Goal: Check status: Check status

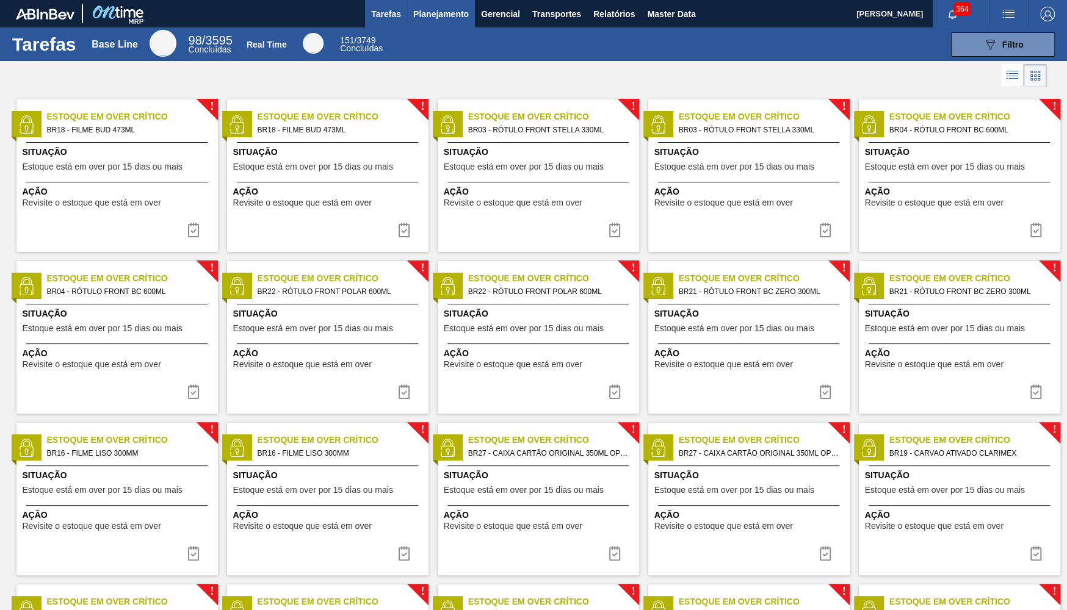
click at [455, 16] on span "Planejamento" at bounding box center [441, 14] width 56 height 15
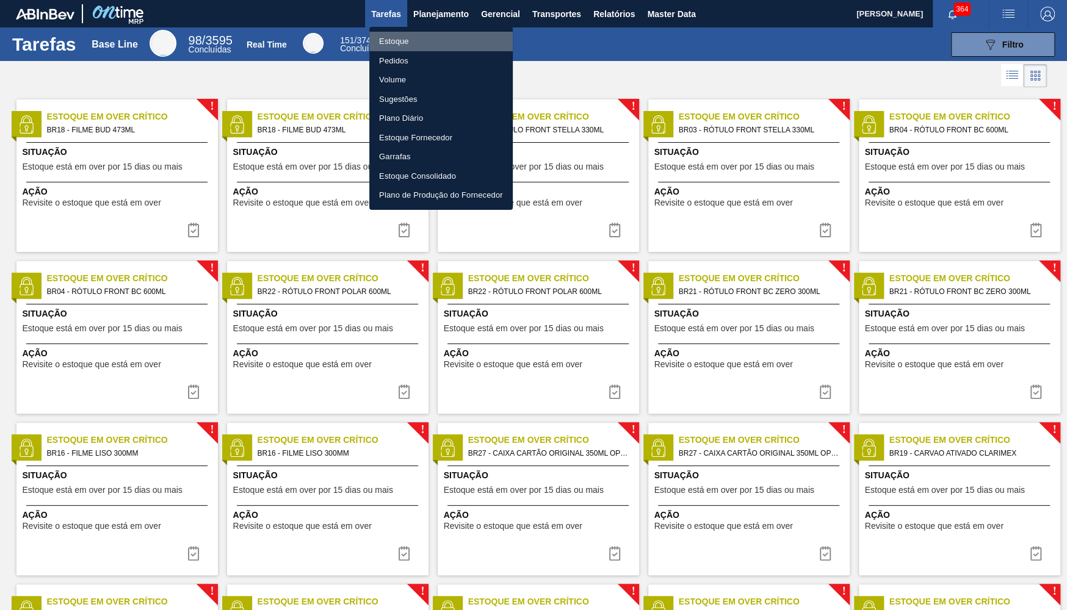
click at [409, 41] on li "Estoque" at bounding box center [440, 42] width 143 height 20
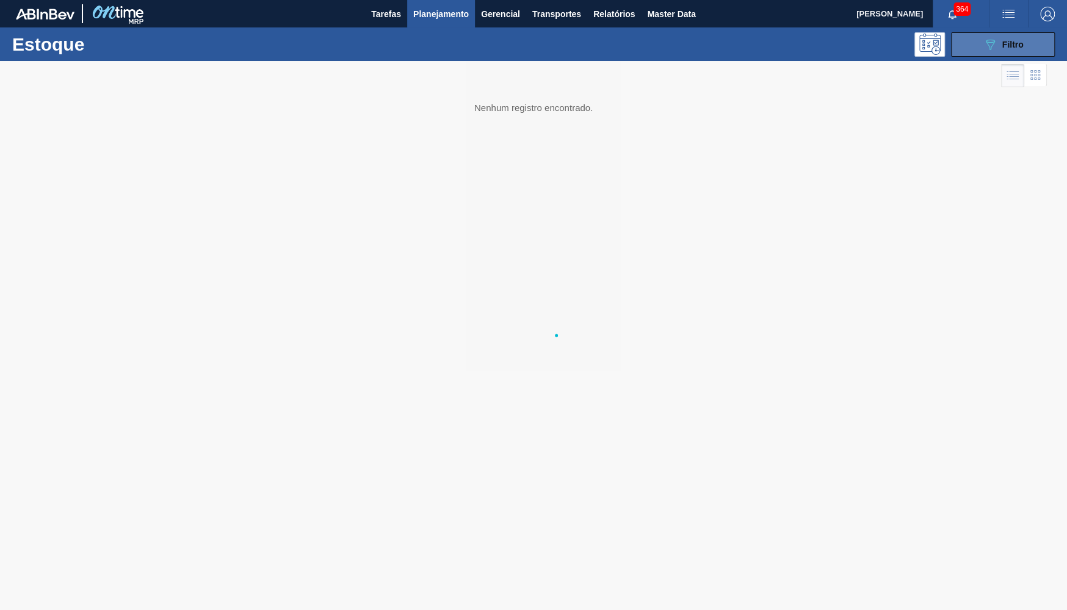
drag, startPoint x: 988, startPoint y: 48, endPoint x: 955, endPoint y: 38, distance: 34.4
click at [988, 49] on div "Estoque Pedidos Volume Sugestões Plano Diário Estoque Fornecedor Garrafas Estoq…" at bounding box center [533, 305] width 1067 height 610
click at [993, 62] on div at bounding box center [533, 335] width 1067 height 549
click at [980, 49] on button "089F7B8B-B2A5-4AFE-B5C0-19BA573D28AC Filtro" at bounding box center [1003, 44] width 104 height 24
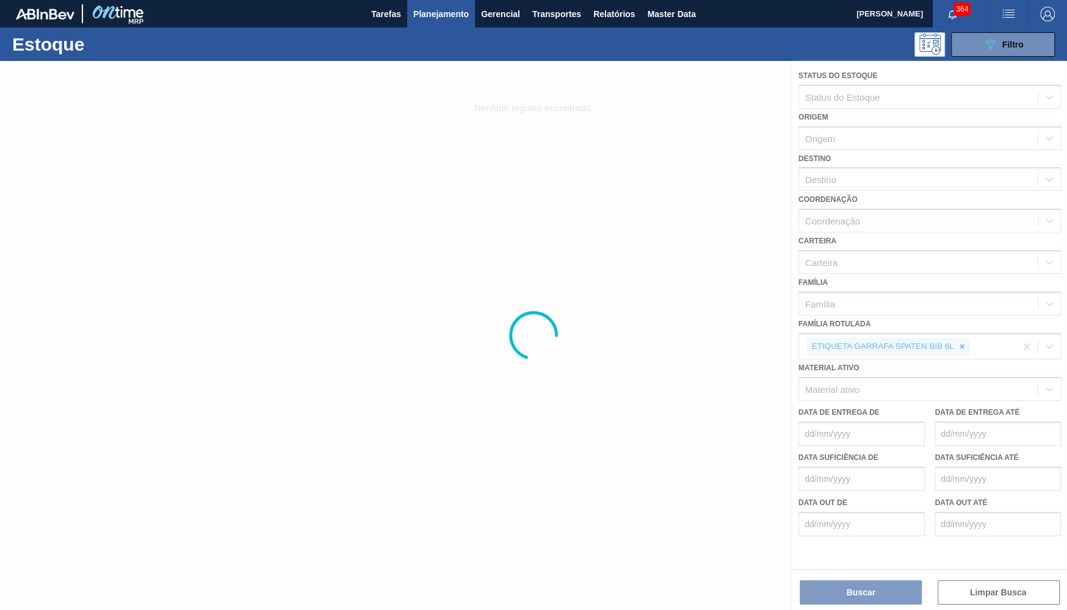
click at [978, 347] on div at bounding box center [533, 335] width 1067 height 549
click at [971, 344] on div at bounding box center [533, 335] width 1067 height 549
click at [965, 339] on div at bounding box center [533, 335] width 1067 height 549
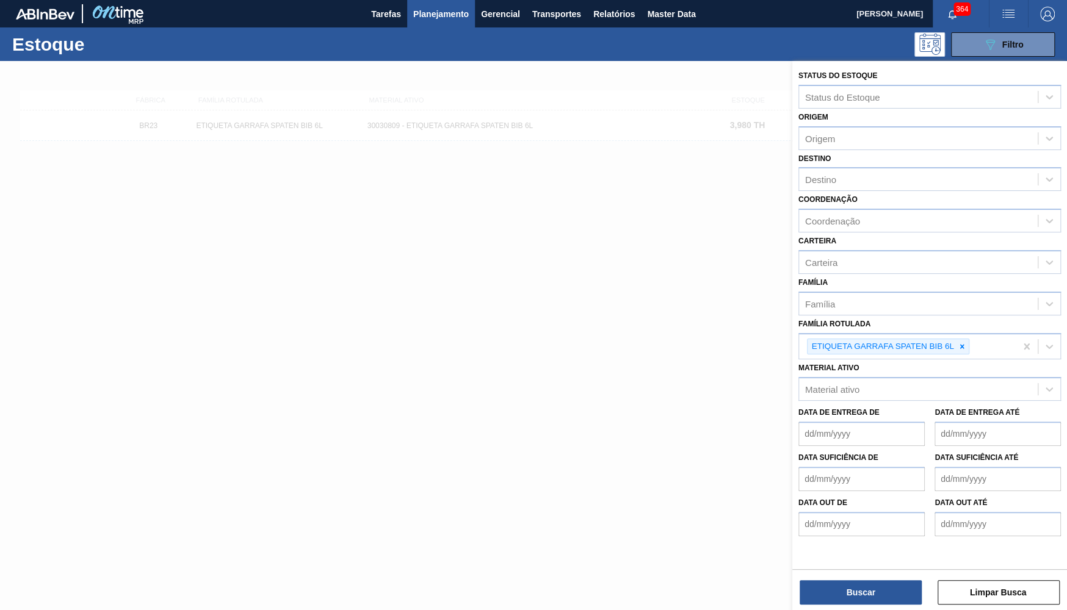
click at [965, 339] on div at bounding box center [961, 346] width 13 height 15
paste Rotulada "FILME AP MP12 473ML"
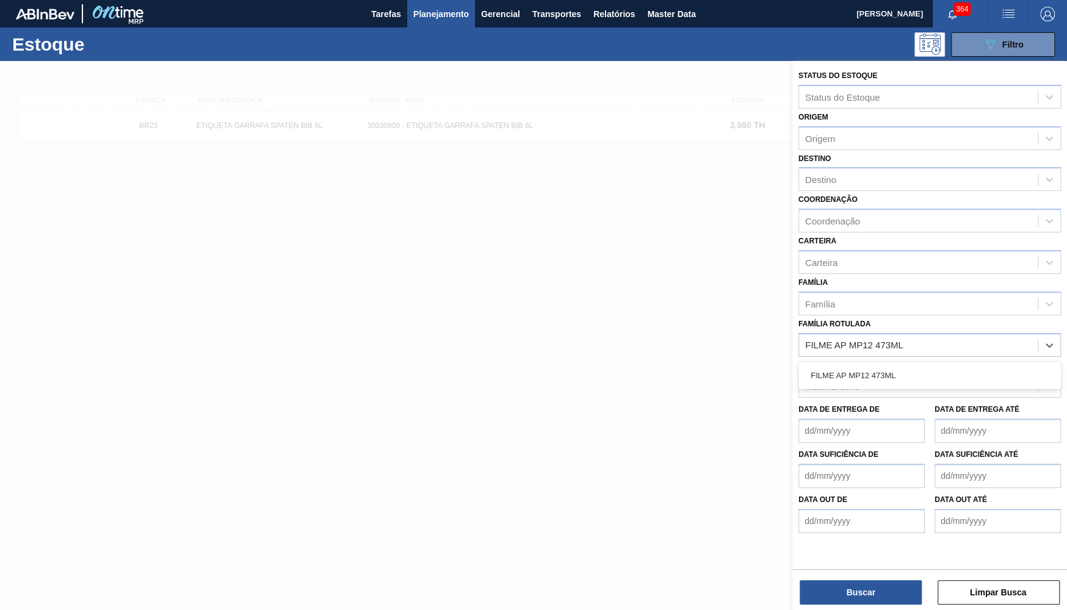
type Rotulada "FILME AP MP12 473ML"
click at [940, 365] on div "FILME AP MP12 473ML" at bounding box center [929, 375] width 262 height 23
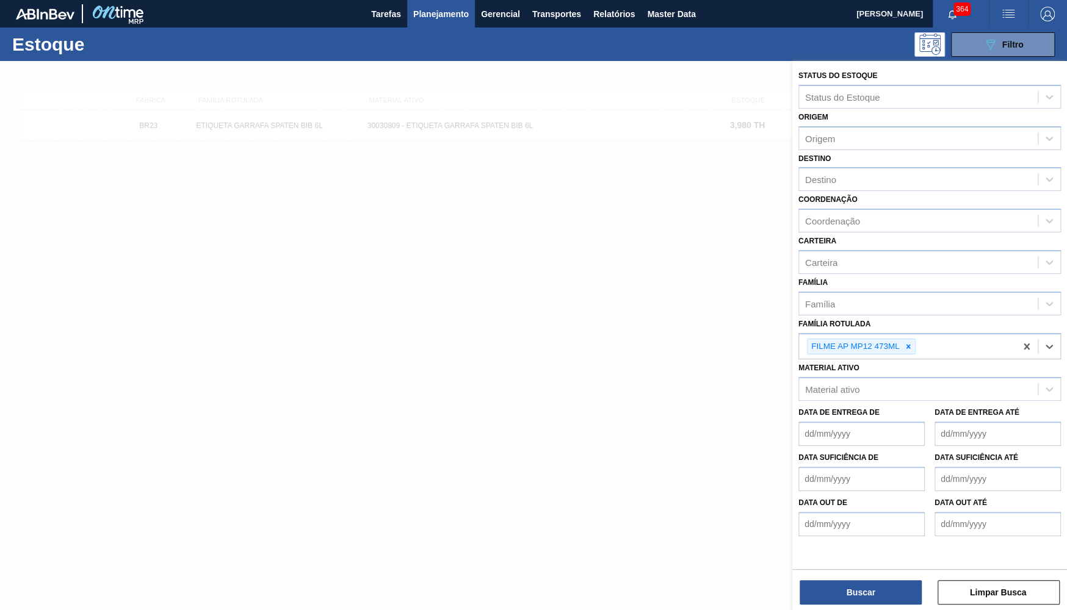
click at [892, 579] on div "Buscar Limpar Busca" at bounding box center [929, 586] width 275 height 34
click at [881, 600] on button "Buscar" at bounding box center [861, 592] width 122 height 24
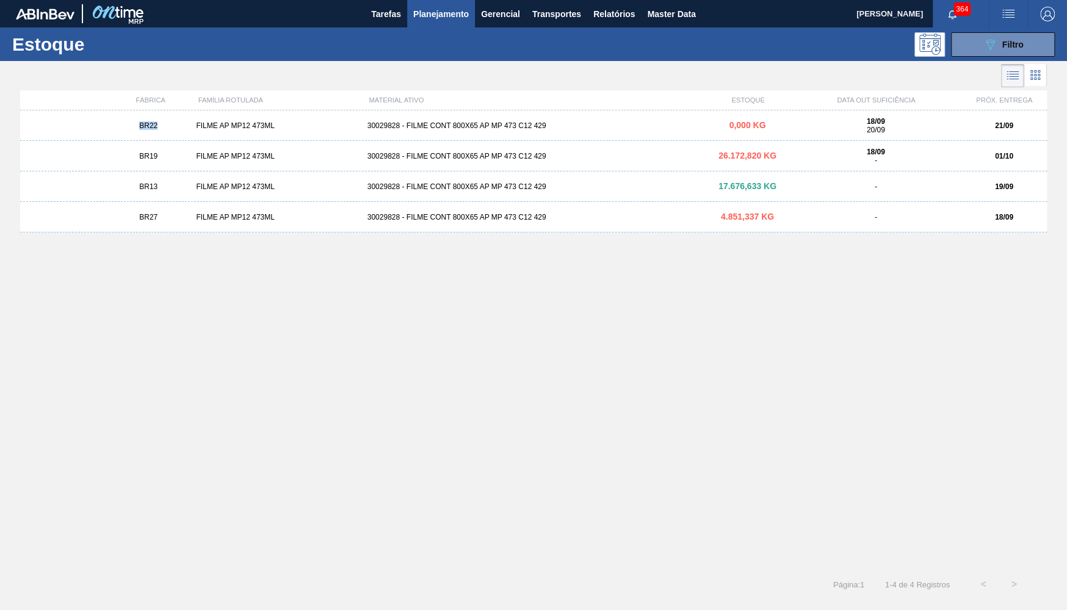
drag, startPoint x: 149, startPoint y: 122, endPoint x: 96, endPoint y: 127, distance: 52.7
click at [96, 127] on div "BR22 FILME AP MP12 473ML 30029828 - FILME CONT 800X65 AP MP 473 C12 429 0,000 K…" at bounding box center [533, 125] width 1026 height 31
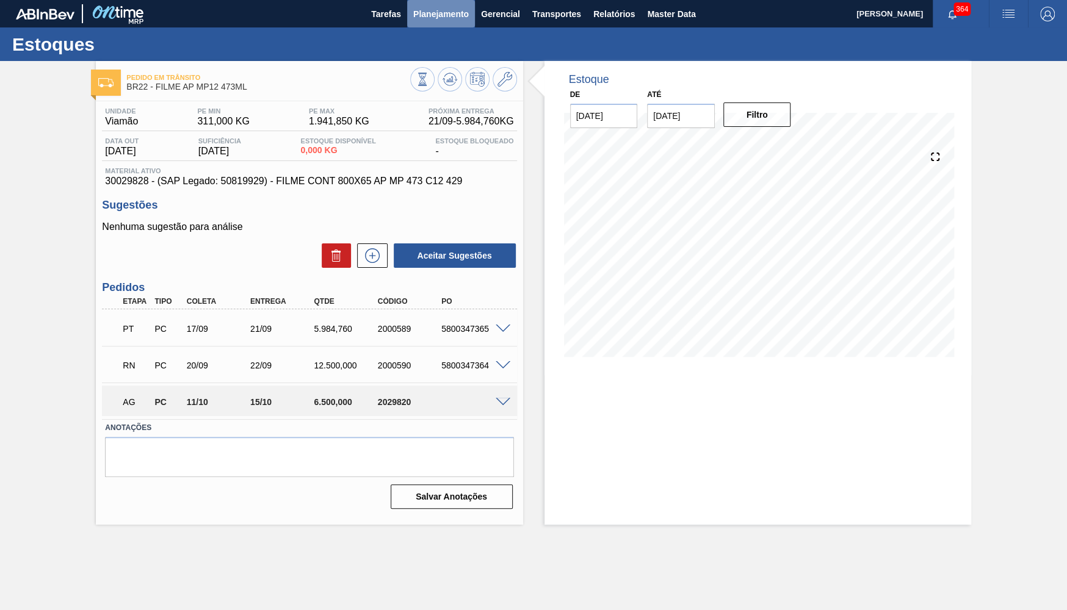
click at [446, 20] on span "Planejamento" at bounding box center [441, 14] width 56 height 15
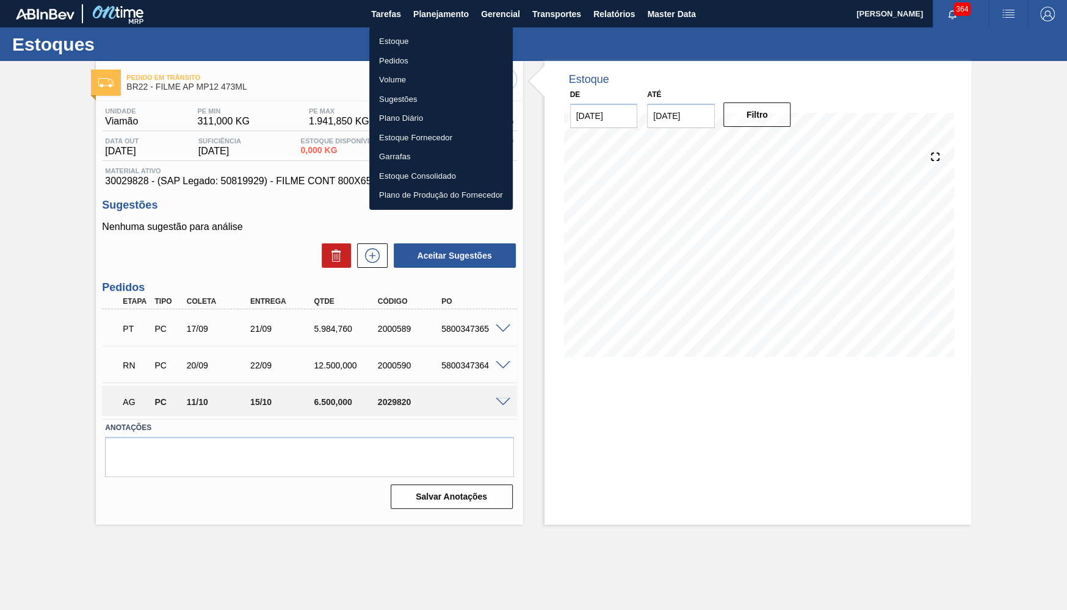
click at [406, 41] on li "Estoque" at bounding box center [440, 42] width 143 height 20
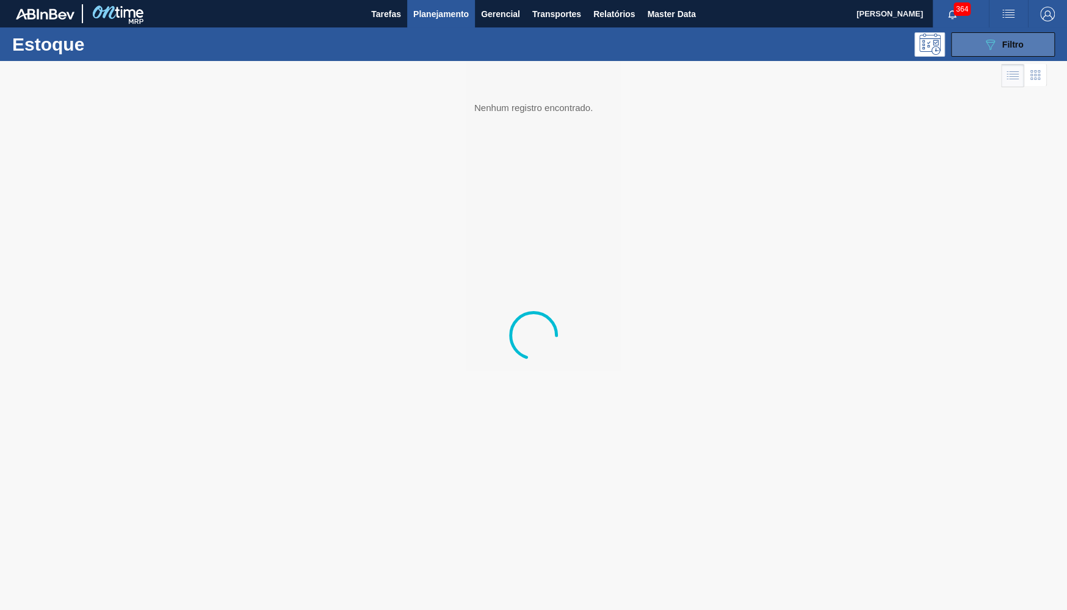
click at [1040, 37] on button "089F7B8B-B2A5-4AFE-B5C0-19BA573D28AC Filtro" at bounding box center [1003, 44] width 104 height 24
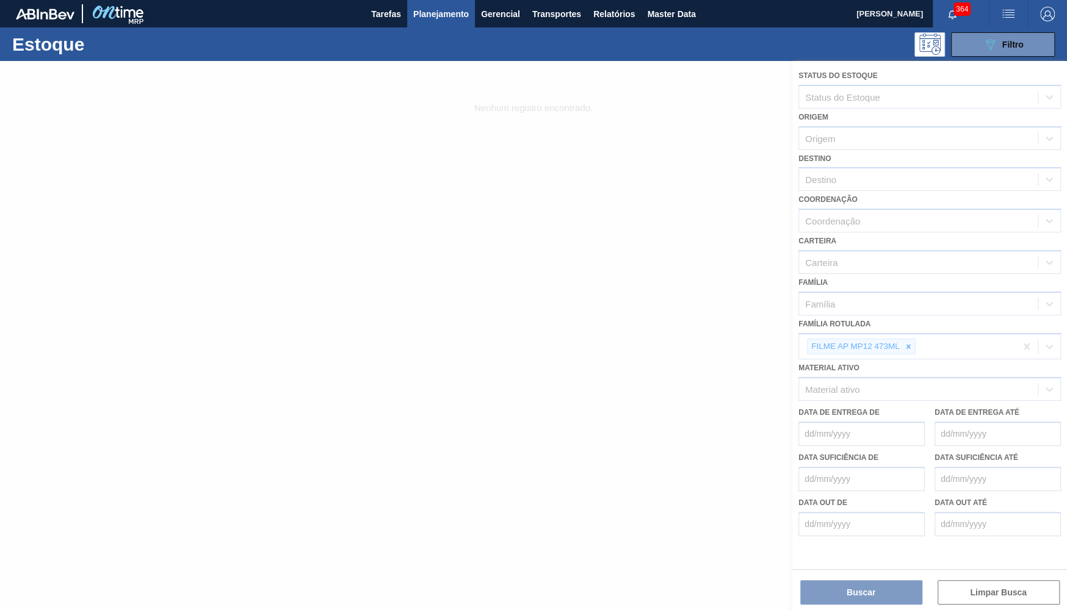
click at [911, 319] on div at bounding box center [533, 335] width 1067 height 549
click at [911, 332] on div at bounding box center [533, 335] width 1067 height 549
click at [910, 333] on div at bounding box center [533, 335] width 1067 height 549
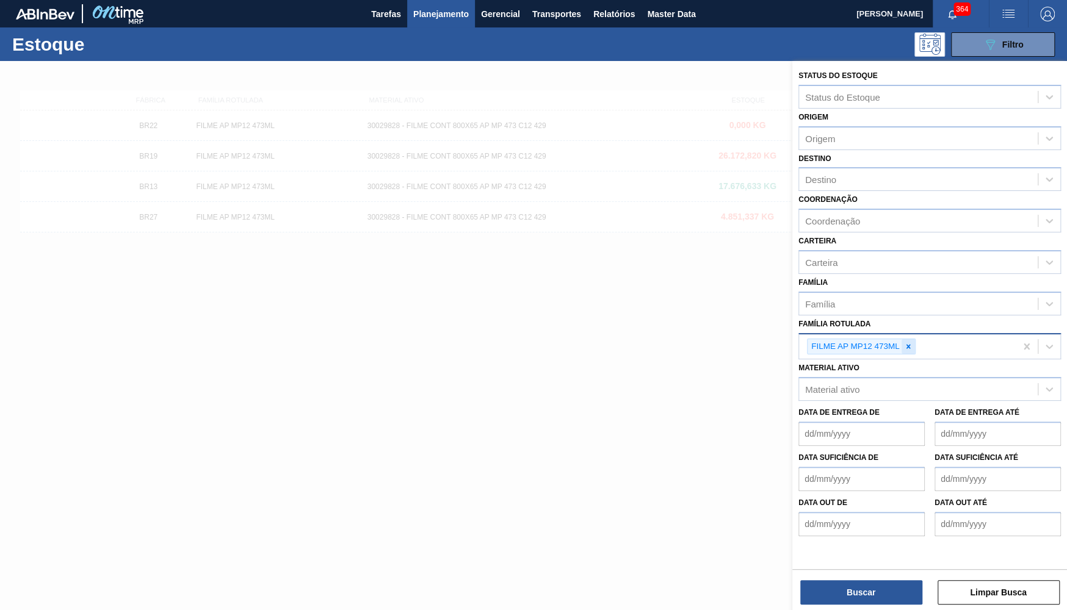
click at [910, 342] on icon at bounding box center [908, 346] width 9 height 9
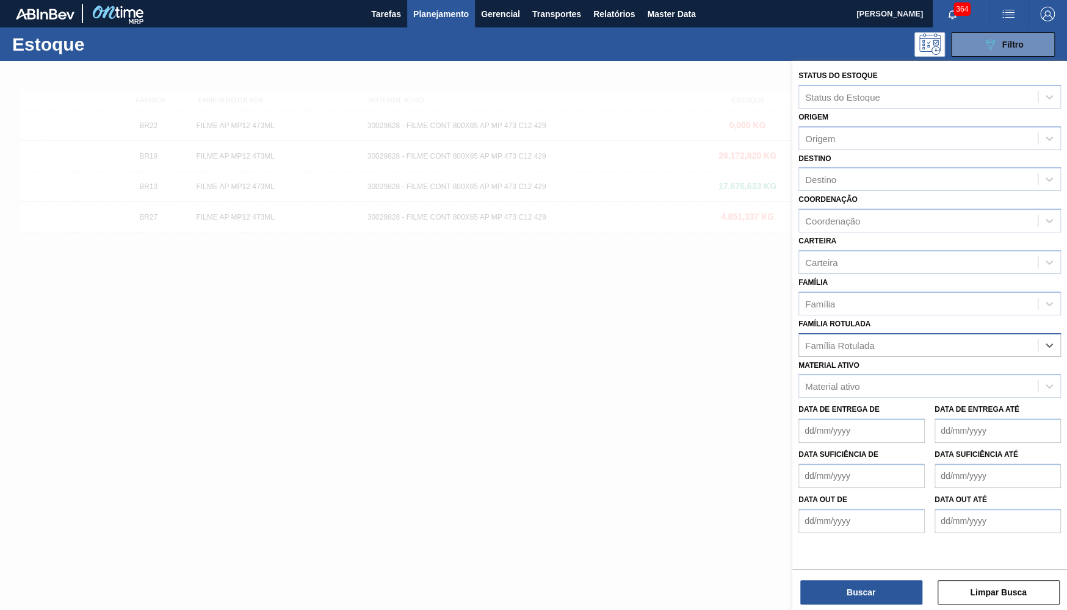
paste Rotulada "FILME POLAR MP12 473ML"
type Rotulada "FILME POLAR MP12 473ML"
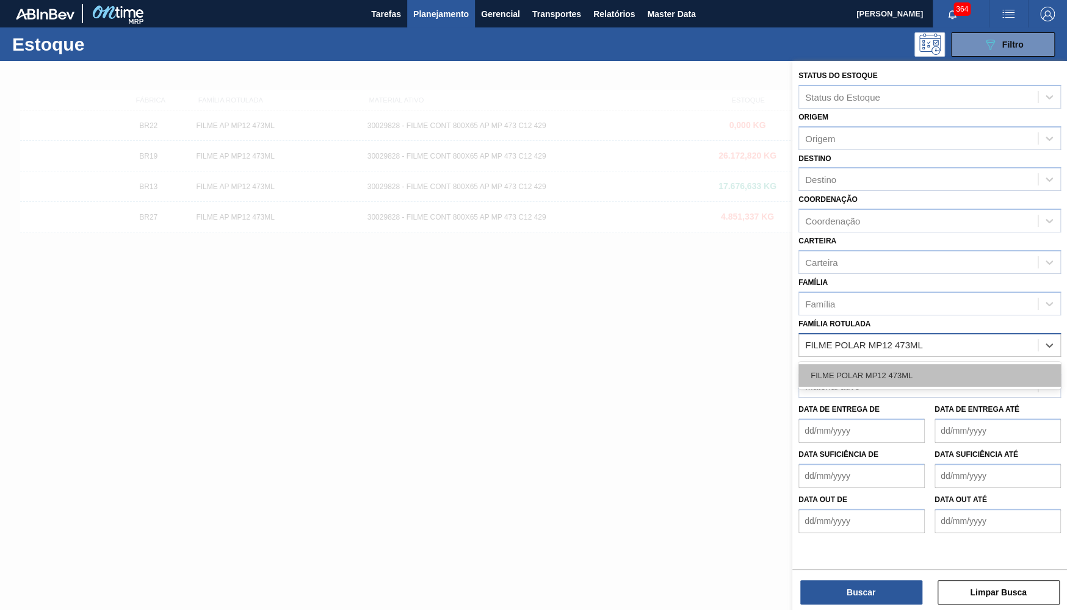
click at [890, 364] on div "FILME POLAR MP12 473ML" at bounding box center [929, 375] width 262 height 23
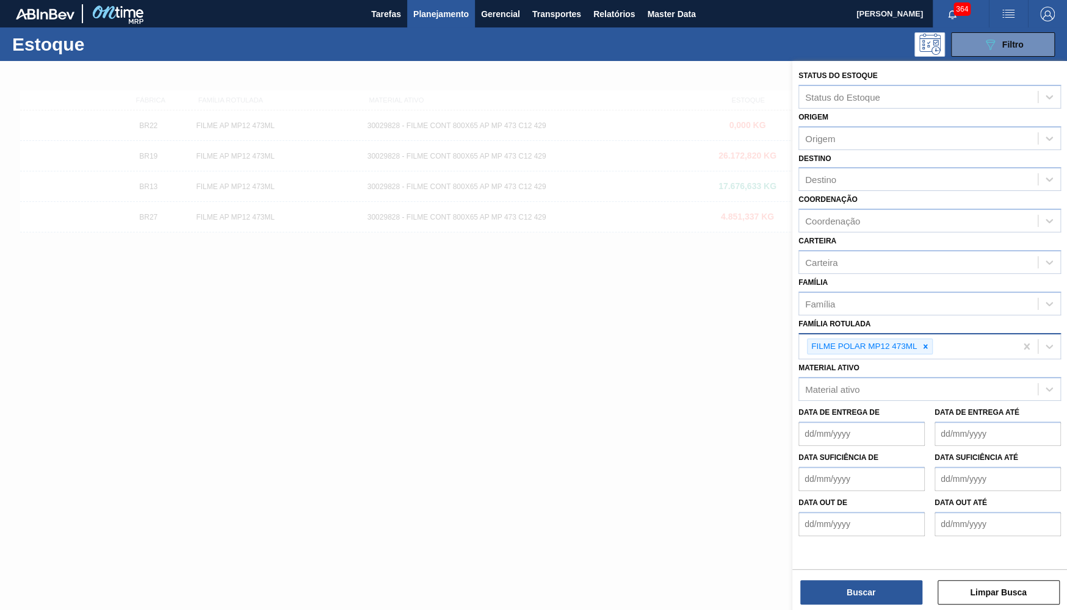
click at [856, 607] on div "Status do Estoque Status do Estoque Origem Origem Destino Destino Coordenação C…" at bounding box center [929, 337] width 275 height 552
click at [859, 593] on button "Buscar" at bounding box center [861, 592] width 122 height 24
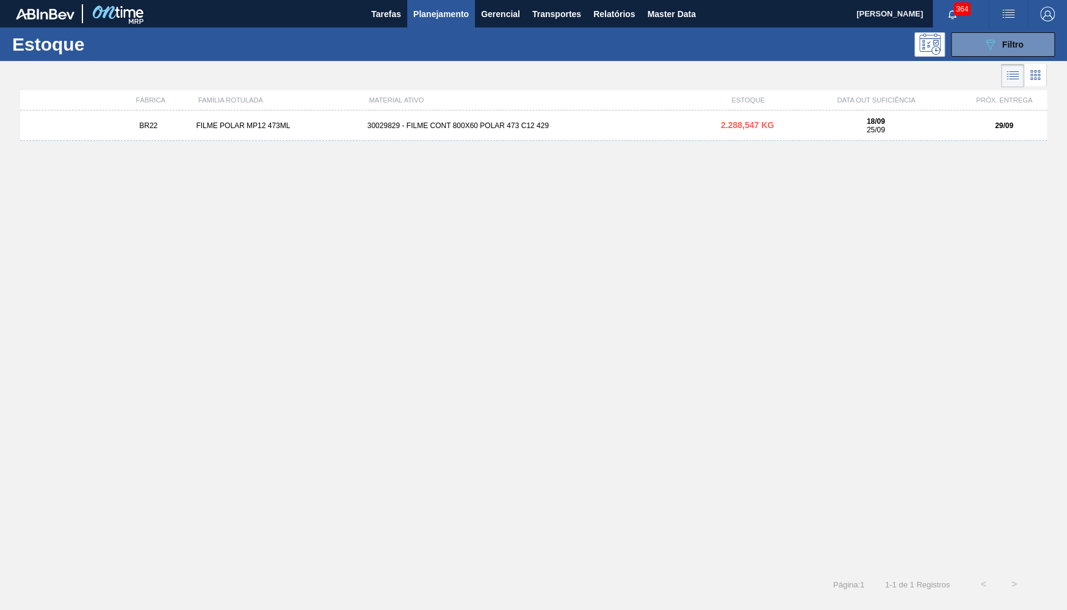
click at [447, 143] on div "BR22 FILME POLAR MP12 473ML 30029829 - FILME CONT 800X60 POLAR 473 C12 429 2.28…" at bounding box center [533, 336] width 1026 height 452
click at [431, 118] on div "BR22 FILME POLAR MP12 473ML 30029829 - FILME CONT 800X60 POLAR 473 C12 429 2.28…" at bounding box center [533, 125] width 1026 height 31
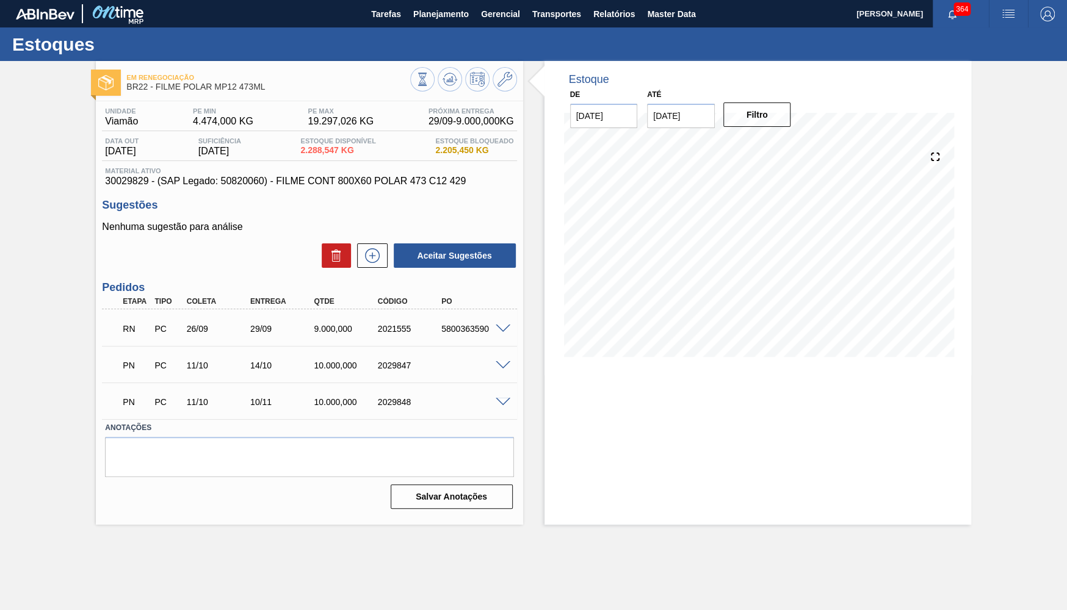
click at [503, 325] on span at bounding box center [502, 329] width 15 height 9
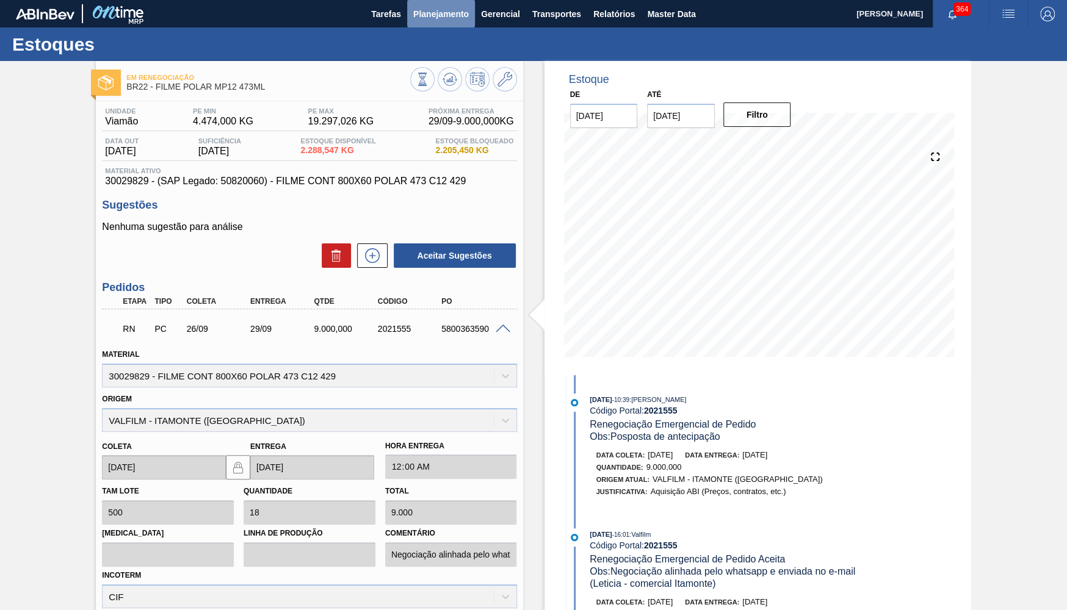
click at [437, 20] on span "Planejamento" at bounding box center [441, 14] width 56 height 15
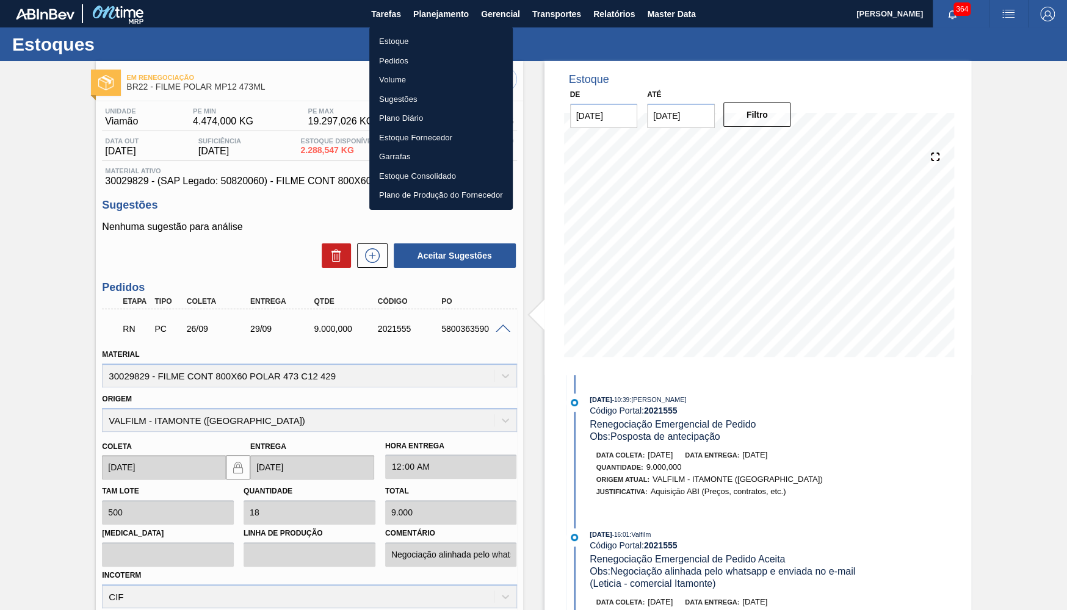
click at [400, 31] on ul "Estoque Pedidos Volume Sugestões Plano Diário Estoque Fornecedor Garrafas Estoq…" at bounding box center [440, 118] width 143 height 183
click at [474, 38] on li "Estoque" at bounding box center [440, 42] width 143 height 20
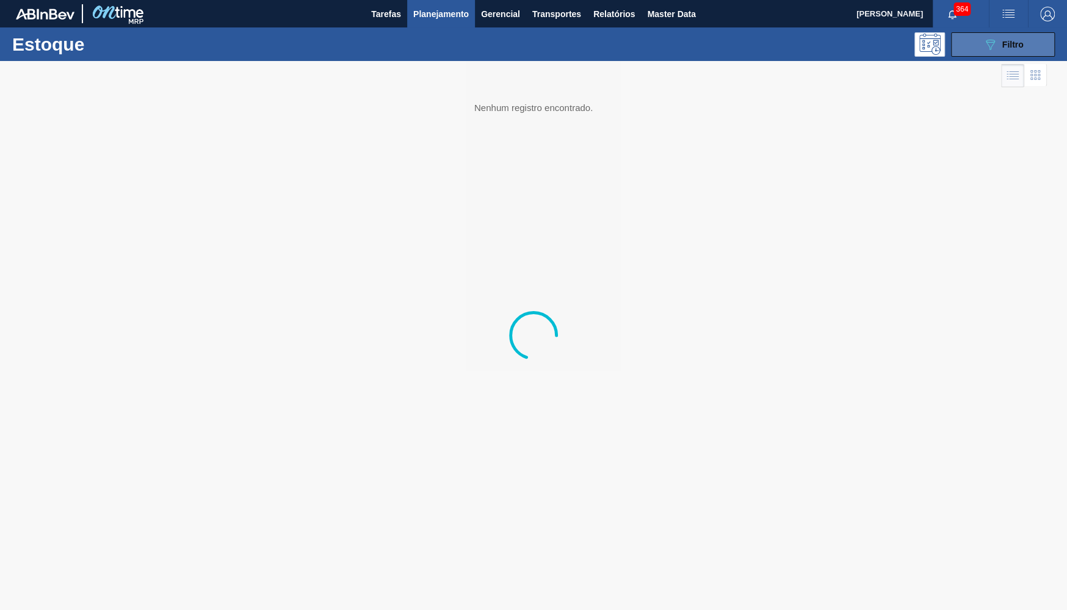
click at [1039, 44] on button "089F7B8B-B2A5-4AFE-B5C0-19BA573D28AC Filtro" at bounding box center [1003, 44] width 104 height 24
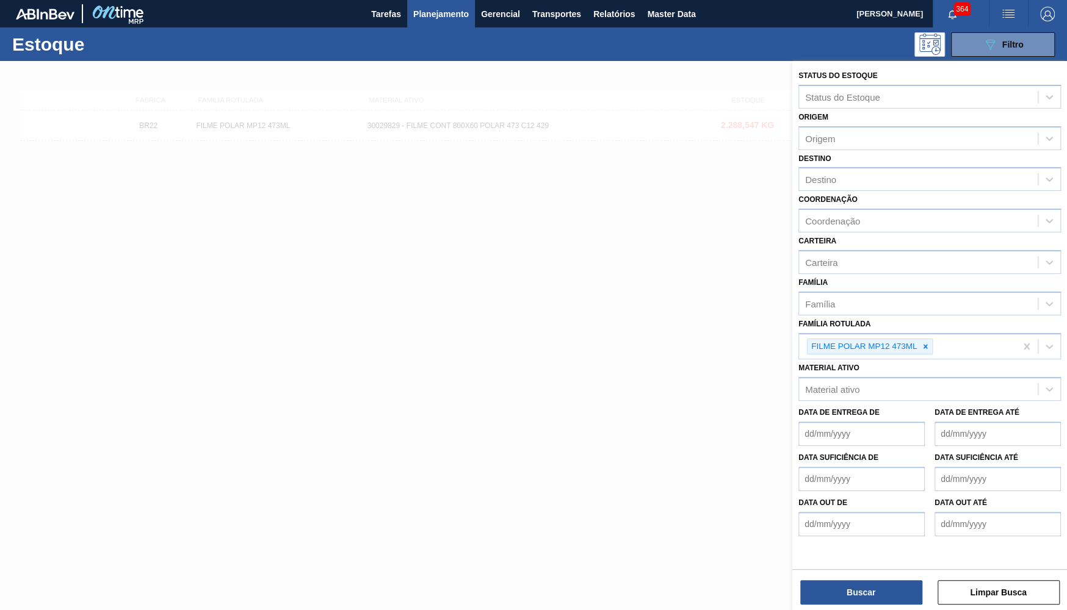
click at [926, 342] on div at bounding box center [924, 346] width 13 height 15
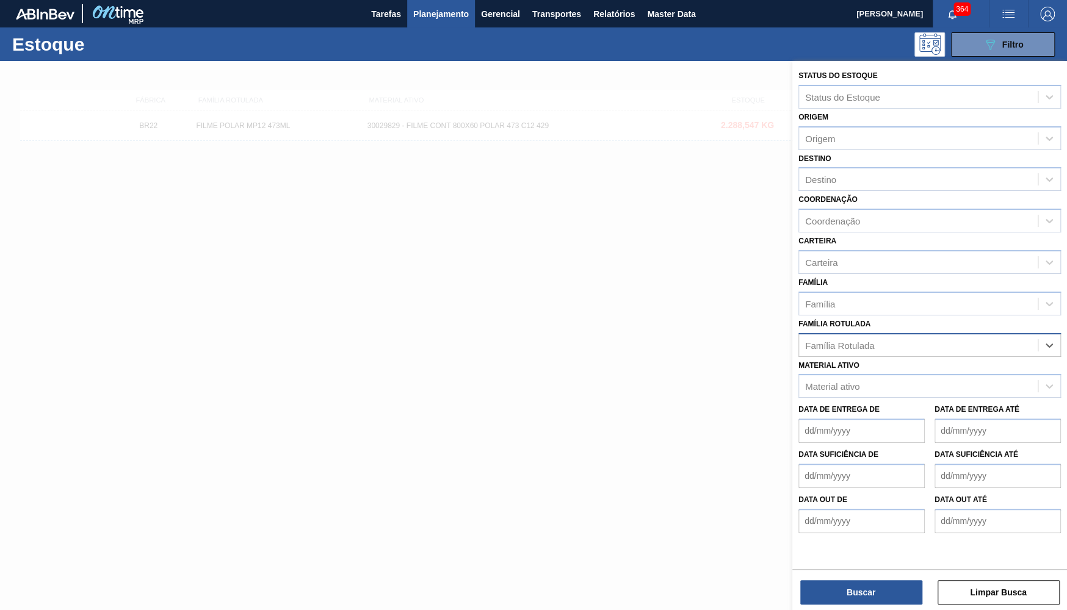
paste Rotulada "FILME AP MP12 473ML"
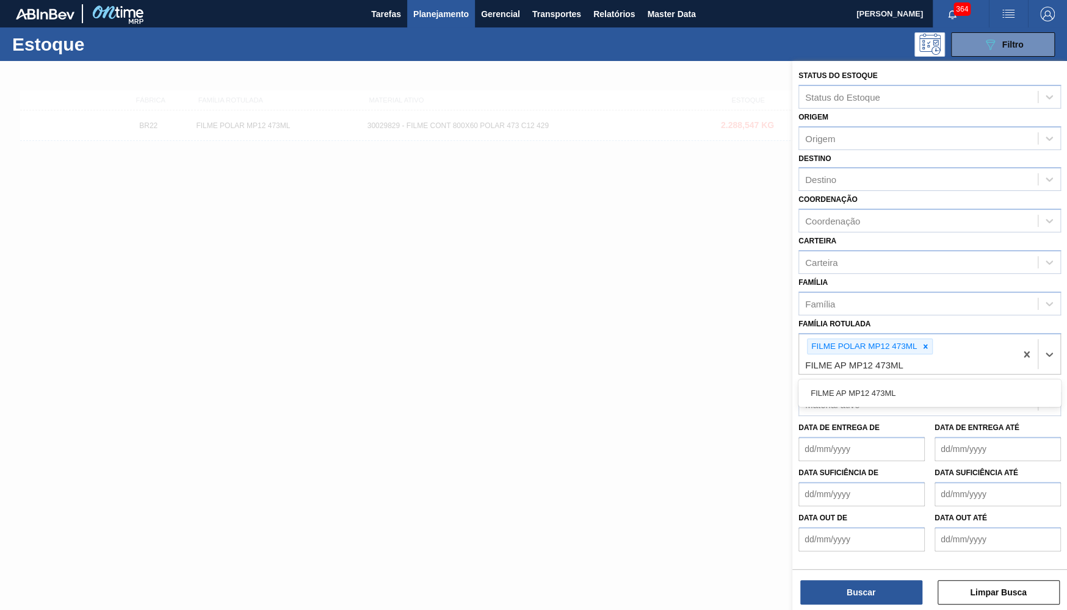
type Rotulada "FILME AP MP12 473ML"
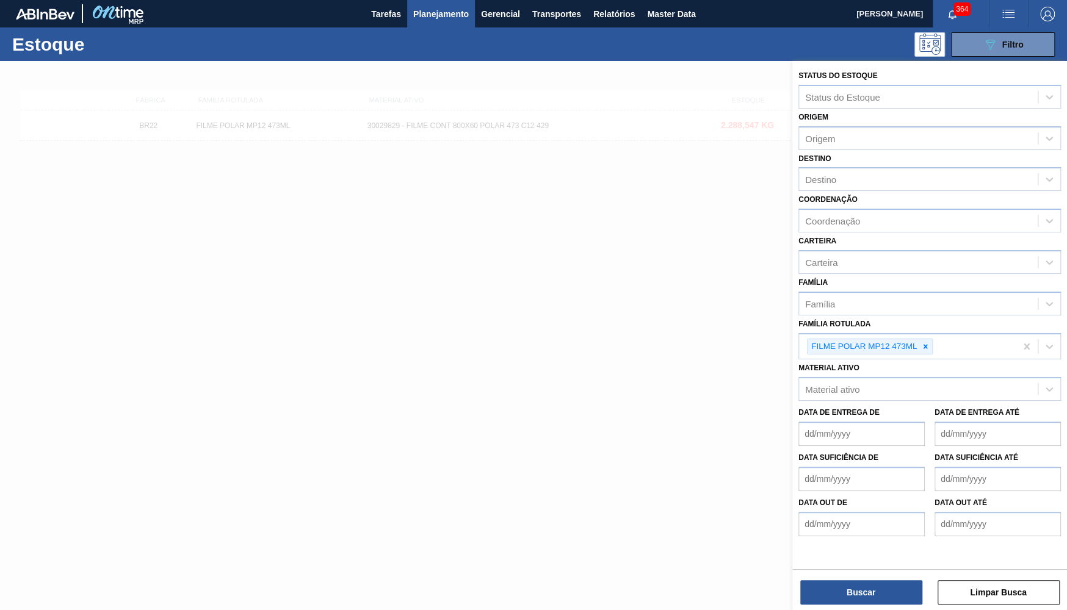
click at [906, 320] on div "Família Rotulada FILME POLAR MP12 473ML" at bounding box center [929, 337] width 262 height 45
click at [926, 339] on div at bounding box center [924, 346] width 13 height 15
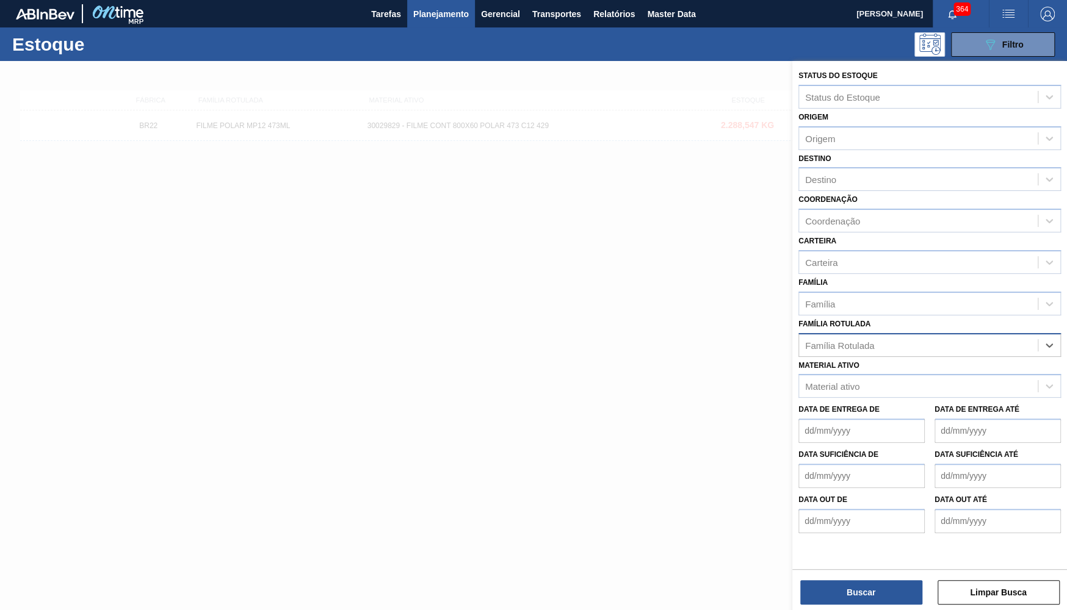
paste Rotulada "FILME AP MP12 473ML"
type Rotulada "FILME AP MP12 473ML"
click at [892, 364] on div "FILME AP MP12 473ML" at bounding box center [929, 375] width 262 height 23
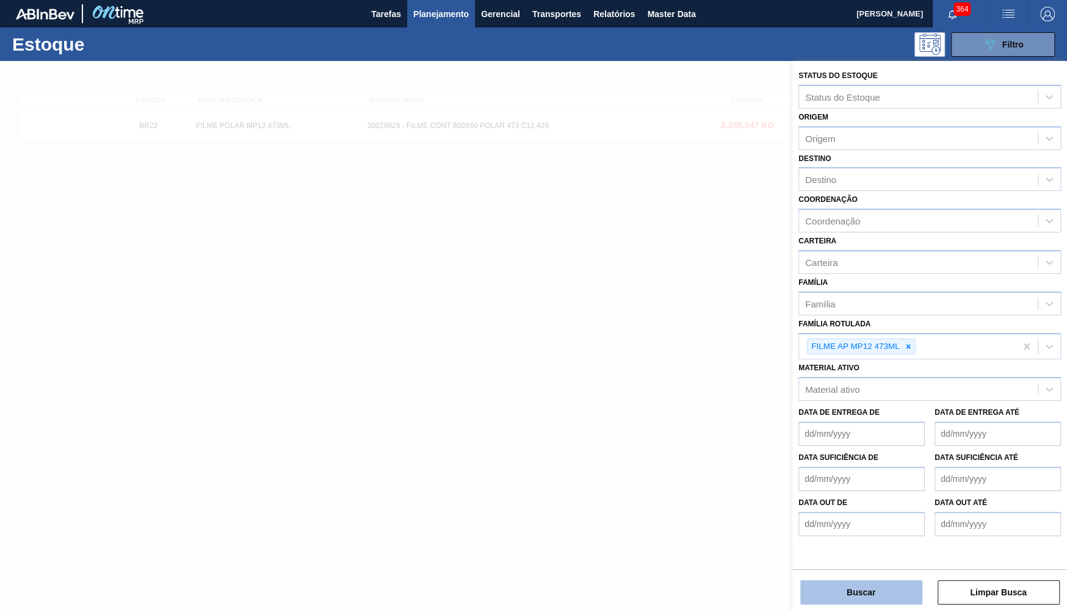
click at [892, 583] on button "Buscar" at bounding box center [861, 592] width 122 height 24
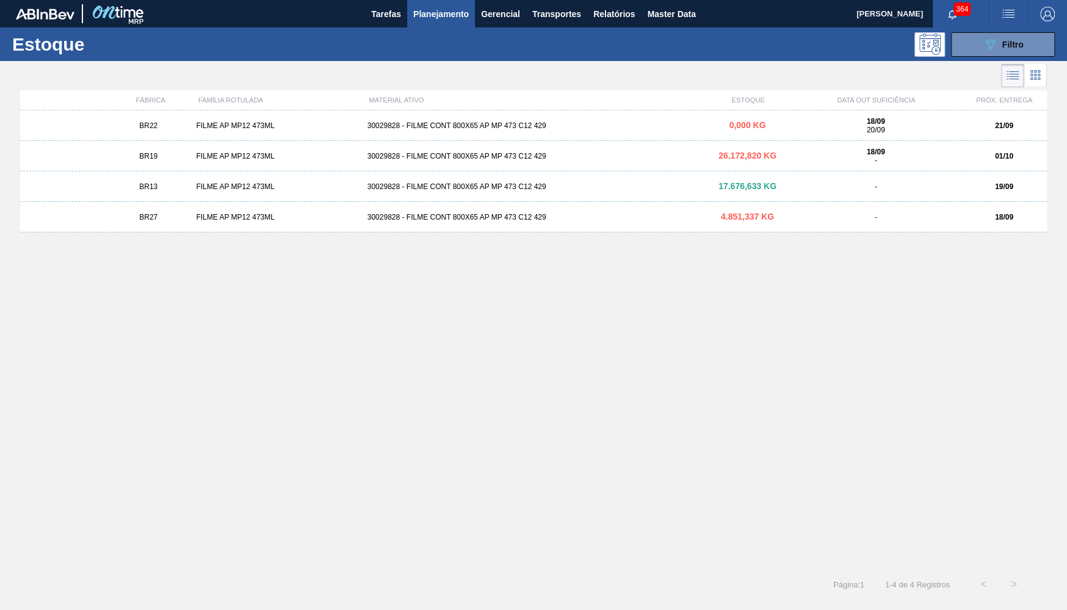
click at [211, 216] on div "FILME AP MP12 473ML" at bounding box center [276, 217] width 171 height 9
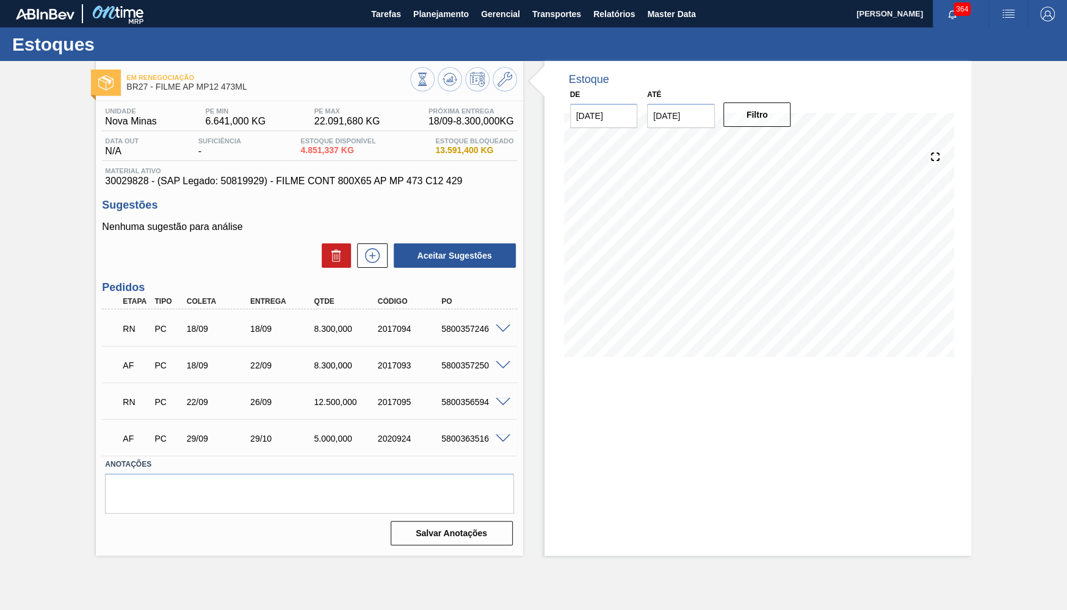
click at [508, 328] on div at bounding box center [504, 327] width 24 height 9
click at [505, 330] on span at bounding box center [502, 329] width 15 height 9
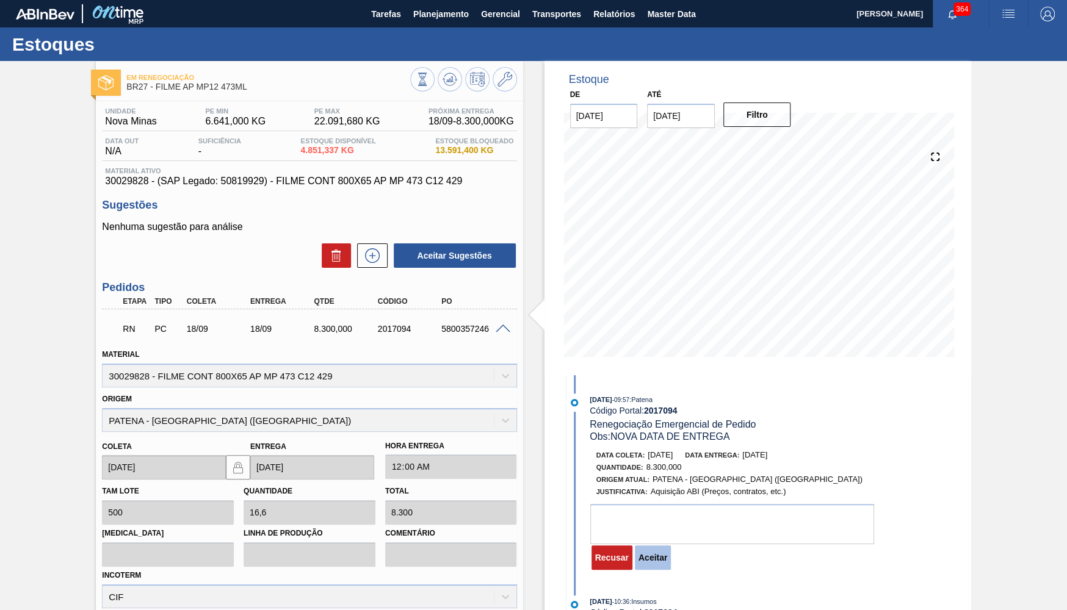
click at [647, 555] on button "Aceitar" at bounding box center [653, 558] width 36 height 24
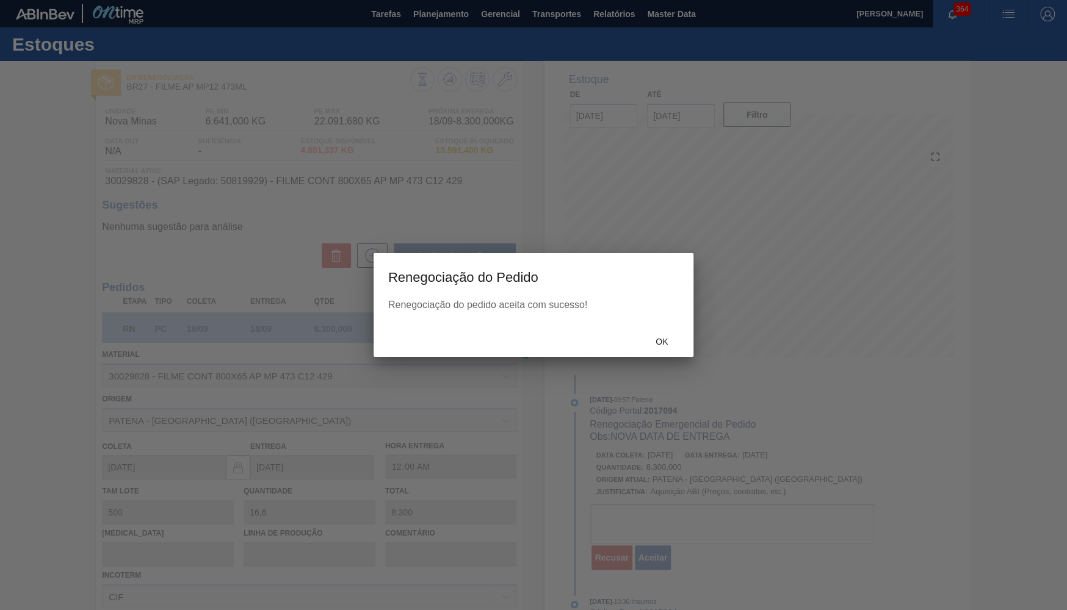
click at [663, 351] on div "Ok" at bounding box center [662, 341] width 54 height 23
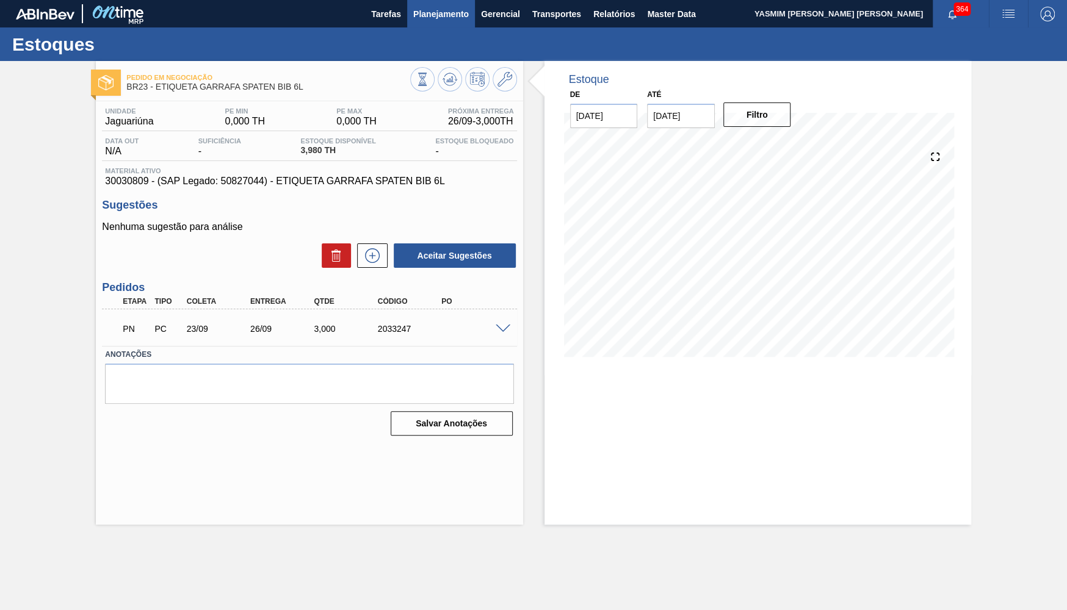
click at [422, 21] on button "Planejamento" at bounding box center [441, 13] width 68 height 27
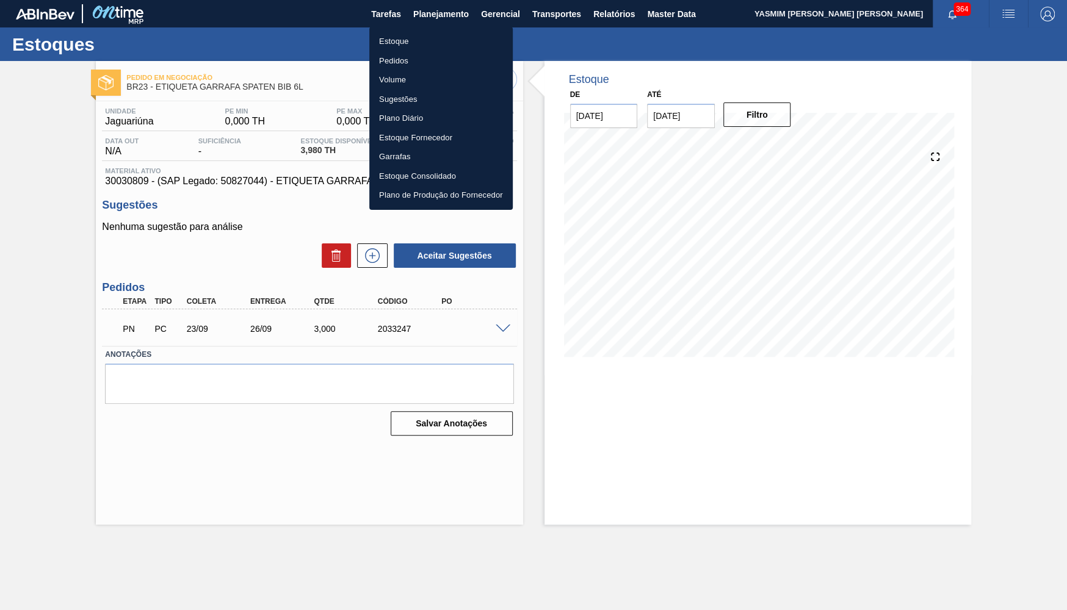
click at [393, 31] on ul "Estoque Pedidos Volume Sugestões Plano Diário Estoque Fornecedor Garrafas Estoq…" at bounding box center [440, 118] width 143 height 183
click at [396, 35] on li "Estoque" at bounding box center [440, 42] width 143 height 20
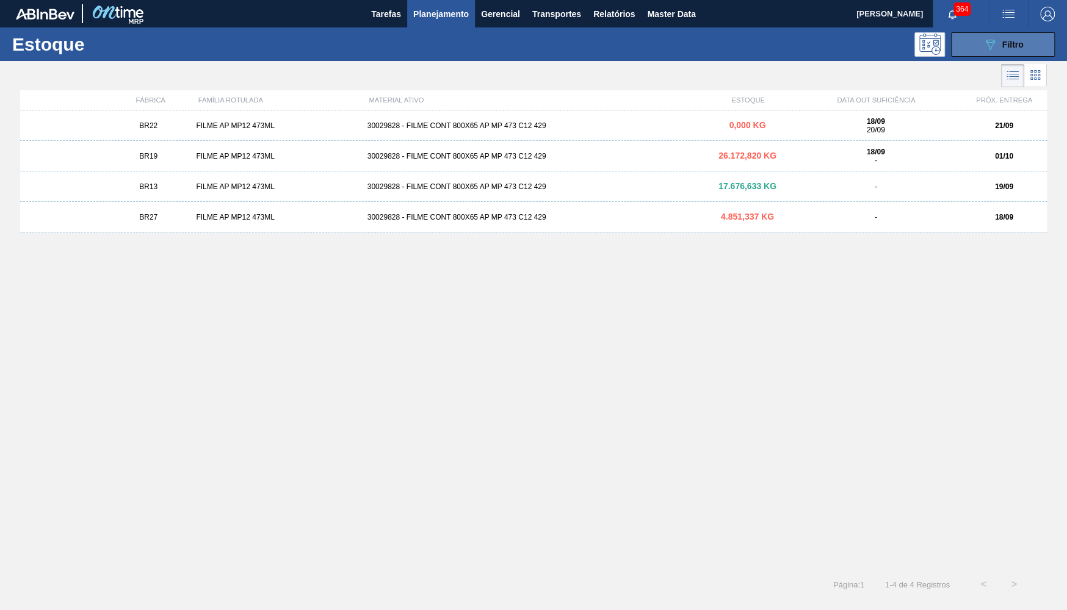
click at [994, 39] on icon "089F7B8B-B2A5-4AFE-B5C0-19BA573D28AC" at bounding box center [989, 44] width 15 height 15
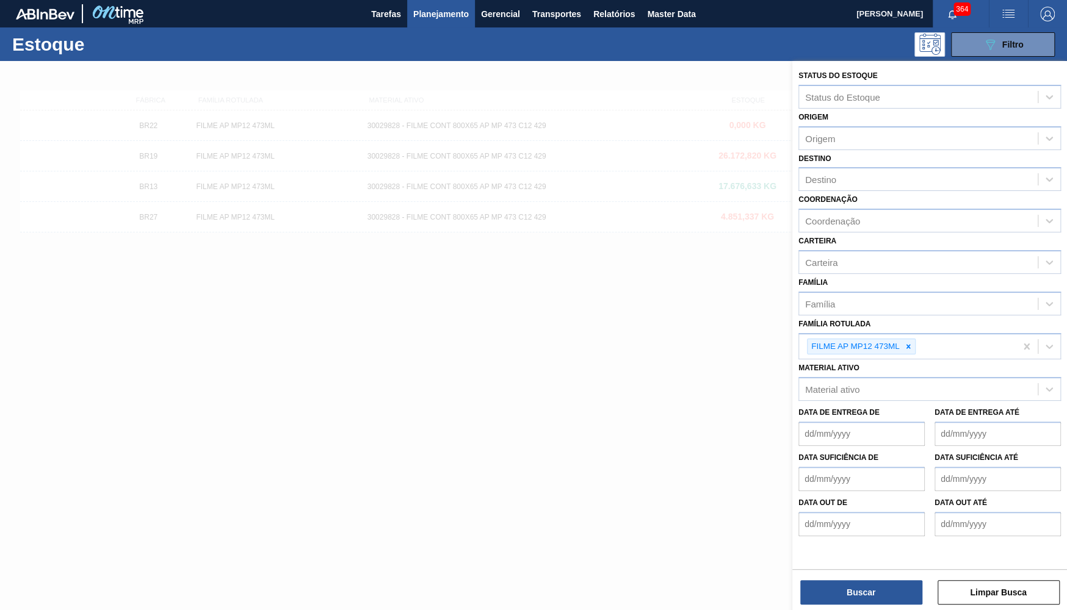
click at [727, 212] on div at bounding box center [533, 366] width 1067 height 610
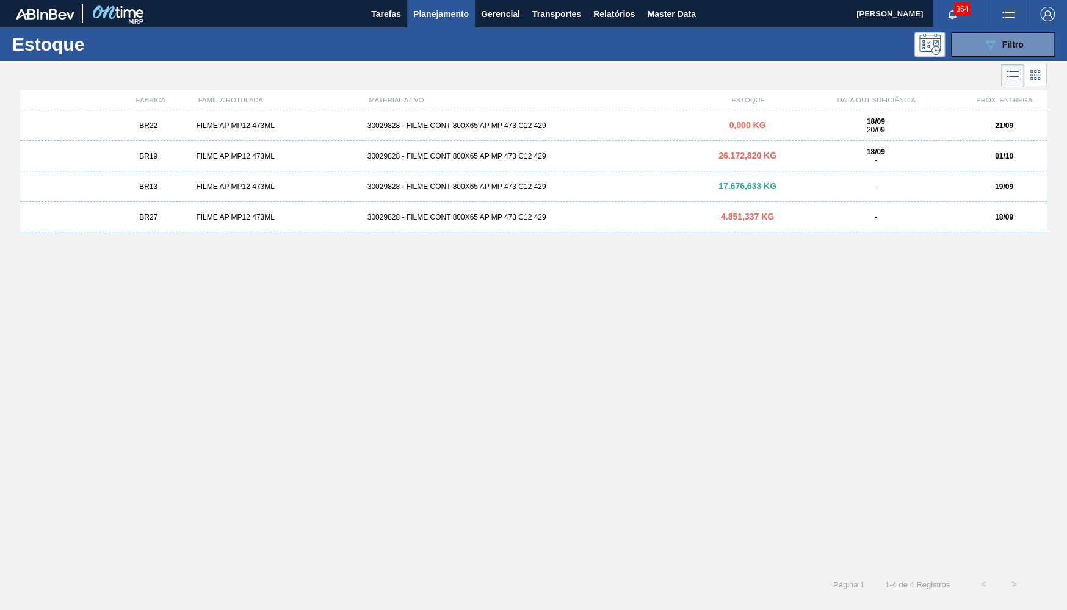
click at [222, 127] on div "FILME AP MP12 473ML" at bounding box center [276, 125] width 171 height 9
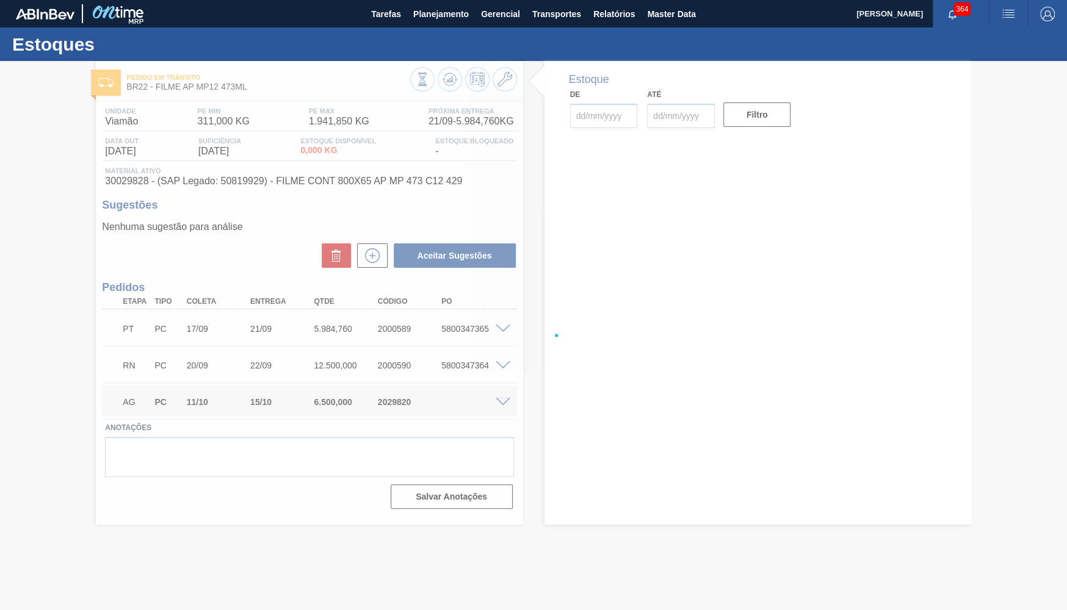
type input "[DATE]"
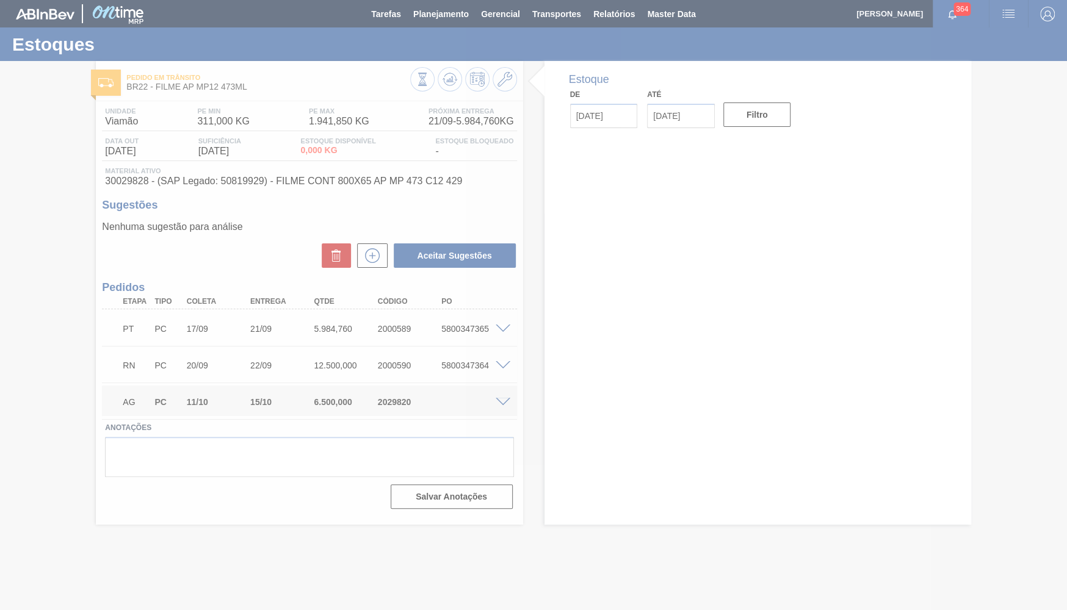
drag, startPoint x: 237, startPoint y: 345, endPoint x: 270, endPoint y: 330, distance: 35.5
click at [270, 330] on div at bounding box center [533, 305] width 1067 height 610
click at [506, 417] on div at bounding box center [533, 305] width 1067 height 610
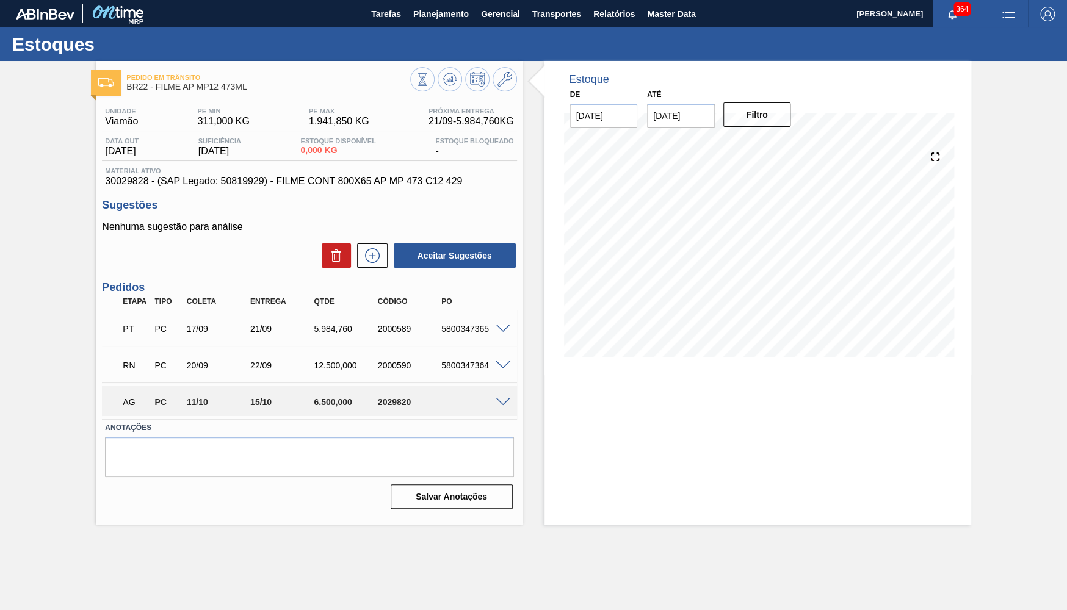
click at [503, 408] on div "AG PC 11/10 15/10 6.500,000 2029820" at bounding box center [309, 401] width 414 height 31
click at [503, 406] on div "AG PC 11/10 15/10 6.500,000 2029820" at bounding box center [309, 401] width 414 height 31
click at [500, 406] on span at bounding box center [502, 402] width 15 height 9
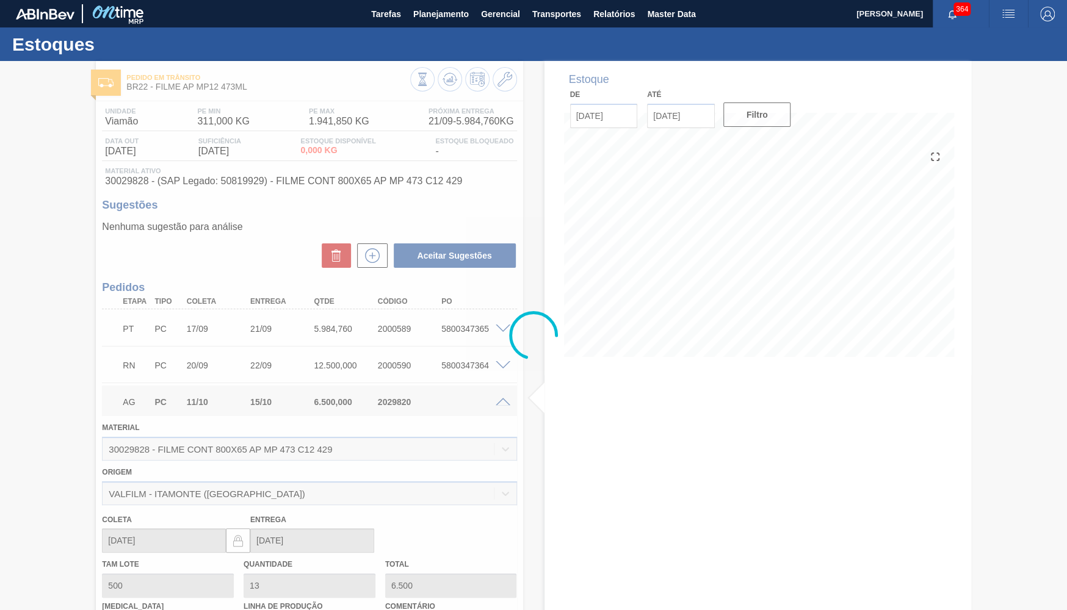
click at [498, 405] on div at bounding box center [533, 335] width 1067 height 549
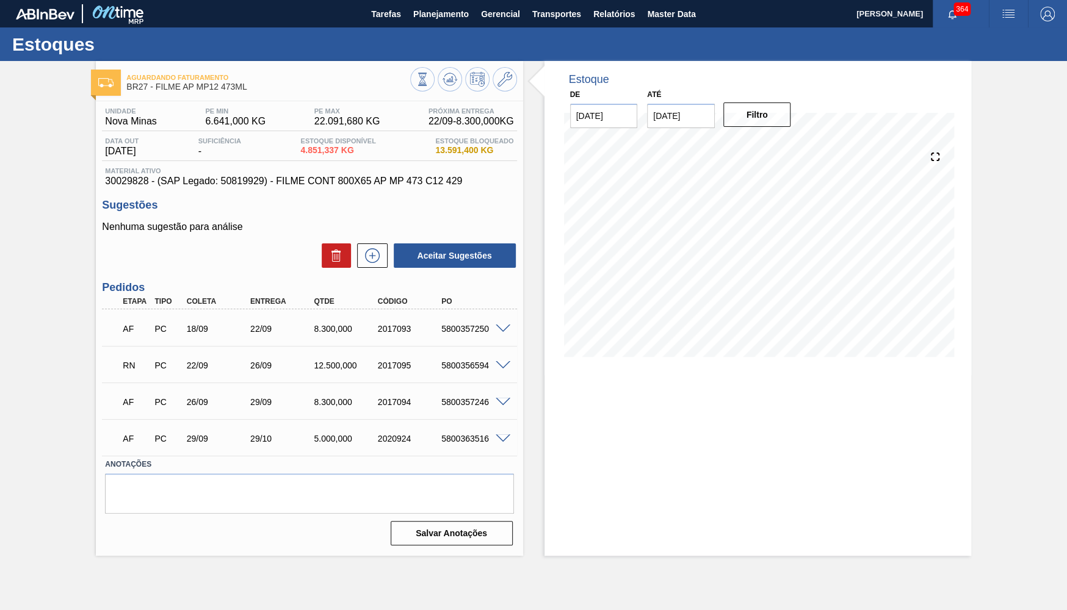
click at [497, 362] on span at bounding box center [502, 365] width 15 height 9
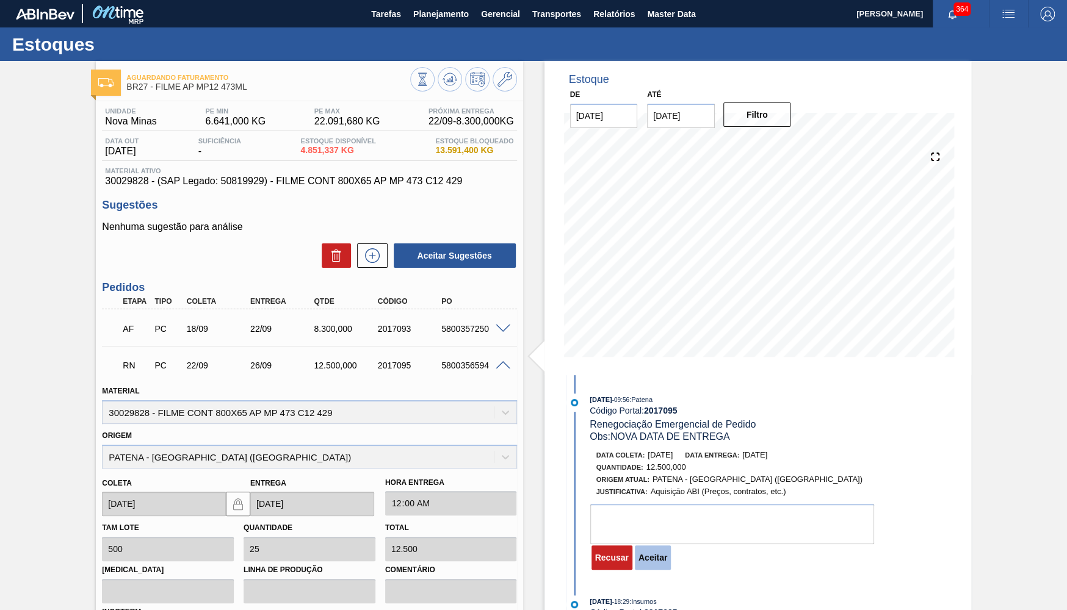
click at [660, 557] on button "Aceitar" at bounding box center [653, 558] width 36 height 24
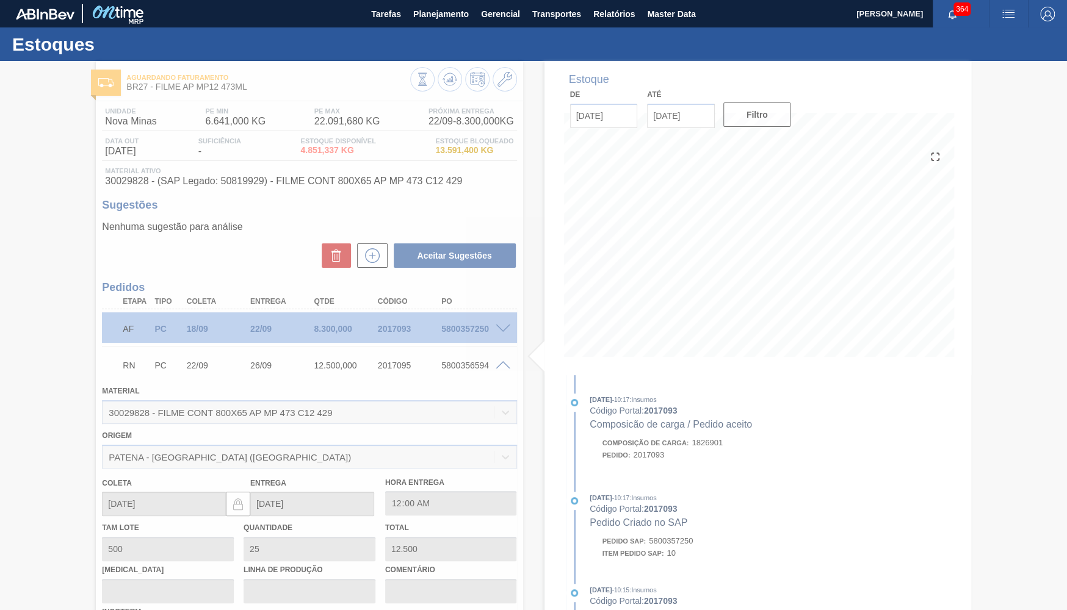
type input "NOVA DATA DE ENTREGA"
type input "[DATE]"
type input "29/09/2025"
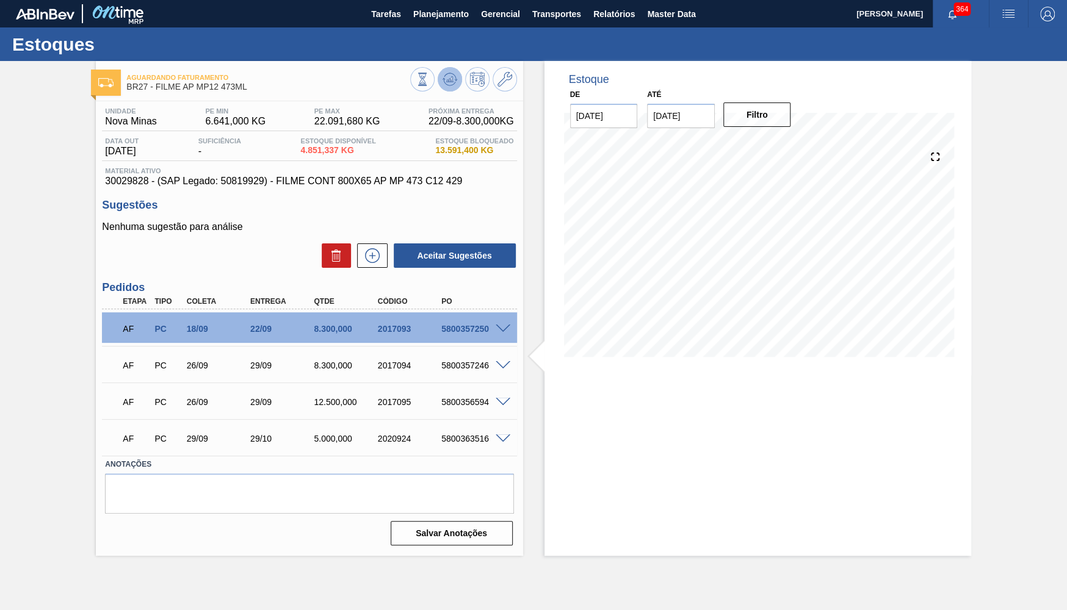
click at [449, 84] on icon at bounding box center [449, 79] width 15 height 15
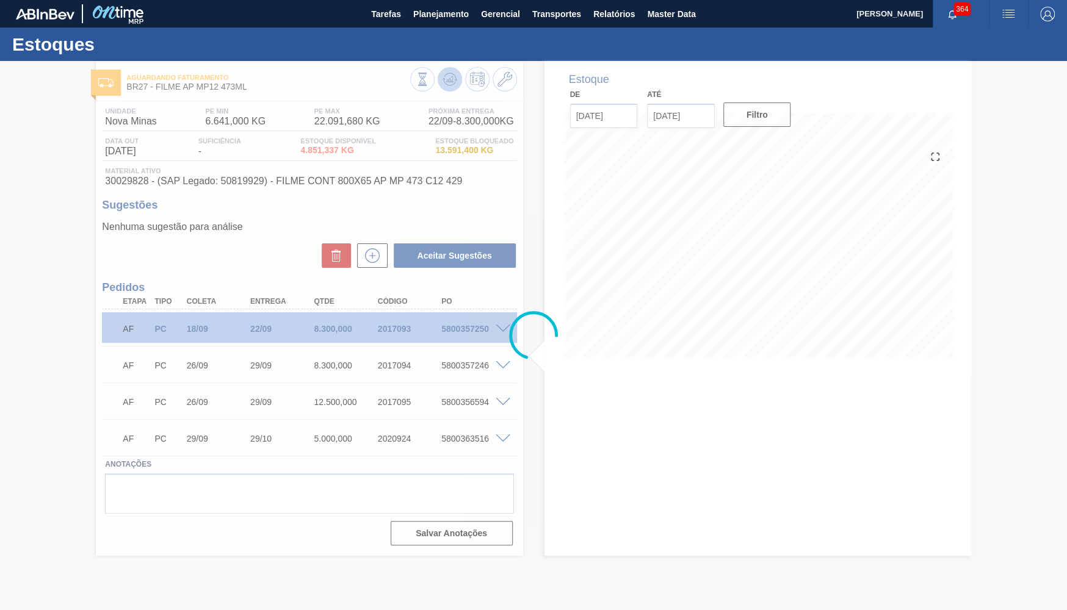
click at [449, 84] on div at bounding box center [533, 335] width 1067 height 549
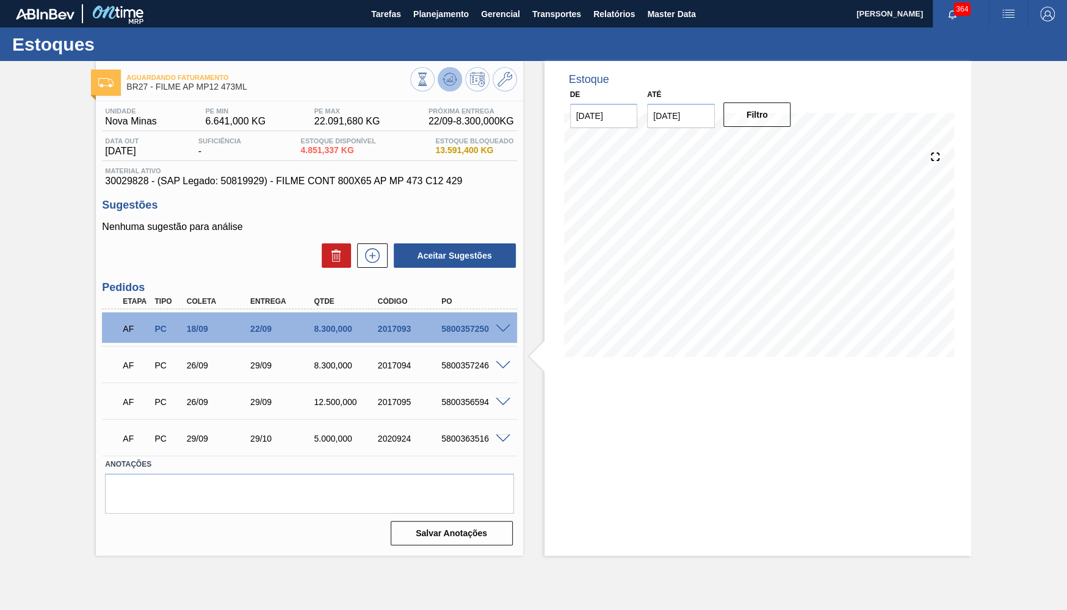
click at [449, 84] on icon at bounding box center [449, 79] width 15 height 15
click at [216, 312] on div "AF PC 18/09 22/09 8.300,000 2017093 5800357250 Material 30029828 - FILME CONT 8…" at bounding box center [309, 327] width 414 height 37
click at [496, 330] on span at bounding box center [502, 329] width 15 height 9
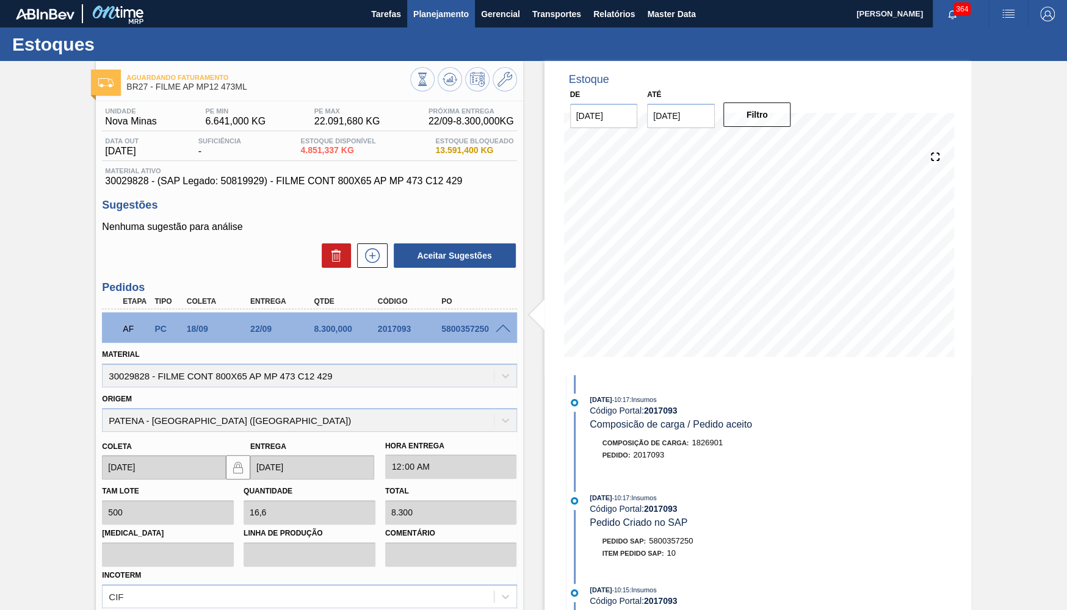
click at [435, 15] on span "Planejamento" at bounding box center [441, 14] width 56 height 15
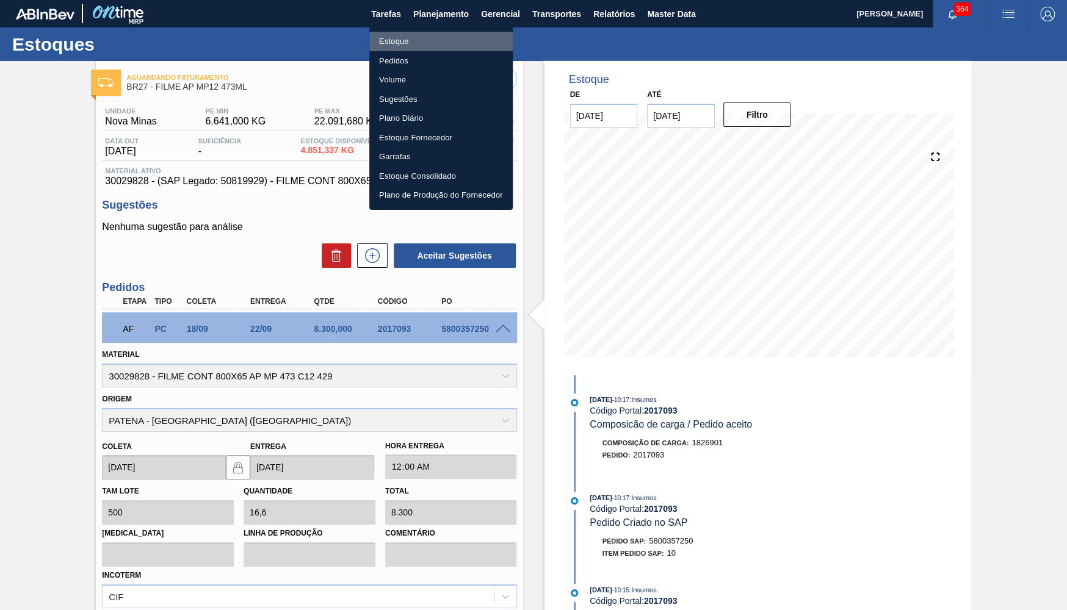
click at [419, 45] on li "Estoque" at bounding box center [440, 42] width 143 height 20
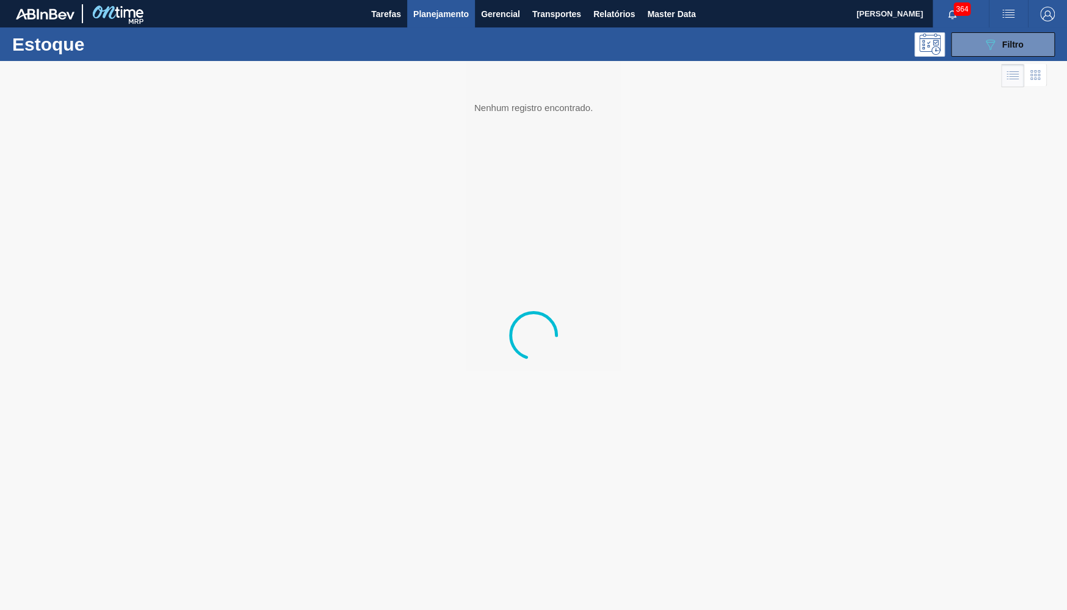
click at [1011, 63] on div at bounding box center [533, 335] width 1067 height 549
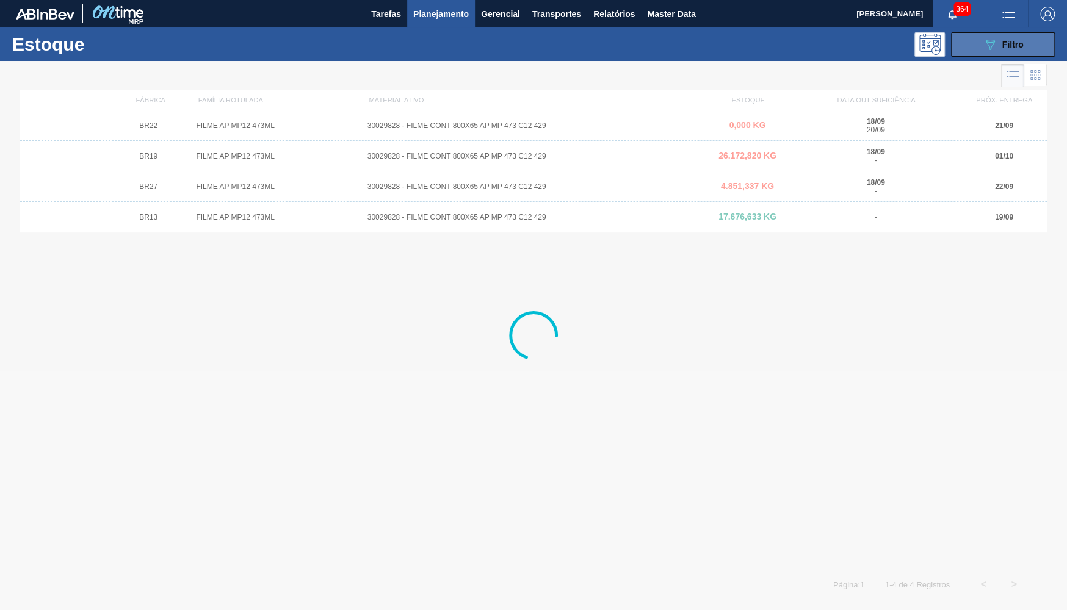
click at [1000, 46] on div "089F7B8B-B2A5-4AFE-B5C0-19BA573D28AC Filtro" at bounding box center [1002, 44] width 41 height 15
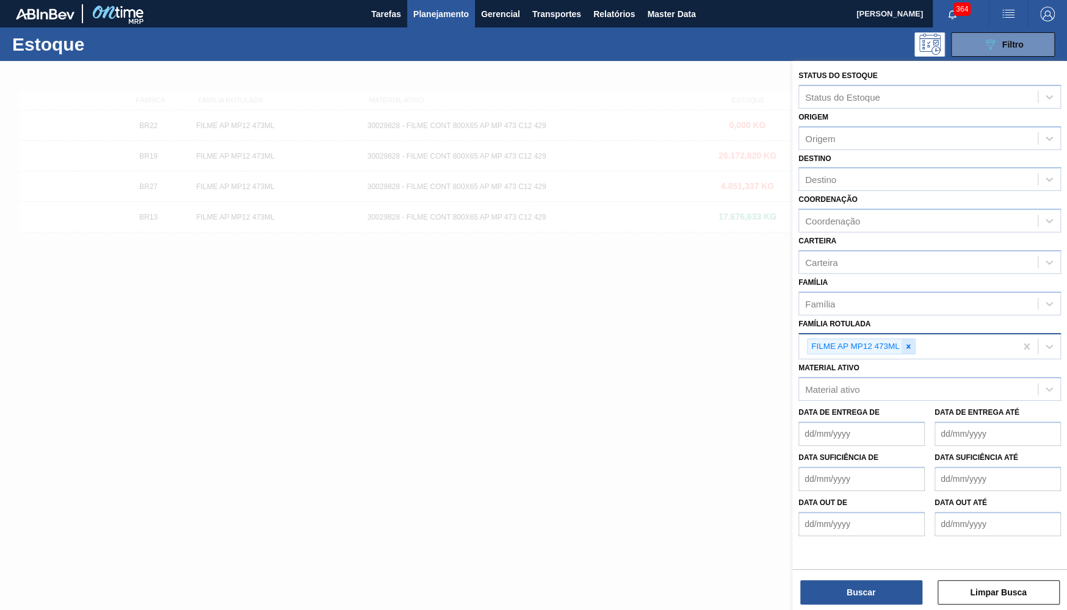
click at [911, 342] on icon at bounding box center [908, 346] width 9 height 9
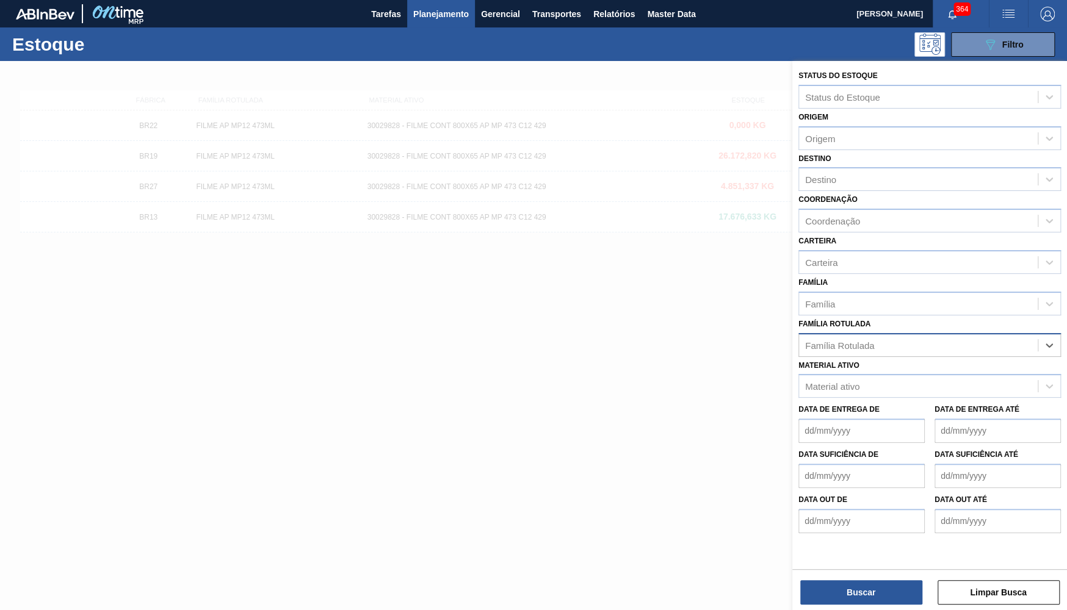
paste Rotulada "CAIXA CARTÃO STELLA PURE GOLD 350ML"
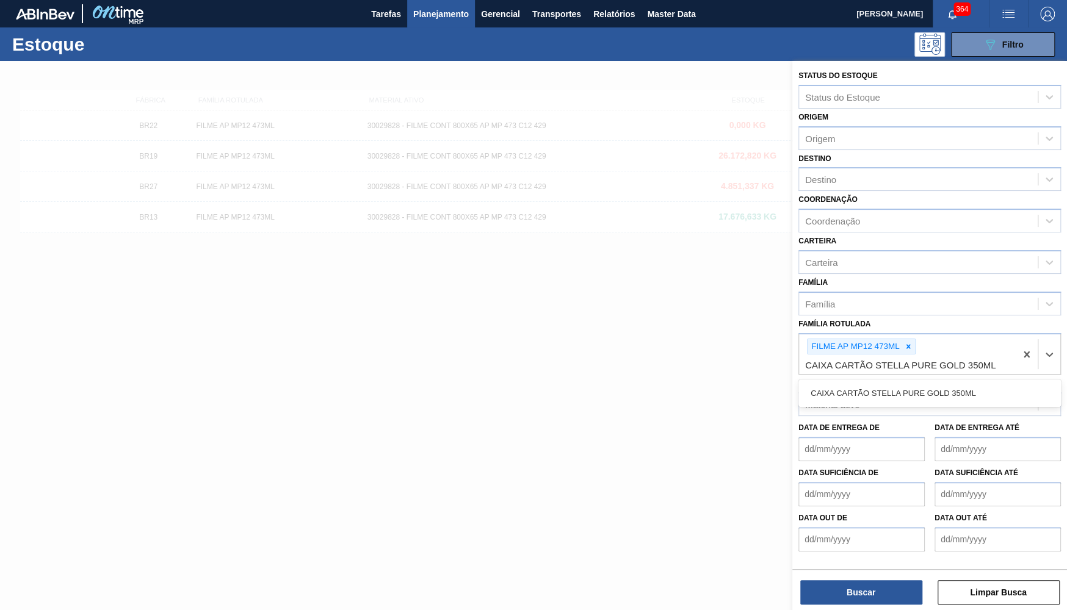
type Rotulada "CAIXA CARTÃO STELLA PURE GOLD 350ML"
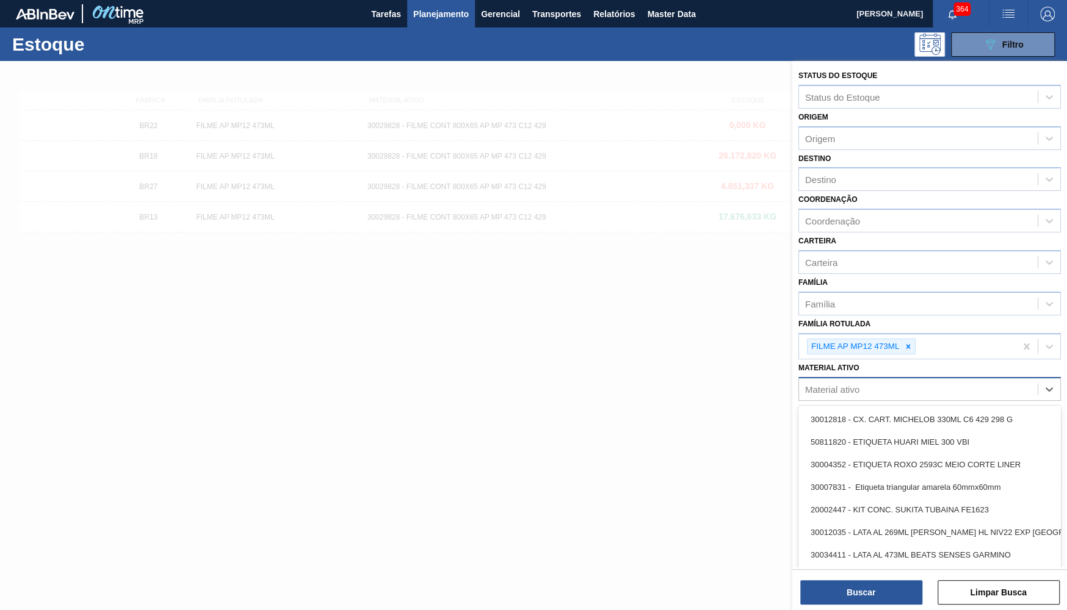
click at [934, 398] on div "option 30012818 - CX. CART. MICHELOB 330ML C6 429 298 G focused, 1 of 101. 101 …" at bounding box center [929, 389] width 262 height 24
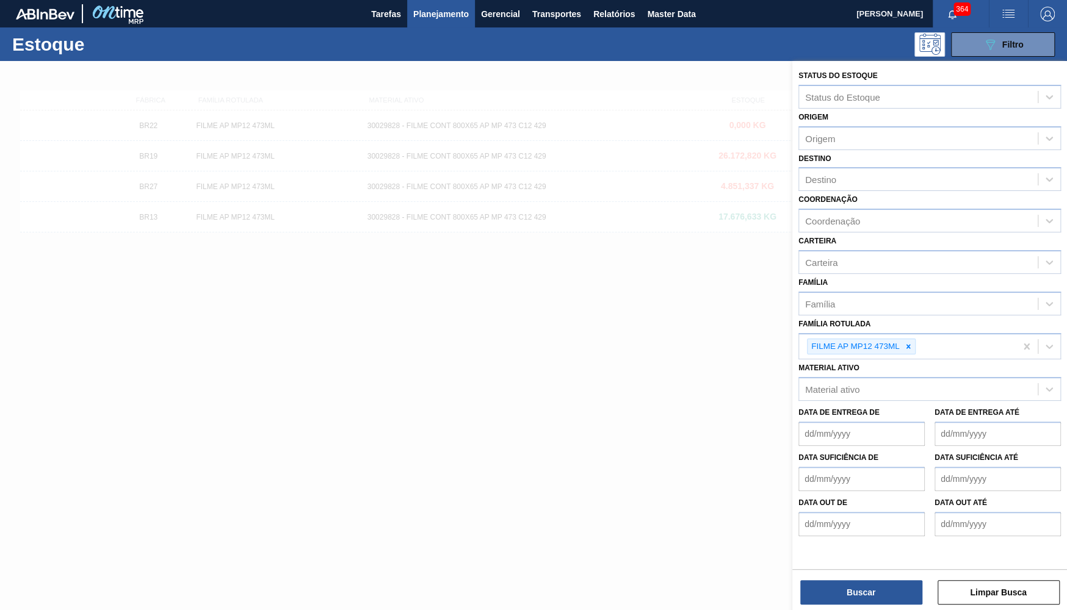
click at [918, 359] on div "Material ativo Material ativo" at bounding box center [929, 379] width 262 height 41
click at [914, 334] on div "FILME AP MP12 473ML" at bounding box center [907, 346] width 217 height 25
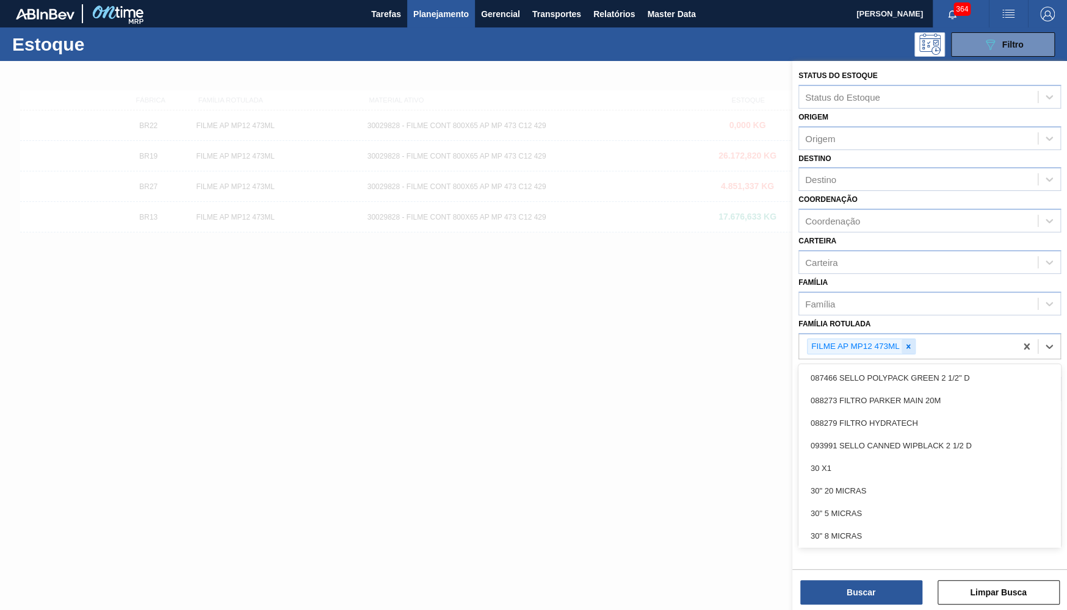
click at [910, 342] on icon at bounding box center [908, 346] width 9 height 9
paste Rotulada "CAIXA CARTÃO STELLA PURE GOLD 350ML"
type Rotulada "CAIXA CARTÃO STELLA PURE GOLD 350ML"
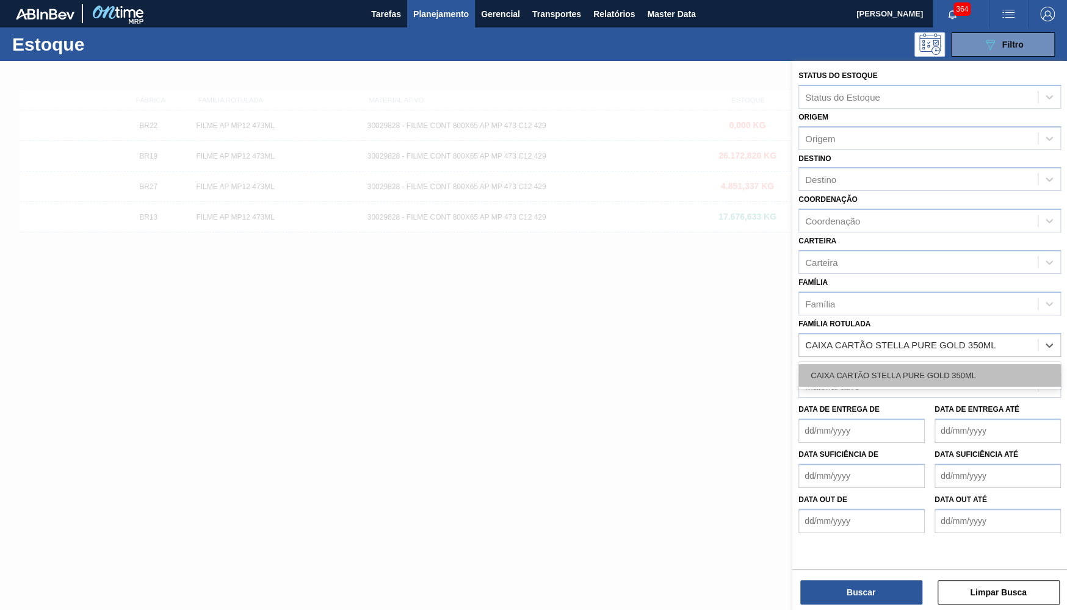
click at [909, 364] on div "CAIXA CARTÃO STELLA PURE GOLD 350ML" at bounding box center [929, 375] width 262 height 23
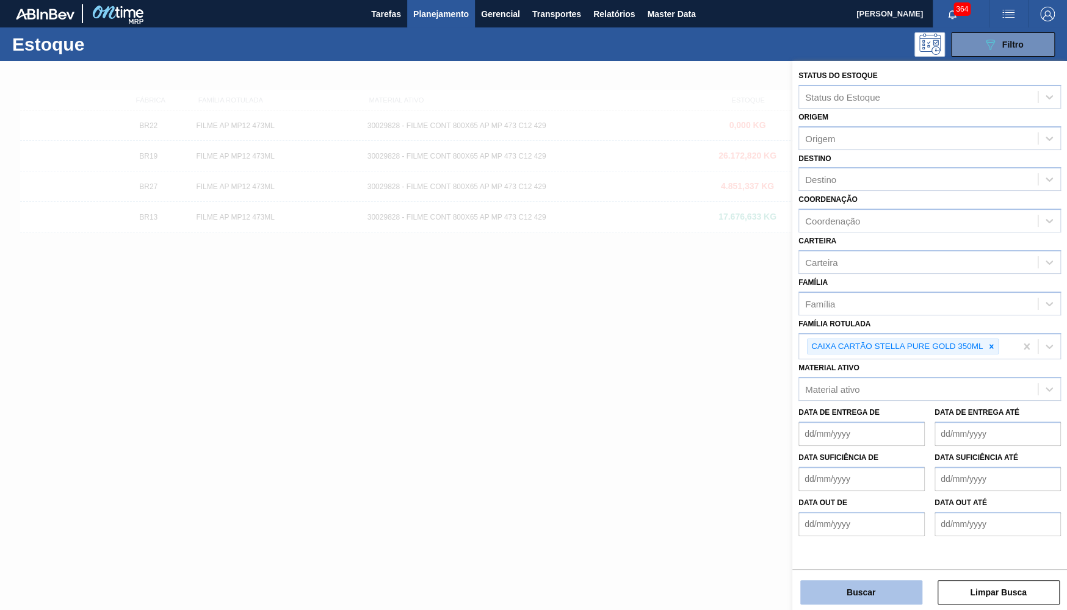
click at [872, 583] on button "Buscar" at bounding box center [861, 592] width 122 height 24
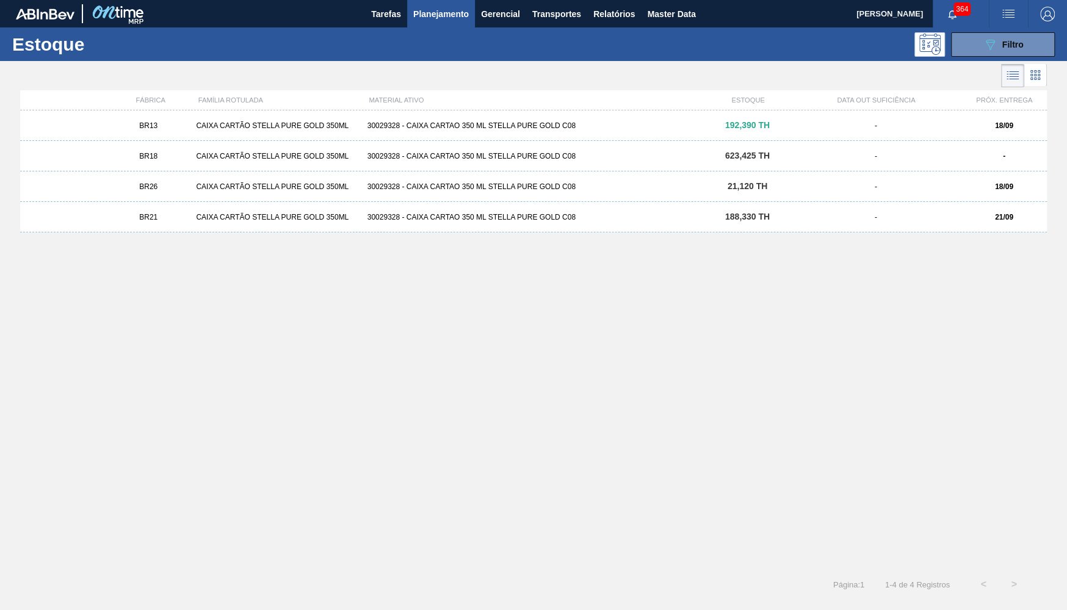
click at [143, 196] on div "BR26 CAIXA CARTÃO STELLA PURE GOLD 350ML 30029328 - CAIXA CARTAO 350 ML STELLA …" at bounding box center [533, 186] width 1026 height 31
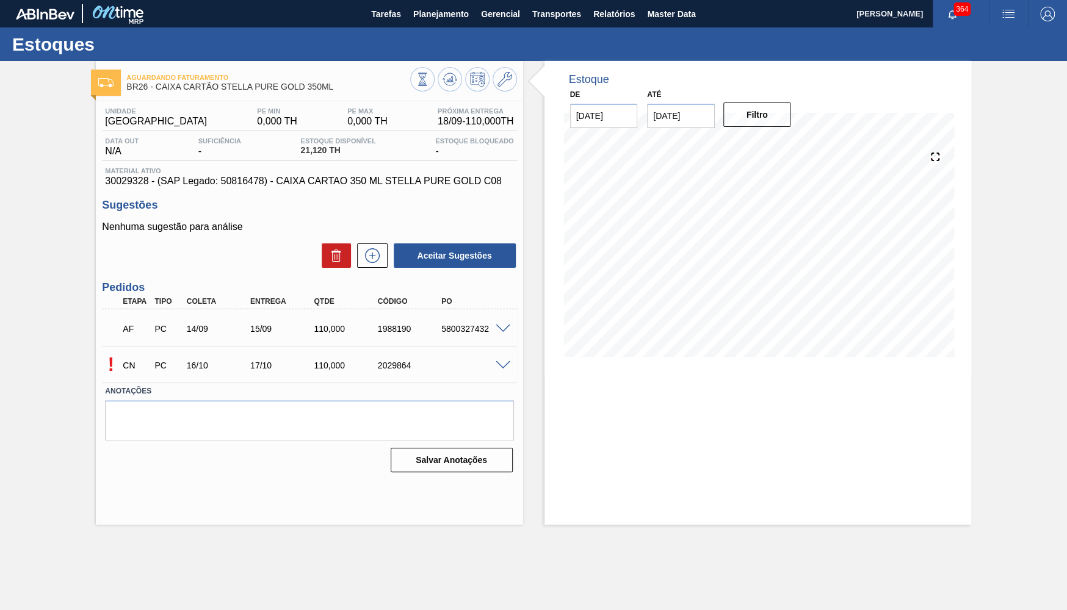
drag, startPoint x: 510, startPoint y: 364, endPoint x: 497, endPoint y: 349, distance: 19.5
click at [505, 365] on div at bounding box center [504, 364] width 24 height 9
click at [497, 326] on div "AF PC 14/09 15/09 110,000 1988190 5800327432" at bounding box center [309, 327] width 414 height 31
click at [497, 326] on span at bounding box center [502, 329] width 15 height 9
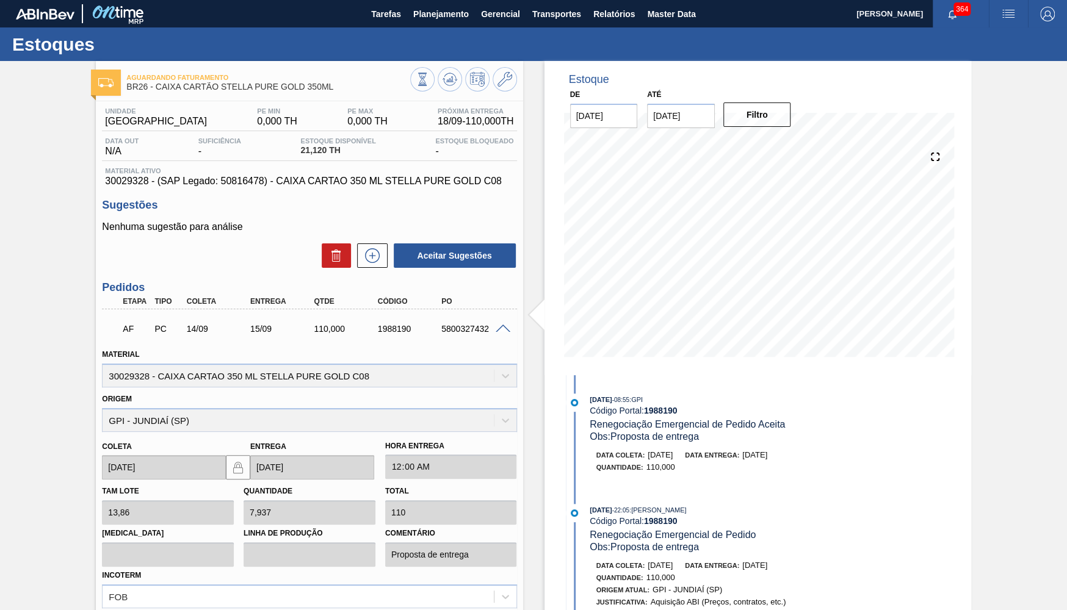
click at [268, 159] on div "Data out N/A Suficiência - Estoque Disponível 21,120 TH Estoque Bloqueado -" at bounding box center [309, 149] width 414 height 24
click at [300, 179] on span "30029328 - (SAP Legado: 50816478) - CAIXA CARTAO 350 ML STELLA PURE GOLD C08" at bounding box center [309, 181] width 408 height 11
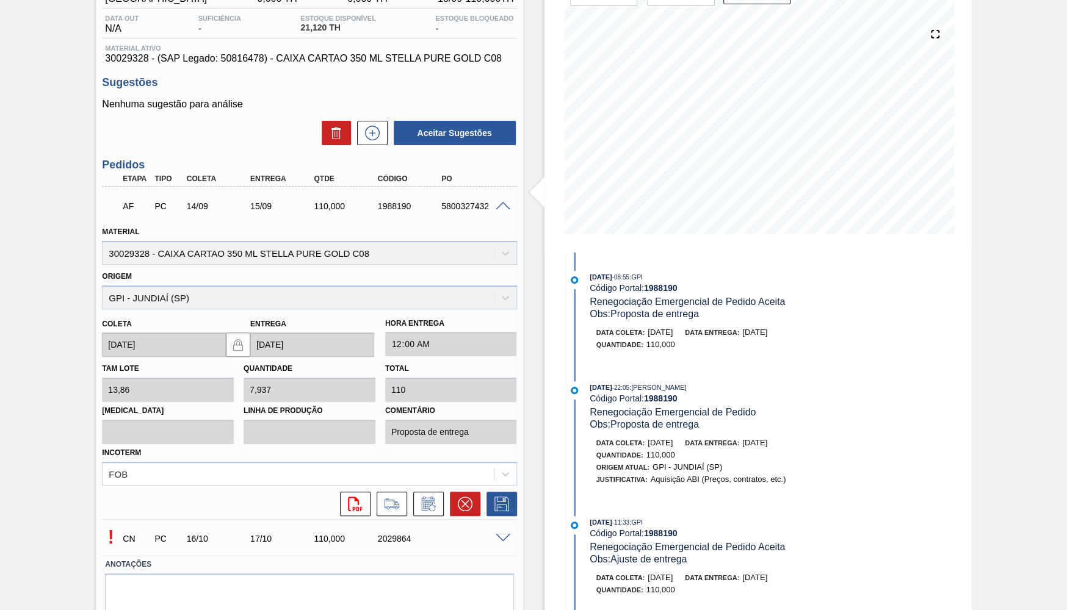
scroll to position [161, 0]
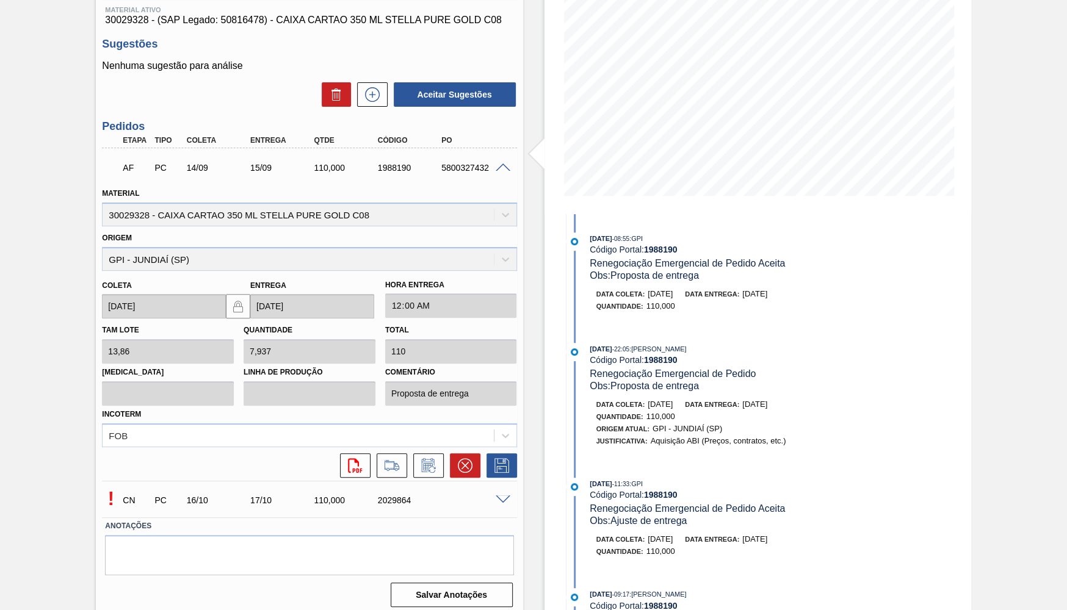
click at [501, 495] on span at bounding box center [502, 499] width 15 height 9
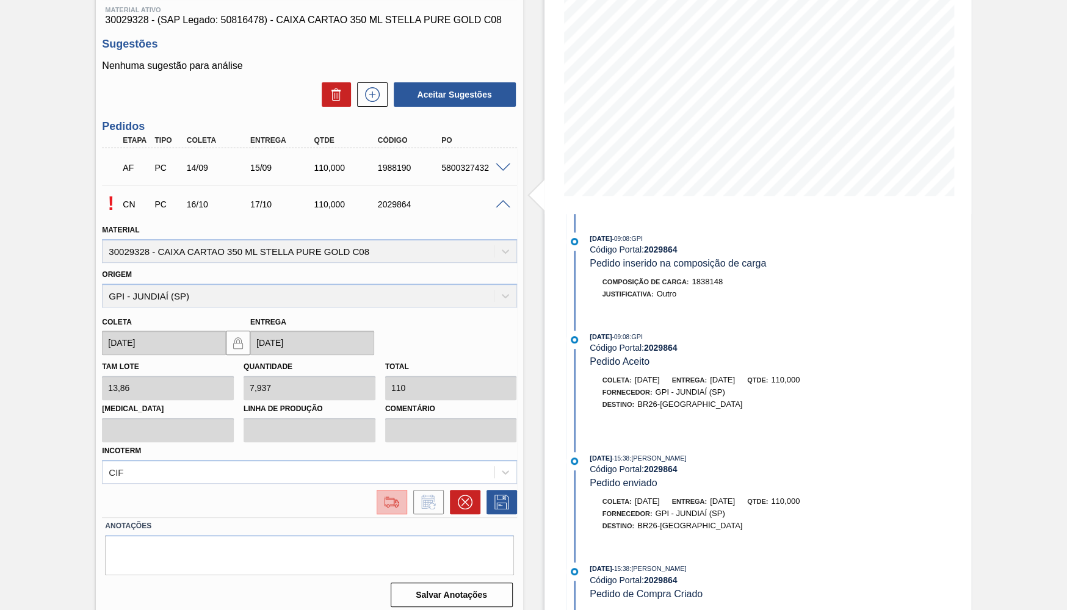
click at [377, 492] on div at bounding box center [388, 502] width 37 height 24
click at [388, 499] on img at bounding box center [392, 502] width 20 height 15
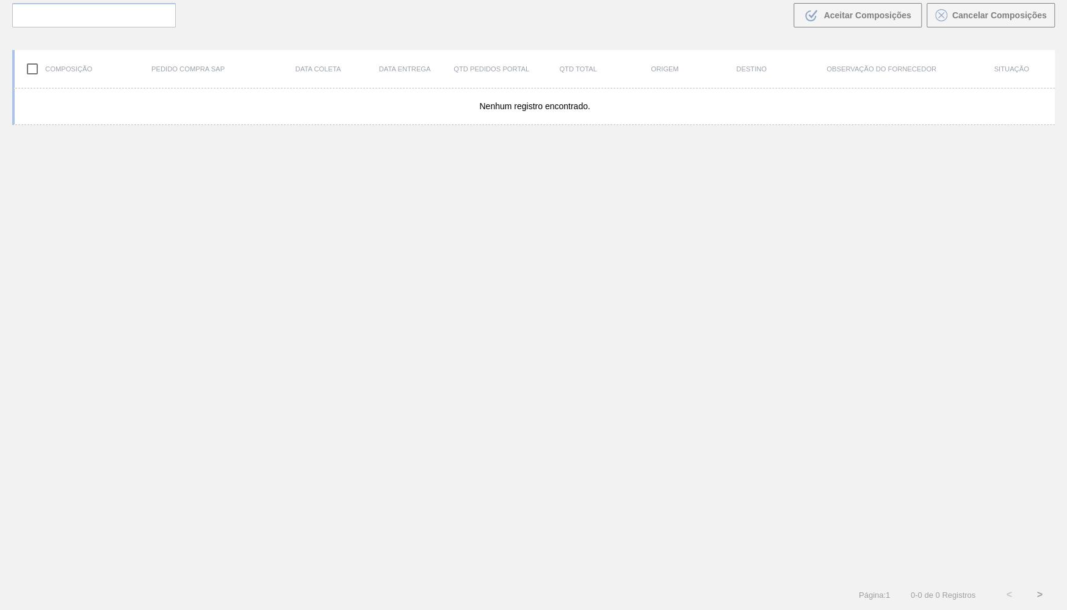
scroll to position [85, 0]
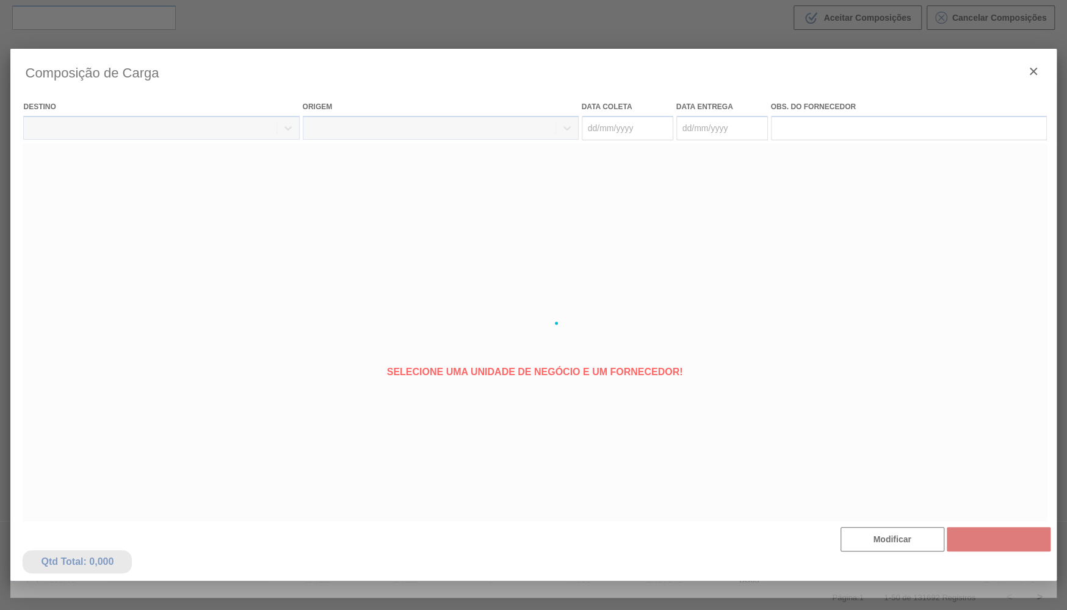
type coleta "16/10/2025"
type entrega "17/10/2025"
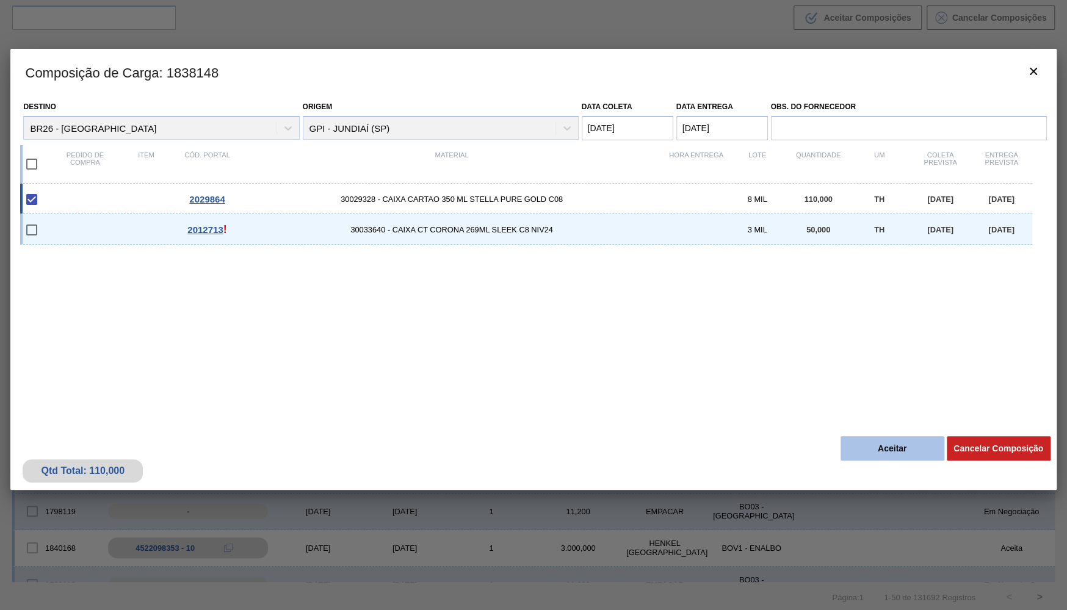
click at [895, 444] on button "Aceitar" at bounding box center [892, 448] width 104 height 24
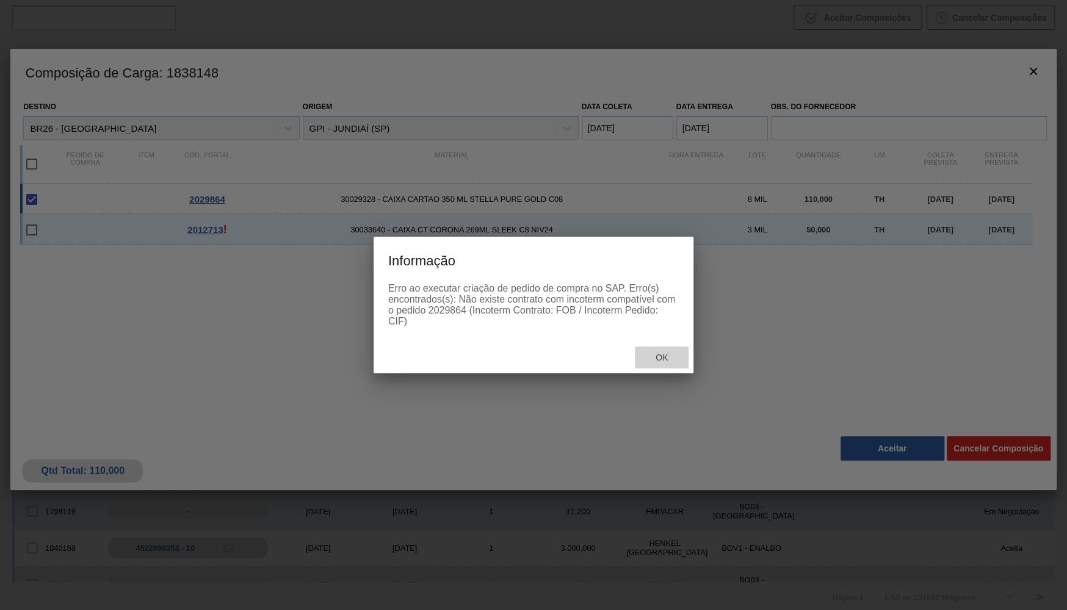
click at [658, 348] on div "Ok" at bounding box center [662, 358] width 54 height 23
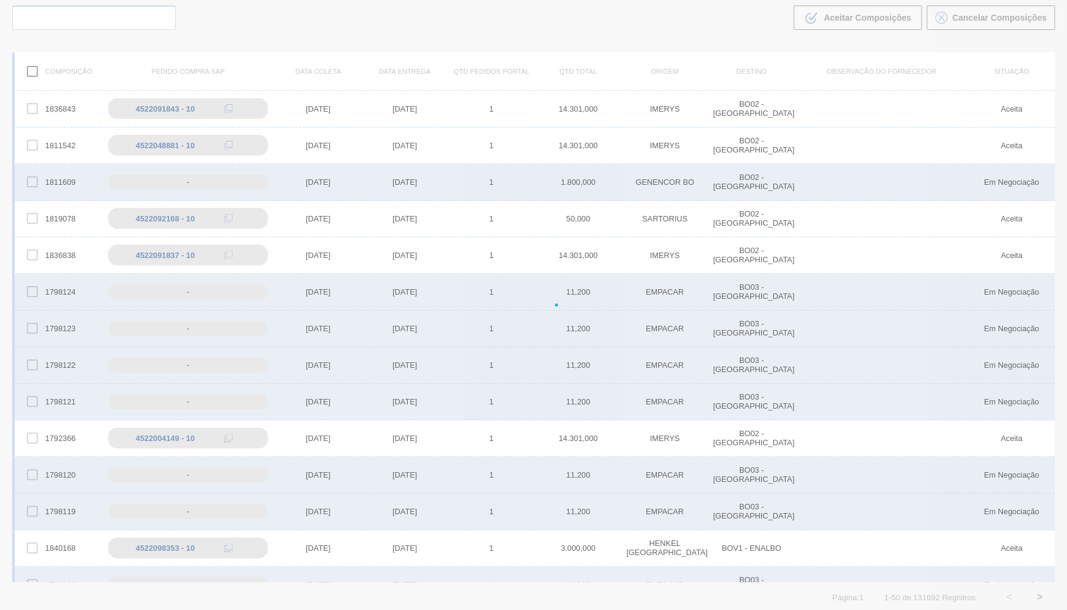
click at [659, 348] on div at bounding box center [533, 305] width 1067 height 610
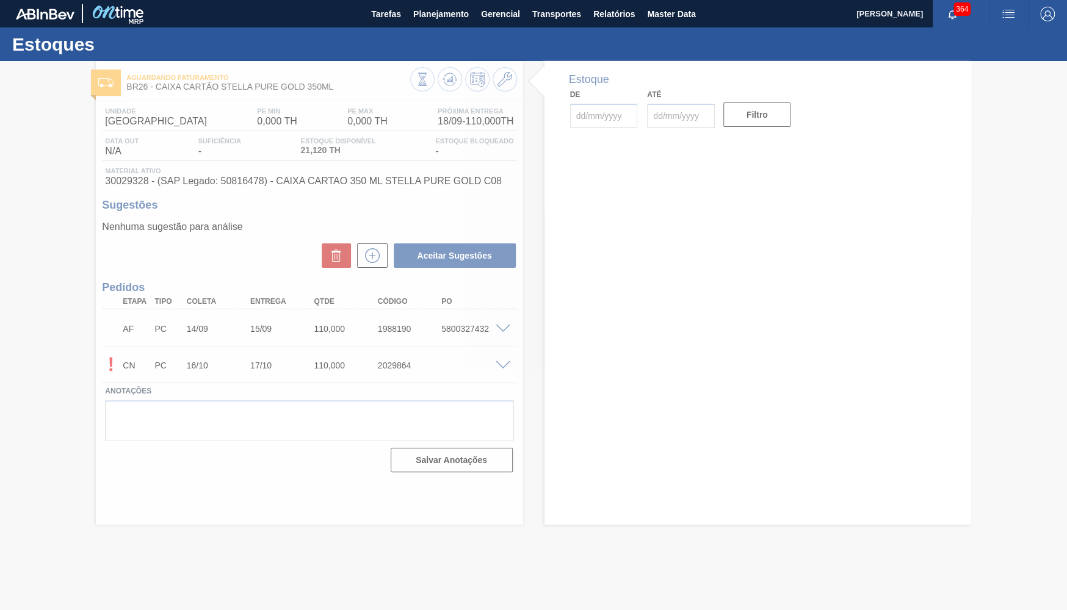
type input "16/10/2025"
type input "17/10/2025"
type input "[DATE]"
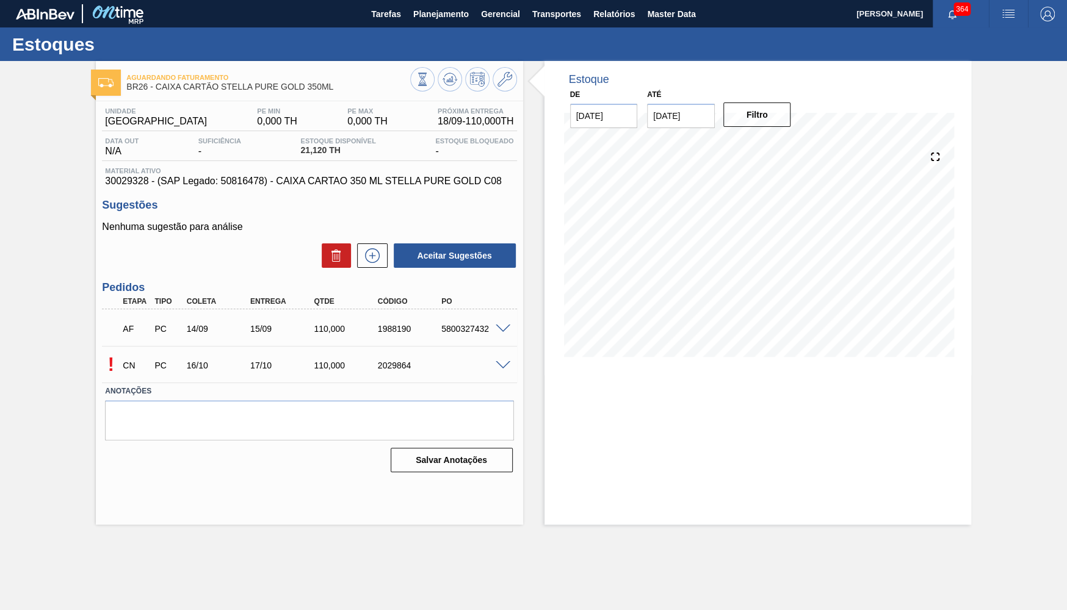
click at [510, 363] on div at bounding box center [504, 364] width 24 height 9
click at [496, 359] on div "CN PC 16/10 17/10 110,000 2029864" at bounding box center [306, 364] width 382 height 24
click at [500, 362] on span at bounding box center [502, 365] width 15 height 9
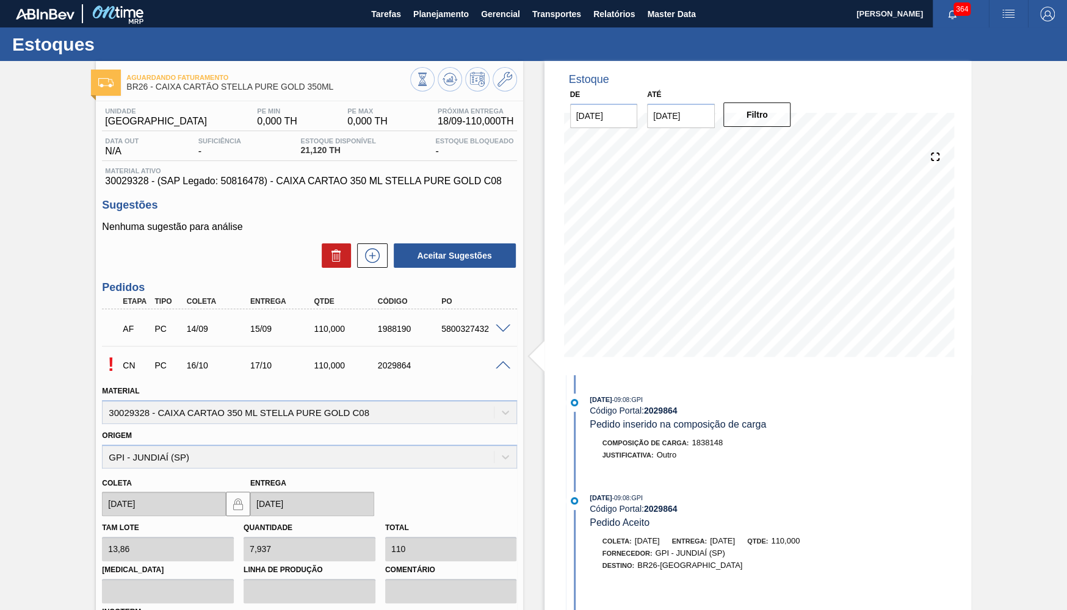
scroll to position [161, 0]
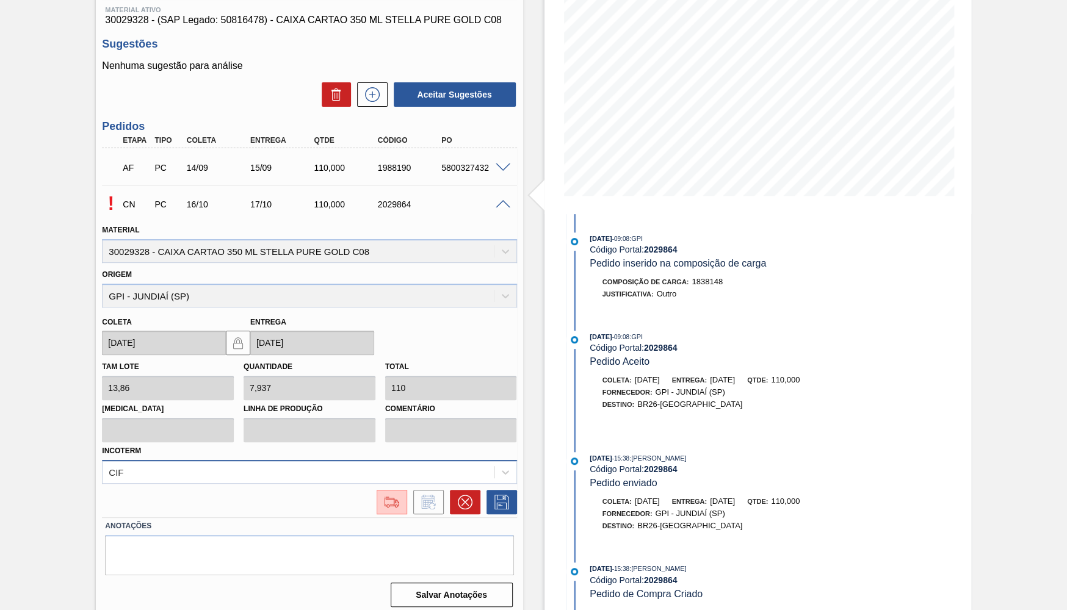
click at [378, 467] on div "CIF" at bounding box center [309, 472] width 414 height 24
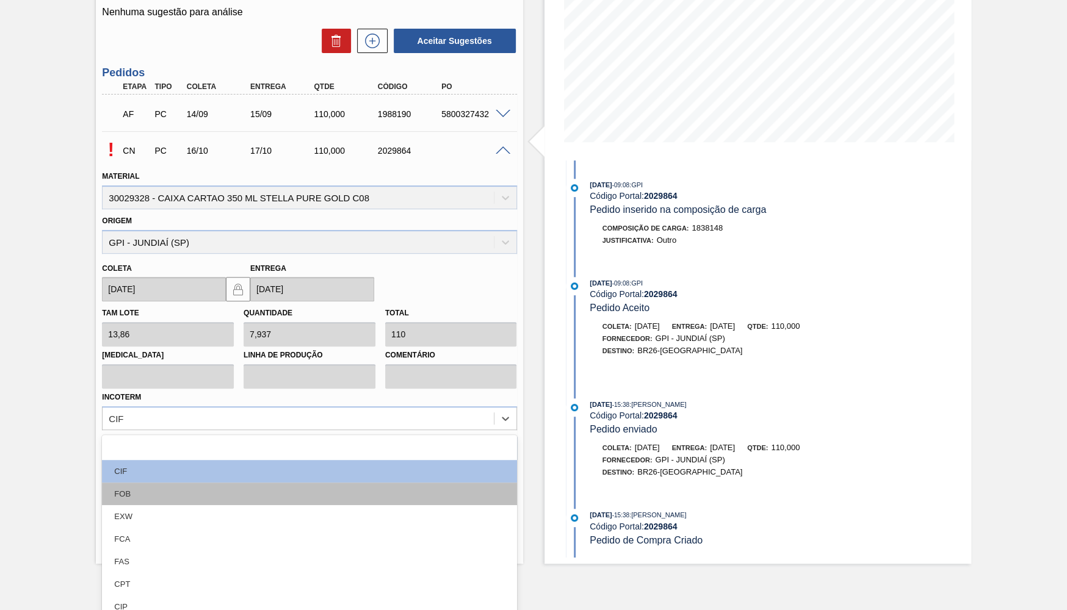
click at [121, 483] on div "FOB" at bounding box center [309, 494] width 414 height 23
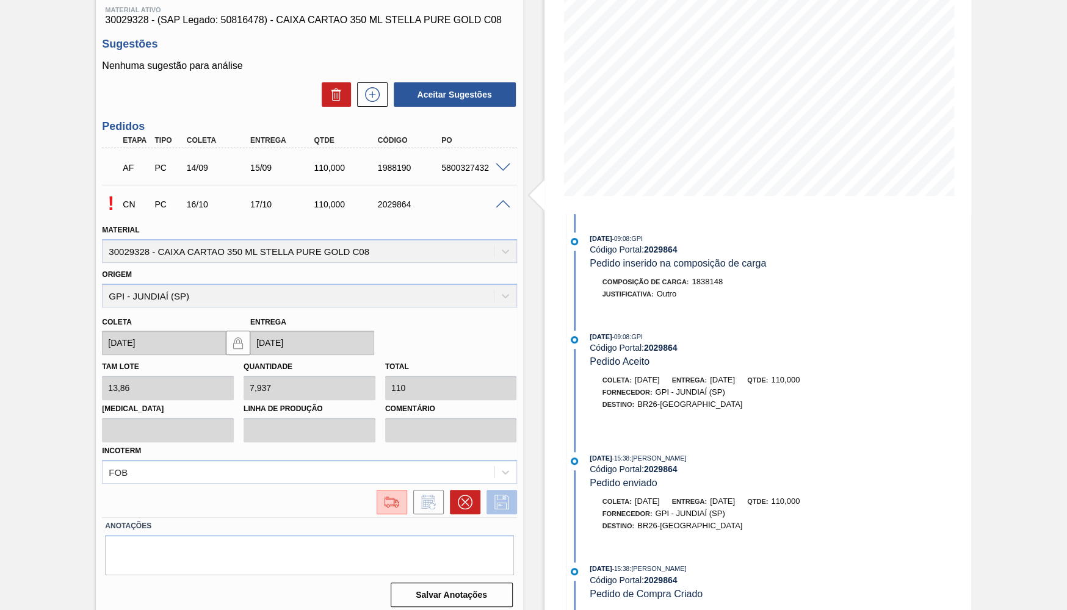
click at [497, 490] on button at bounding box center [501, 502] width 31 height 24
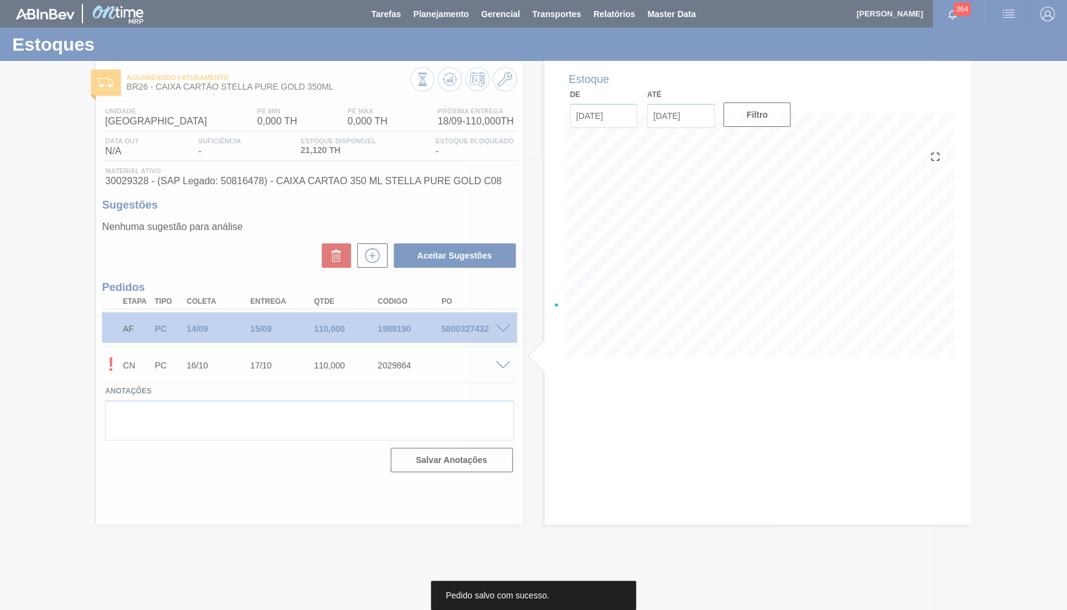
scroll to position [0, 0]
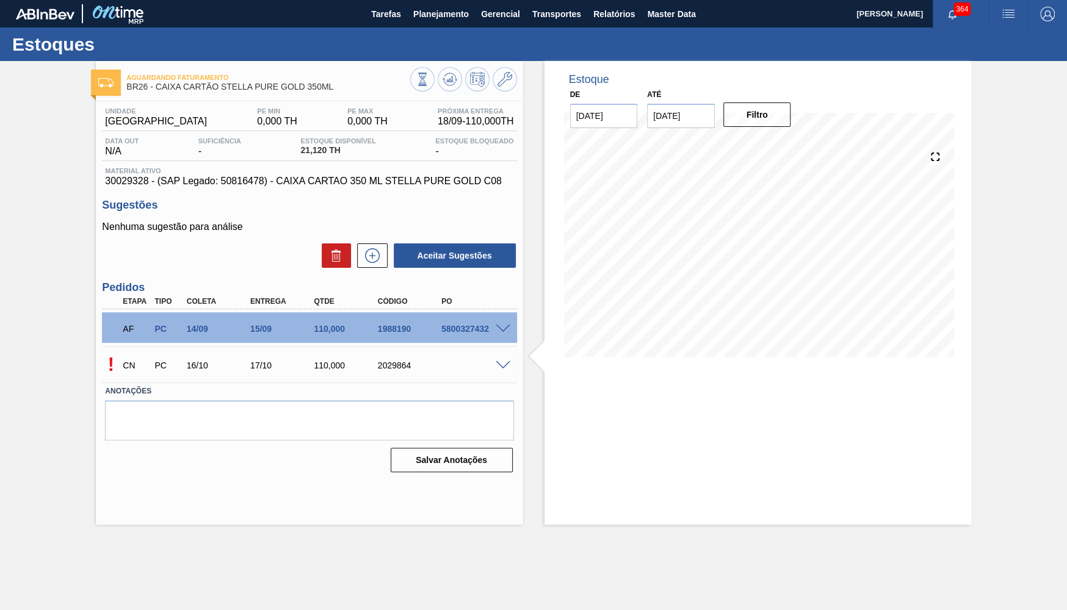
click at [503, 369] on span at bounding box center [502, 365] width 15 height 9
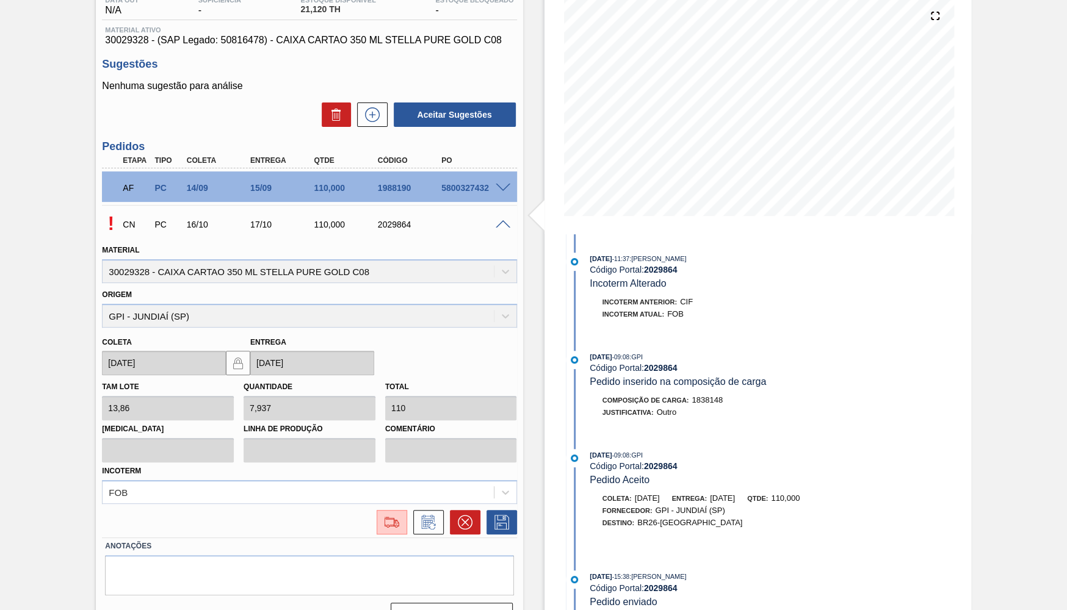
scroll to position [161, 0]
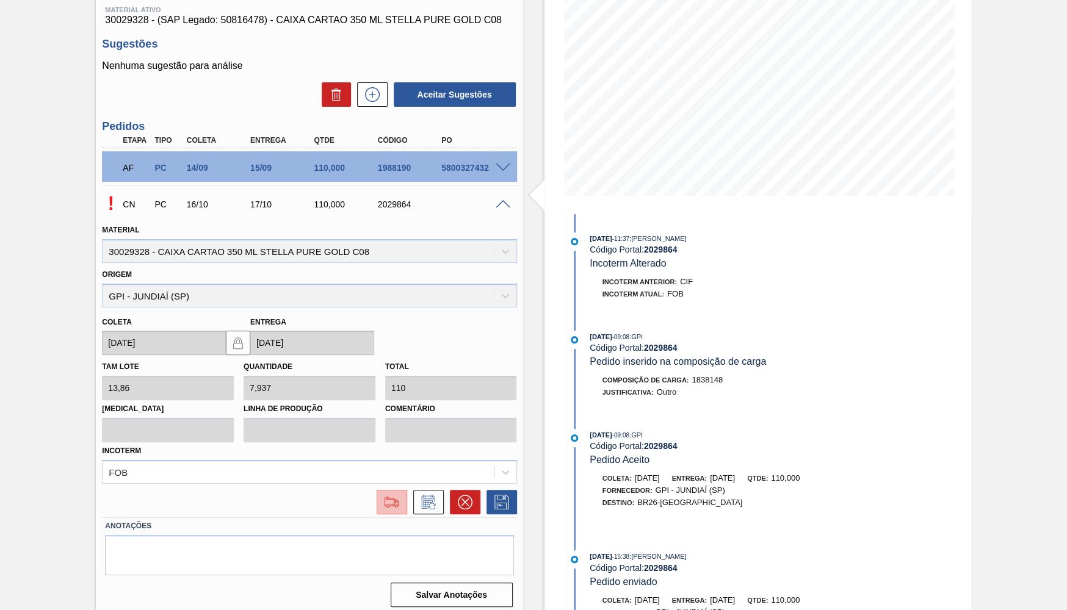
click at [391, 499] on img at bounding box center [392, 502] width 20 height 15
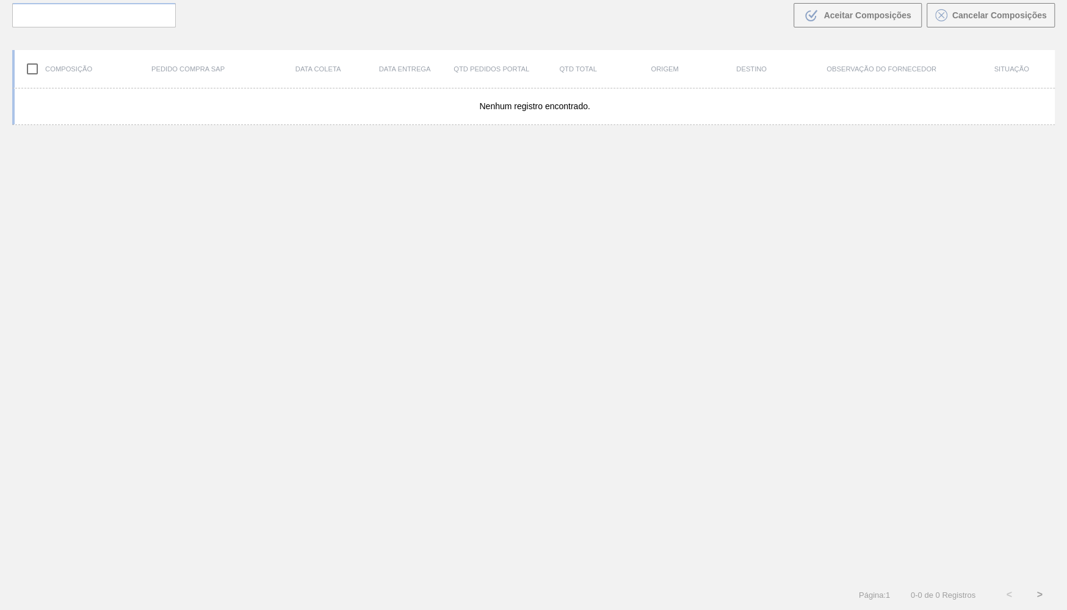
scroll to position [85, 0]
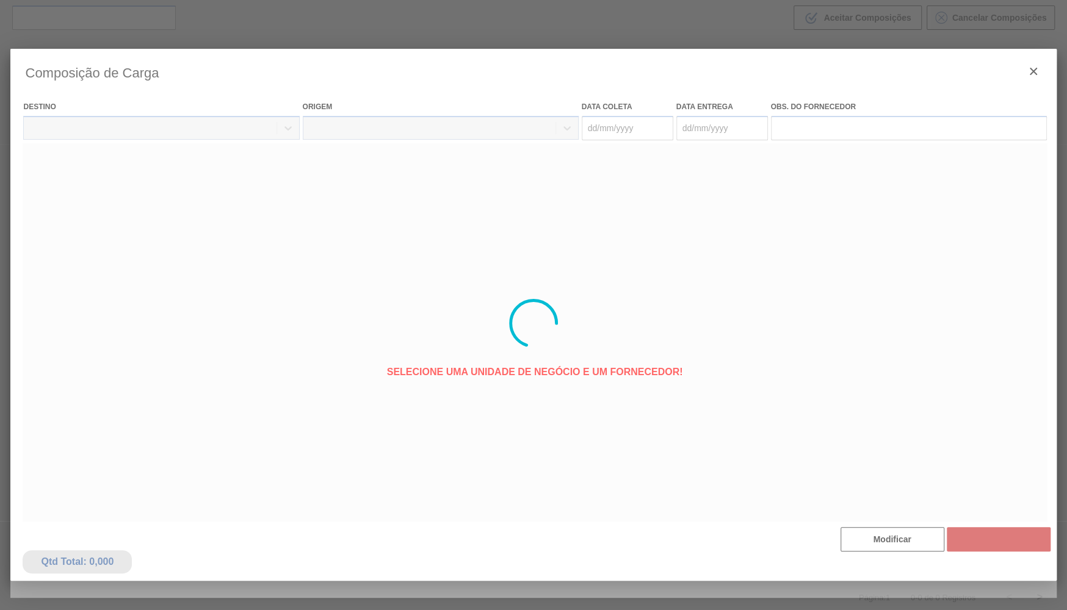
type coleta "16/10/2025"
type entrega "17/10/2025"
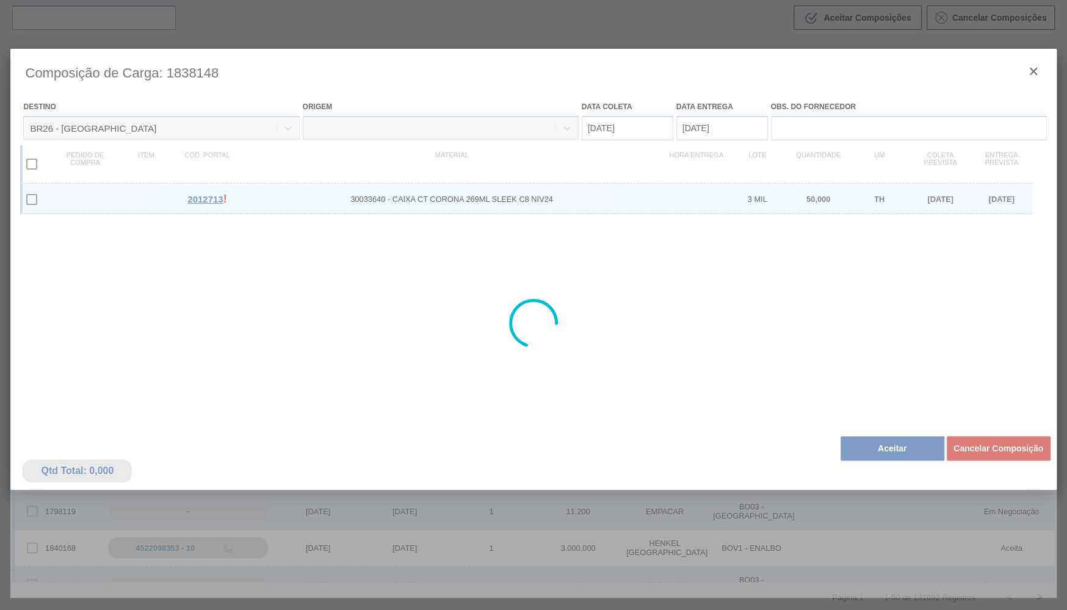
click at [910, 545] on div at bounding box center [532, 323] width 1045 height 549
click at [876, 445] on div at bounding box center [532, 323] width 1045 height 549
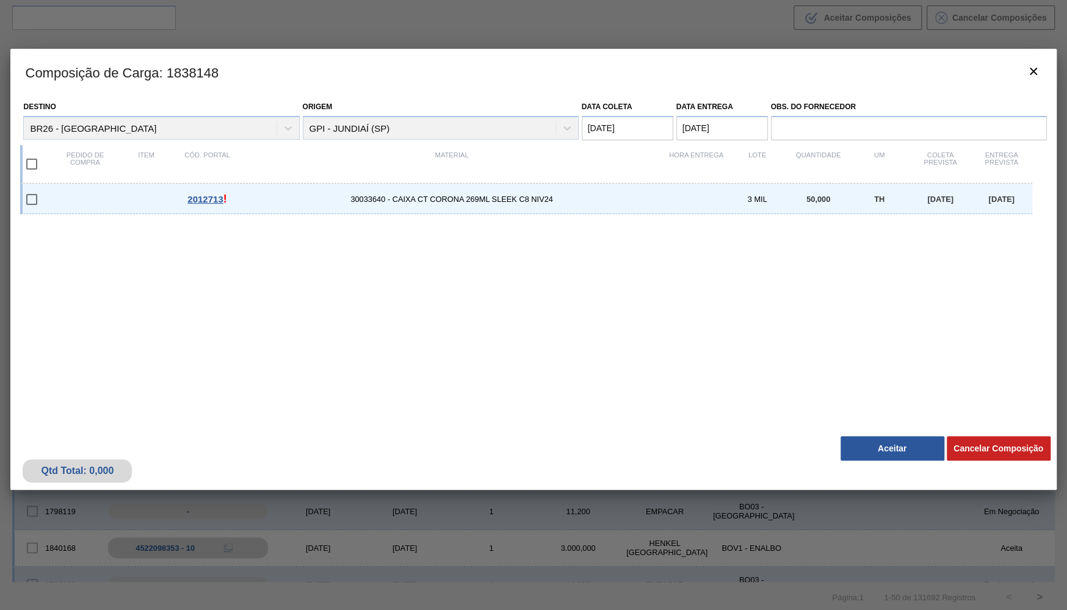
click at [884, 432] on div "Qtd Total: 0,000 Cancelar Composição Aceitar" at bounding box center [532, 460] width 1045 height 60
click at [891, 440] on button "Aceitar" at bounding box center [892, 448] width 104 height 24
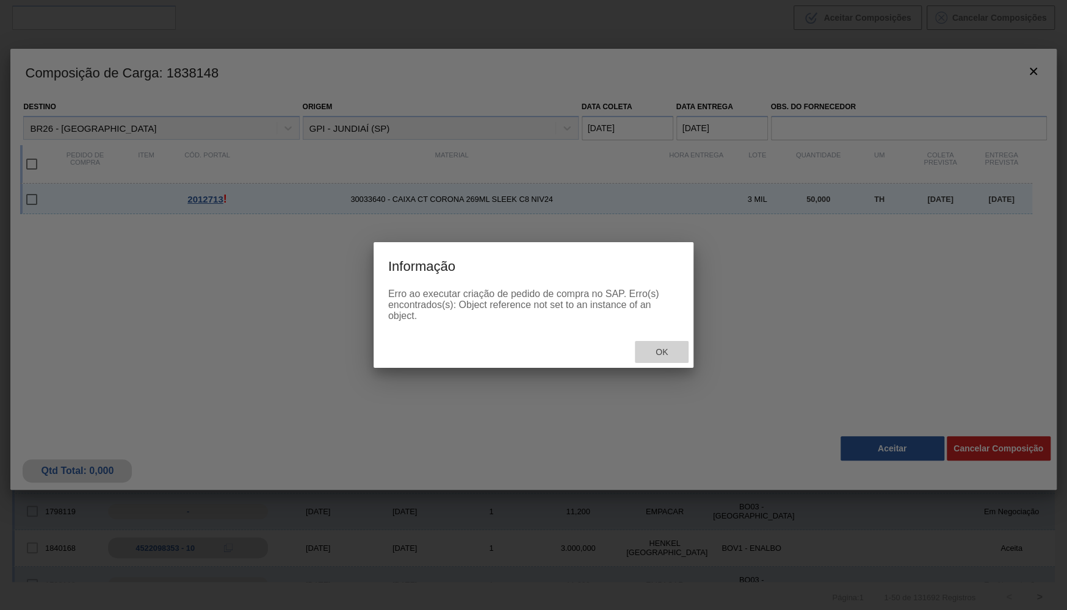
click at [662, 344] on div "Ok" at bounding box center [662, 352] width 54 height 23
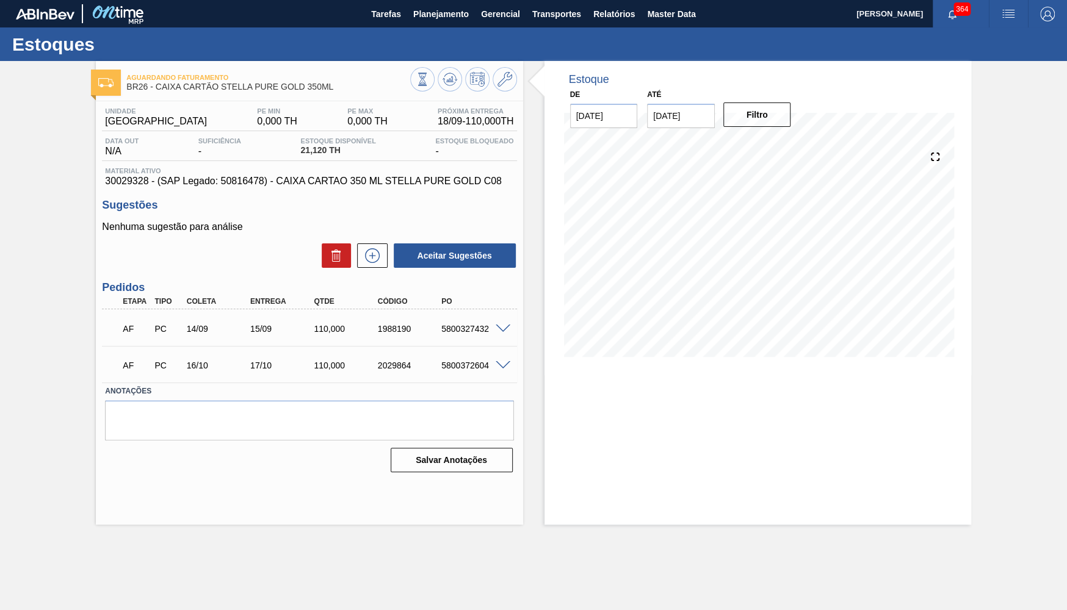
click at [279, 332] on div "15/09" at bounding box center [282, 329] width 71 height 10
click at [263, 325] on div "15/09" at bounding box center [282, 329] width 71 height 10
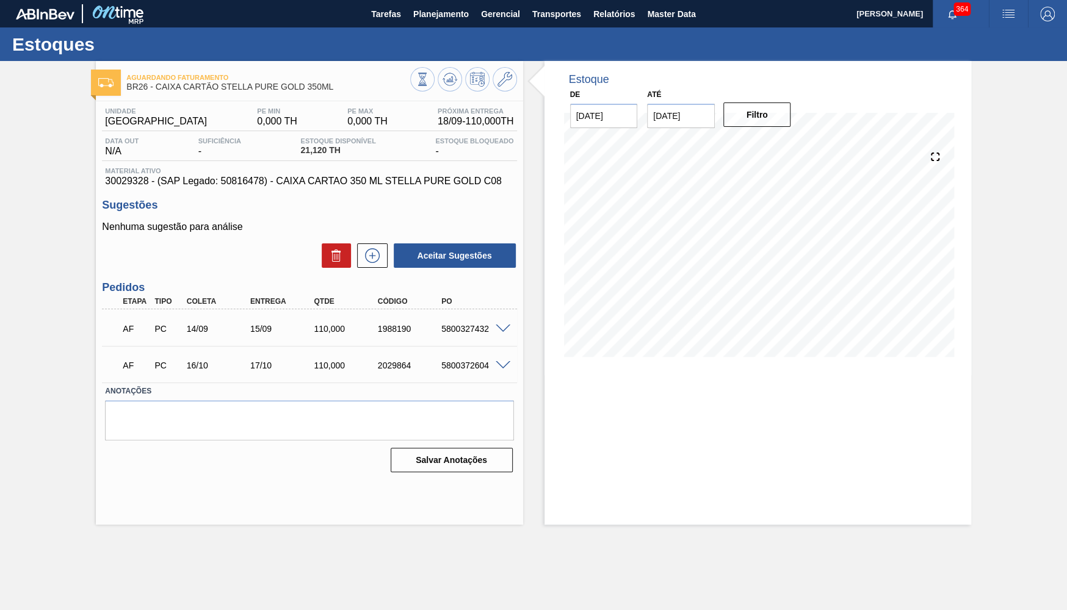
click at [477, 321] on div "AF PC 14/09 15/09 110,000 1988190 5800327432" at bounding box center [306, 327] width 382 height 24
click at [430, 2] on button "Planejamento" at bounding box center [441, 13] width 68 height 27
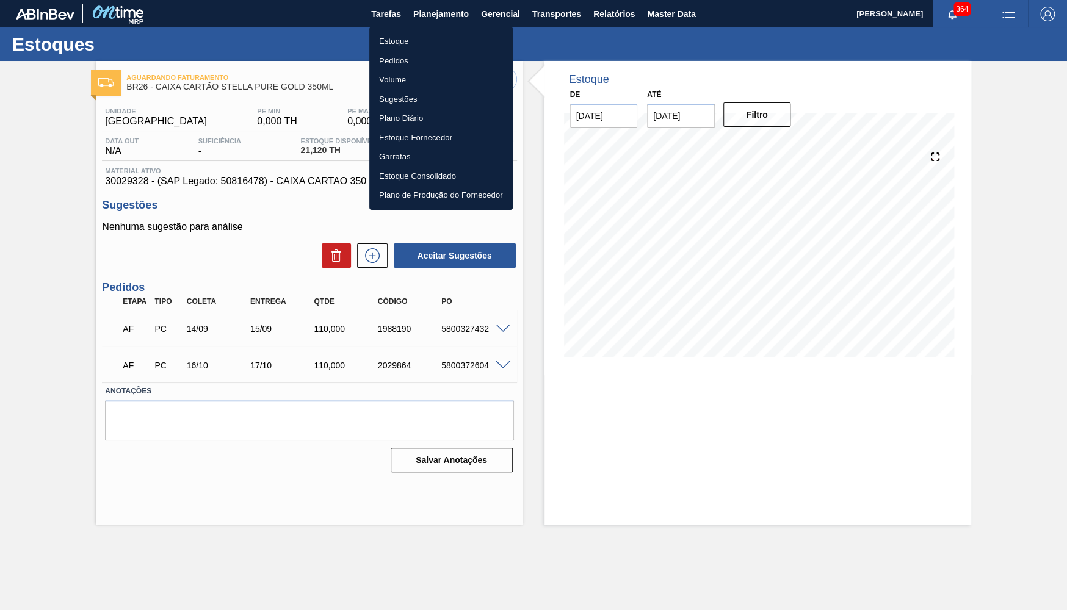
click at [369, 20] on div at bounding box center [533, 305] width 1067 height 610
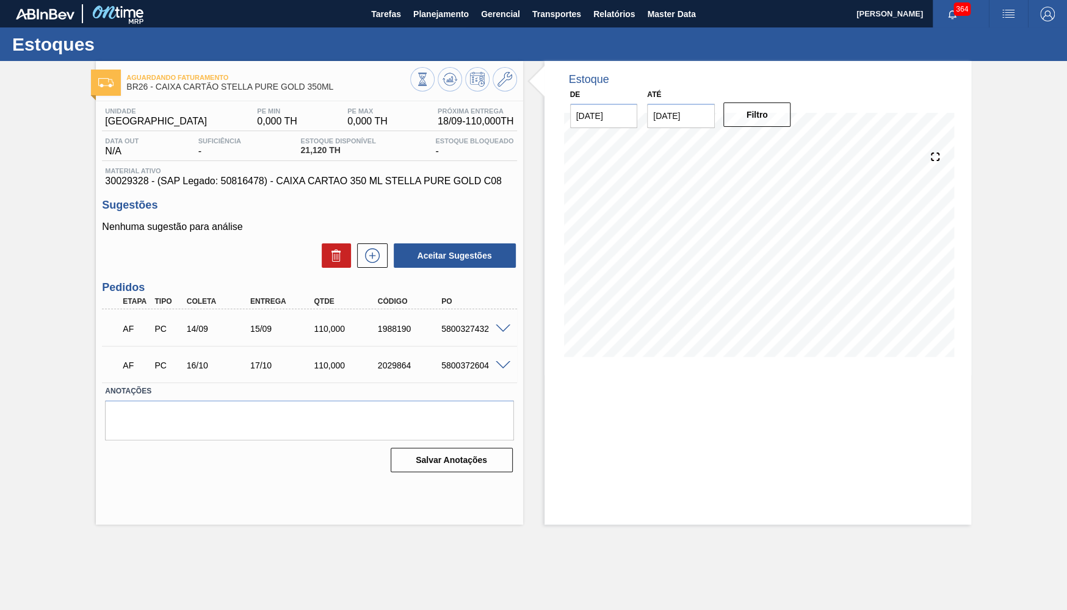
drag, startPoint x: 420, startPoint y: 47, endPoint x: 397, endPoint y: 30, distance: 28.8
click at [419, 0] on body "Tarefas Planejamento Gerencial Transportes Relatórios Master Data YASMIM FERREI…" at bounding box center [533, 0] width 1067 height 0
click at [417, 15] on span "Planejamento" at bounding box center [441, 14] width 56 height 15
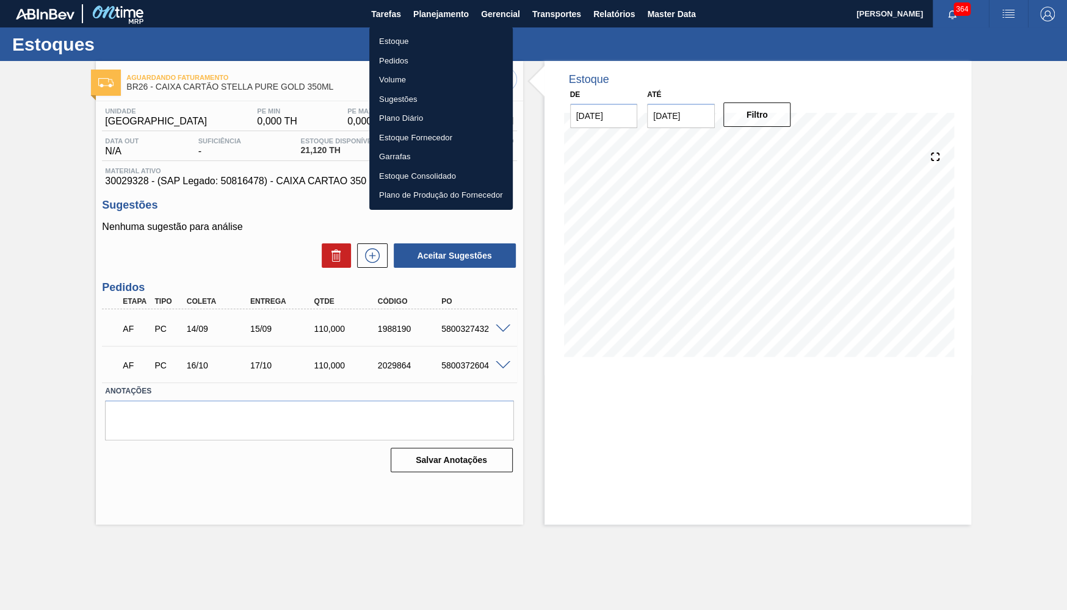
click at [376, 45] on li "Estoque" at bounding box center [440, 42] width 143 height 20
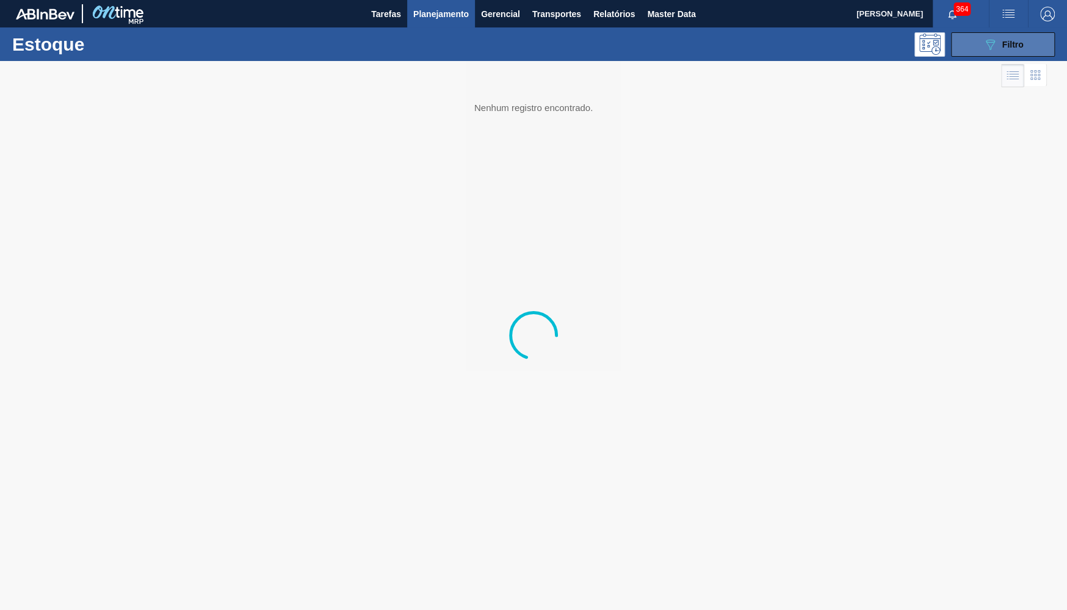
click at [974, 39] on button "089F7B8B-B2A5-4AFE-B5C0-19BA573D28AC Filtro" at bounding box center [1003, 44] width 104 height 24
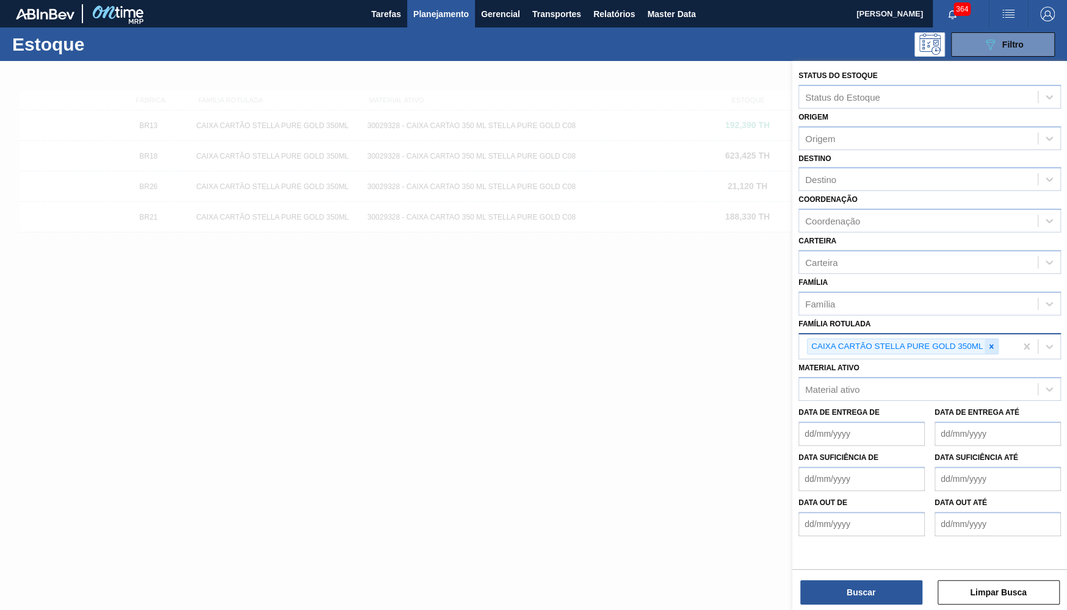
click at [998, 339] on div at bounding box center [990, 346] width 13 height 15
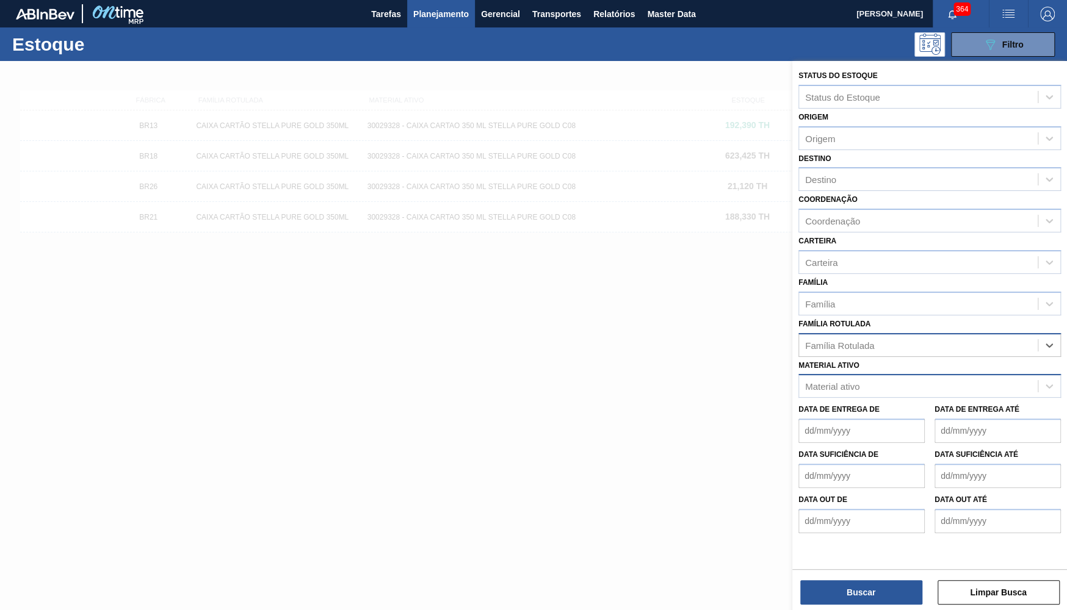
paste Rotulada "CAIXA CARTAO CORONA 350ML SLEEK C8 PY"
type Rotulada "CAIXA CARTAO CORONA 350ML SLEEK C8 PY"
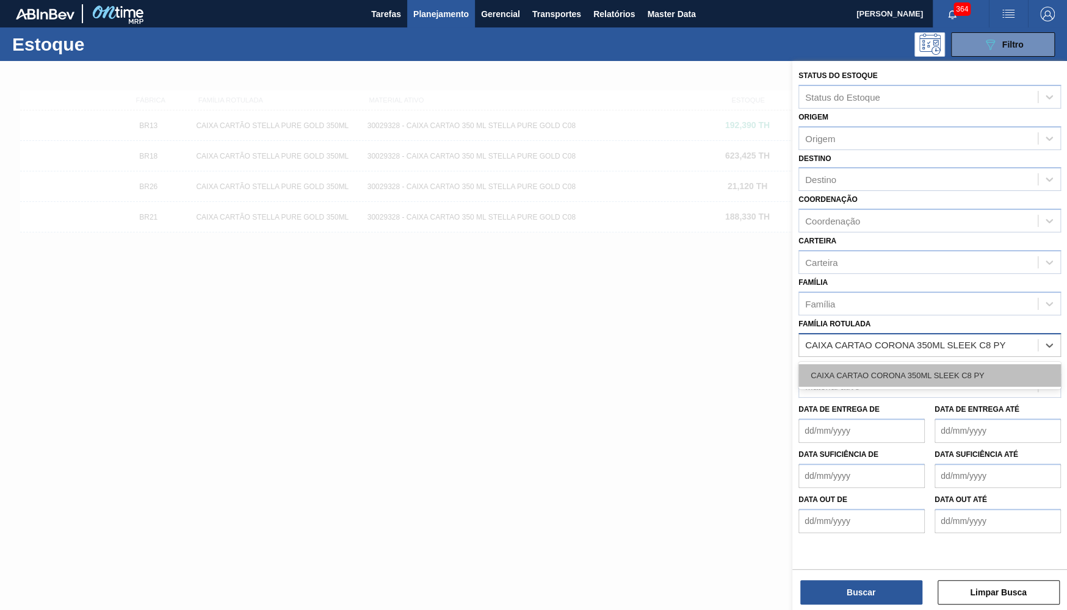
click at [902, 364] on div "CAIXA CARTAO CORONA 350ML SLEEK C8 PY" at bounding box center [929, 375] width 262 height 23
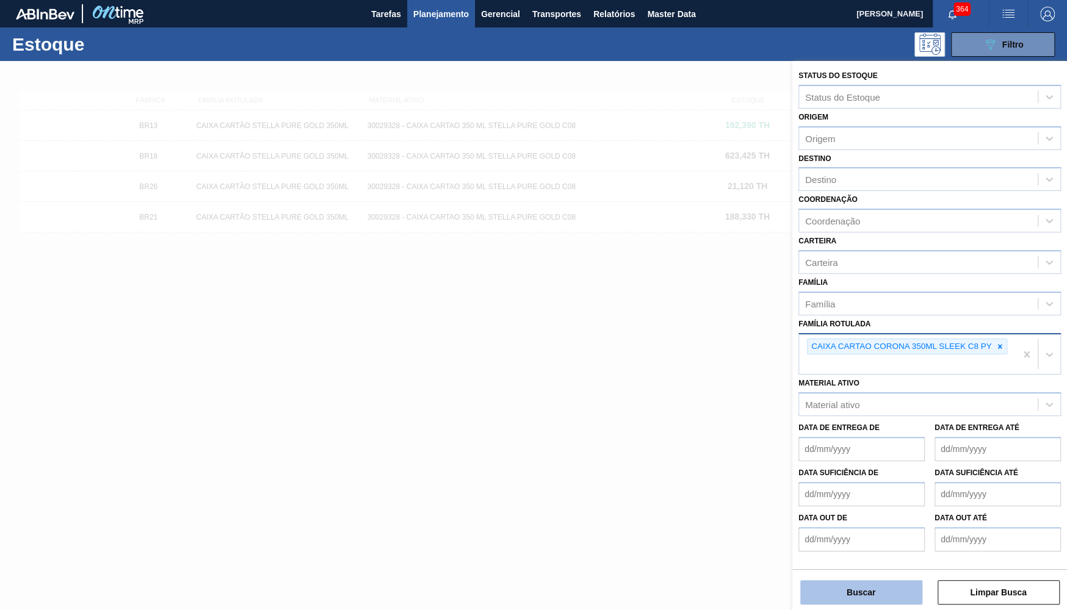
drag, startPoint x: 872, startPoint y: 609, endPoint x: 860, endPoint y: 602, distance: 13.7
click at [869, 609] on div "Status do Estoque Status do Estoque Origem Origem Destino Destino Coordenação C…" at bounding box center [929, 337] width 275 height 552
click at [856, 597] on button "Buscar" at bounding box center [861, 592] width 122 height 24
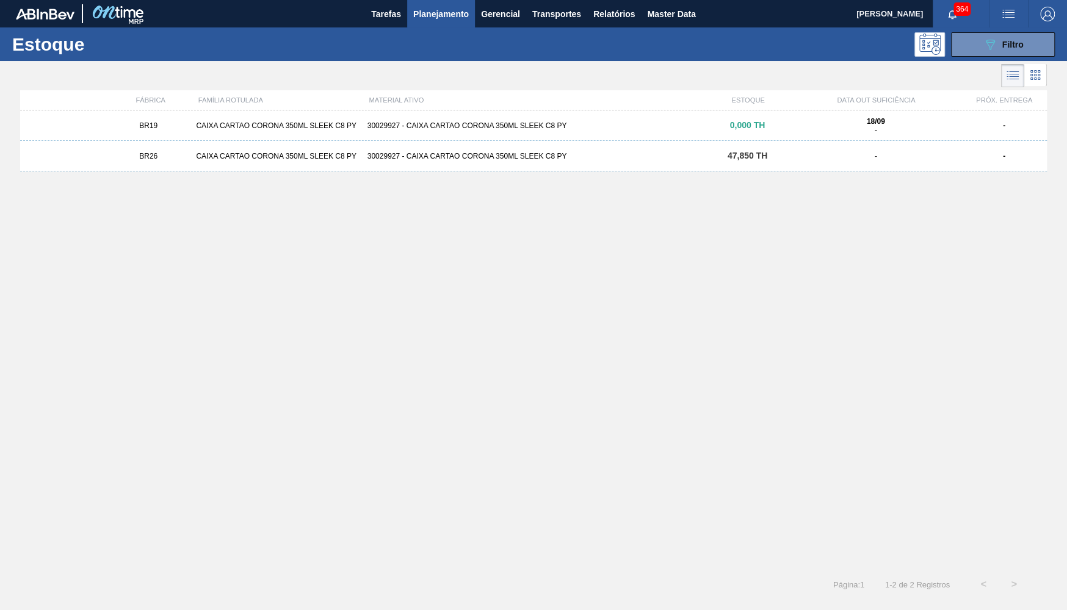
click at [311, 152] on div "CAIXA CARTAO CORONA 350ML SLEEK C8 PY" at bounding box center [276, 156] width 171 height 9
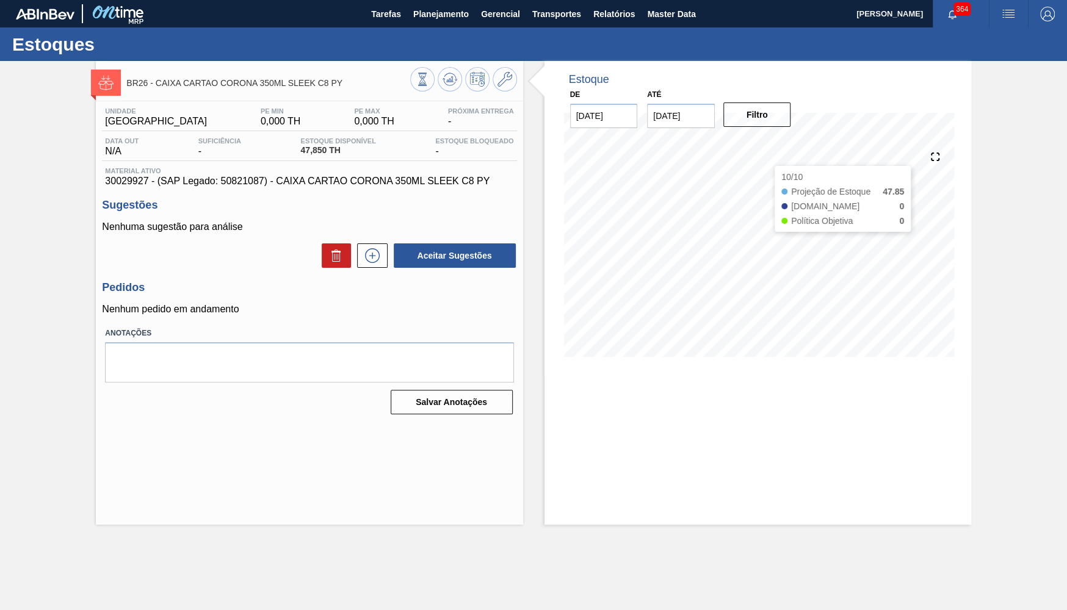
click at [691, 118] on input "[DATE]" at bounding box center [681, 116] width 68 height 24
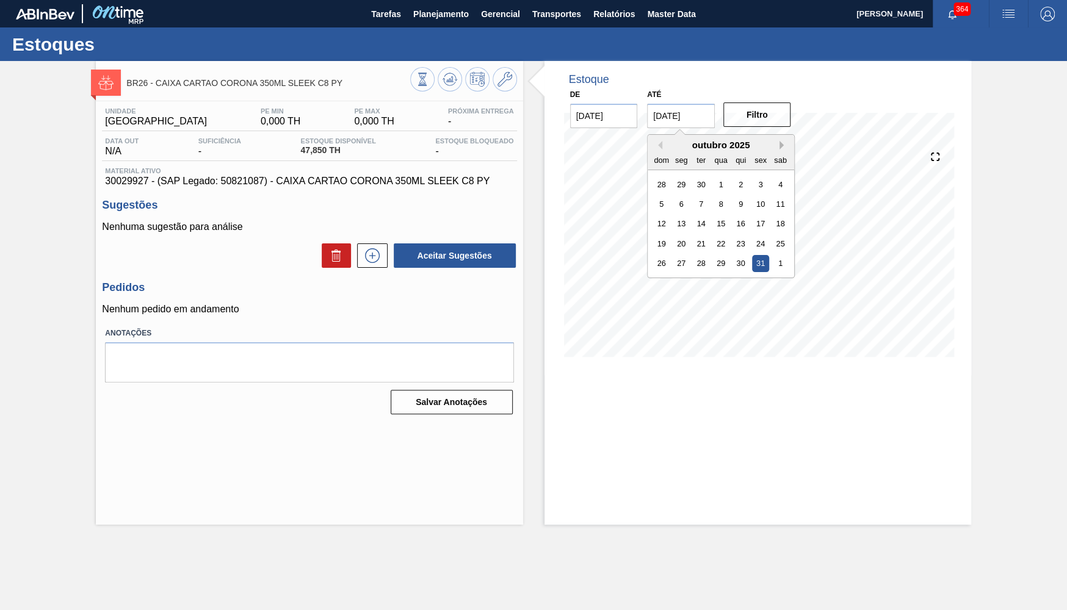
click at [779, 145] on button "Next Month" at bounding box center [783, 145] width 9 height 9
click at [665, 275] on div "30" at bounding box center [661, 283] width 16 height 16
type input "30/11/2025"
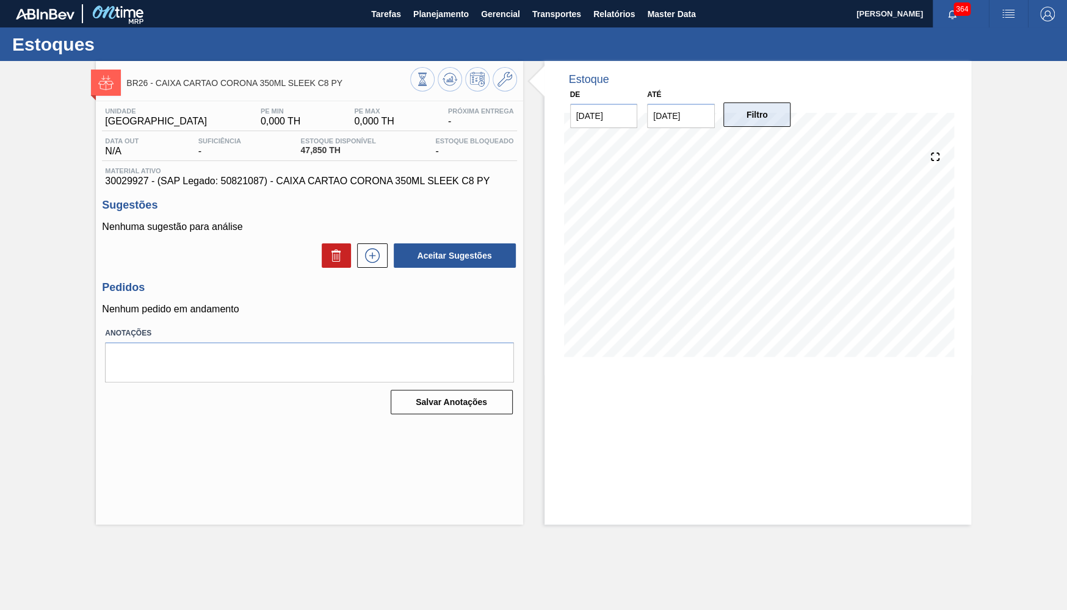
click at [750, 121] on button "Filtro" at bounding box center [757, 115] width 68 height 24
click at [447, 7] on span "Planejamento" at bounding box center [441, 14] width 56 height 15
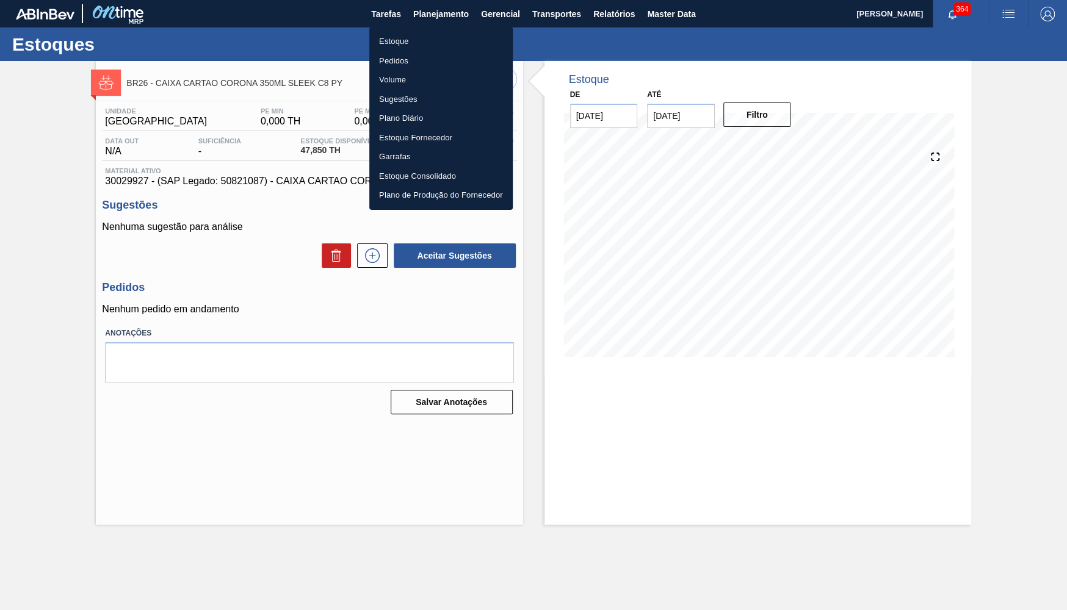
click at [395, 26] on div at bounding box center [533, 305] width 1067 height 610
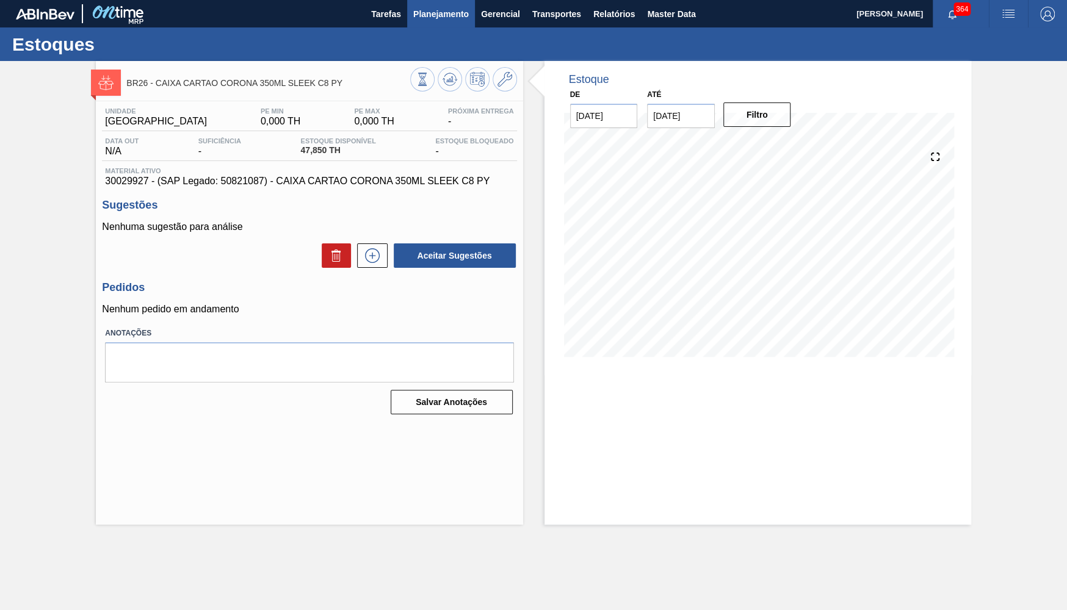
click at [418, 24] on button "Planejamento" at bounding box center [441, 13] width 68 height 27
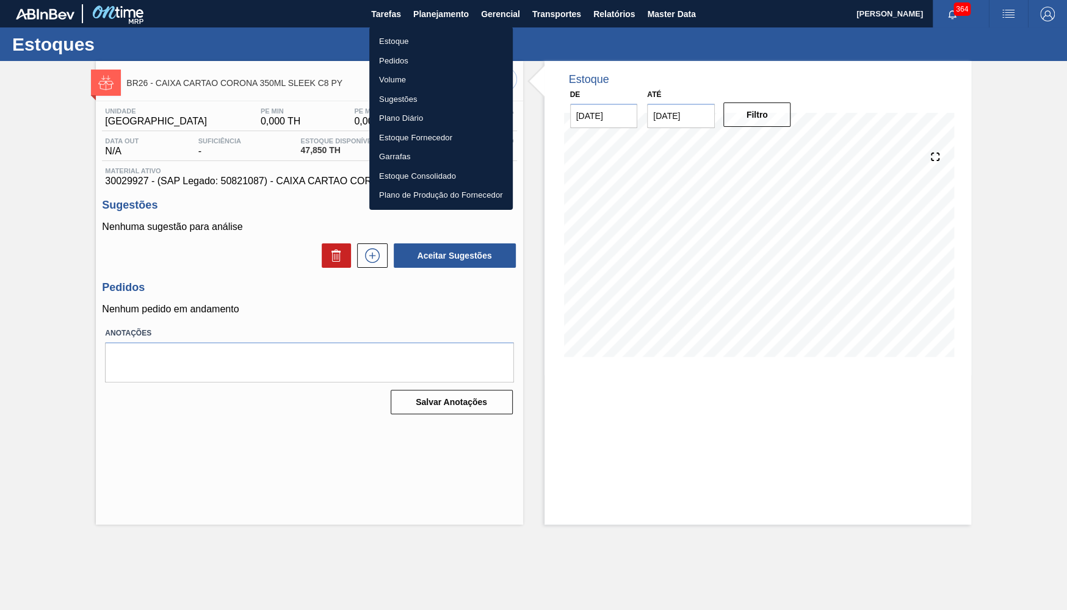
click at [408, 45] on li "Estoque" at bounding box center [440, 42] width 143 height 20
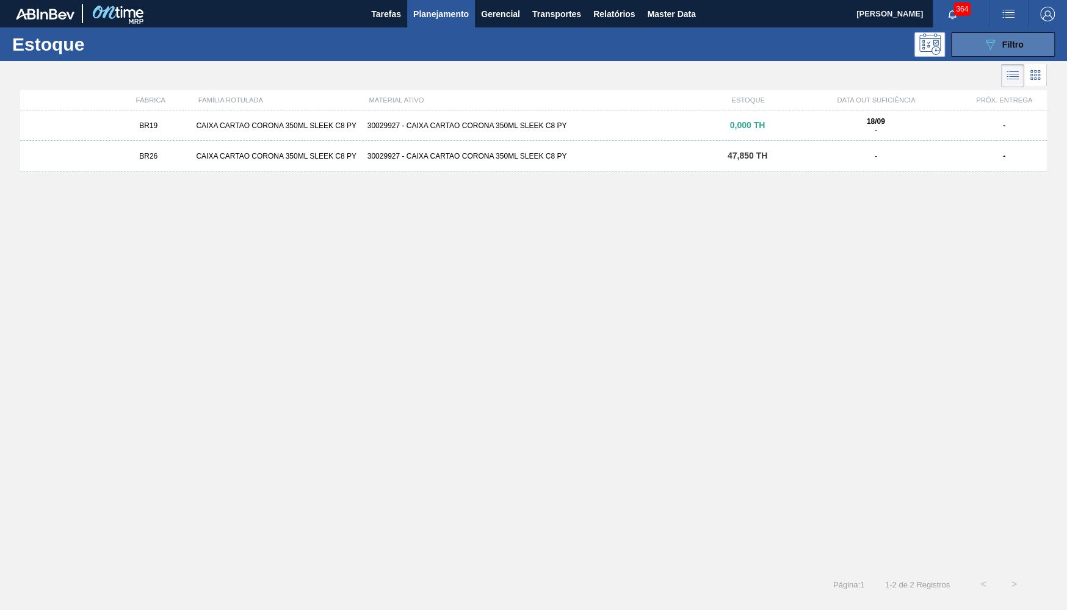
click at [1010, 50] on div "089F7B8B-B2A5-4AFE-B5C0-19BA573D28AC Filtro" at bounding box center [1002, 44] width 41 height 15
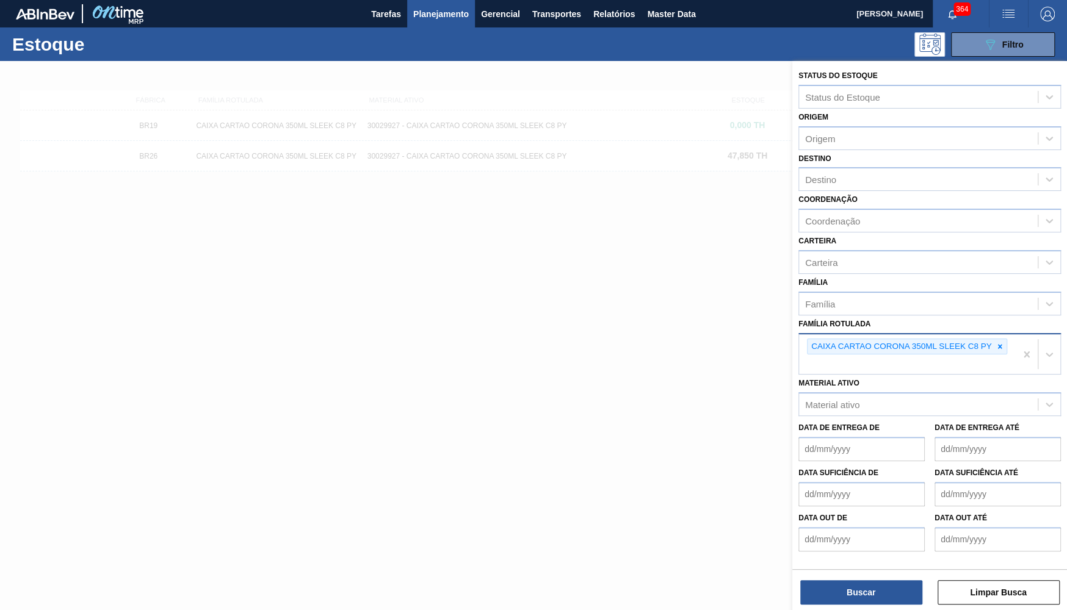
click at [1014, 334] on div "CAIXA CARTAO CORONA 350ML SLEEK C8 PY" at bounding box center [907, 354] width 217 height 40
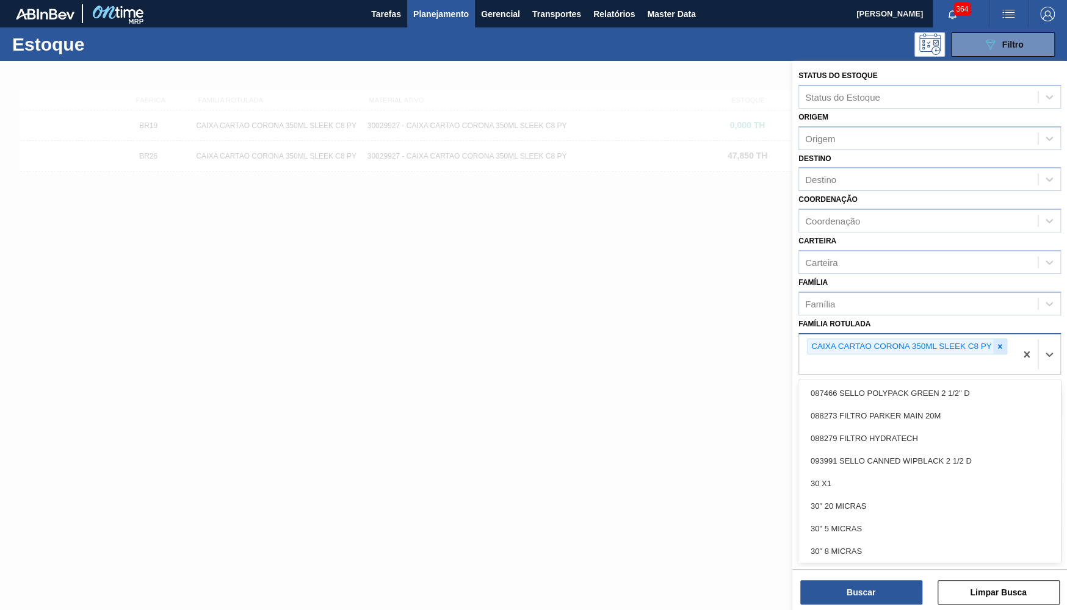
click at [1000, 339] on div at bounding box center [999, 346] width 13 height 15
paste Rotulada "FILME BC 473 MP C12"
type Rotulada "FILME BC 473 MP C12"
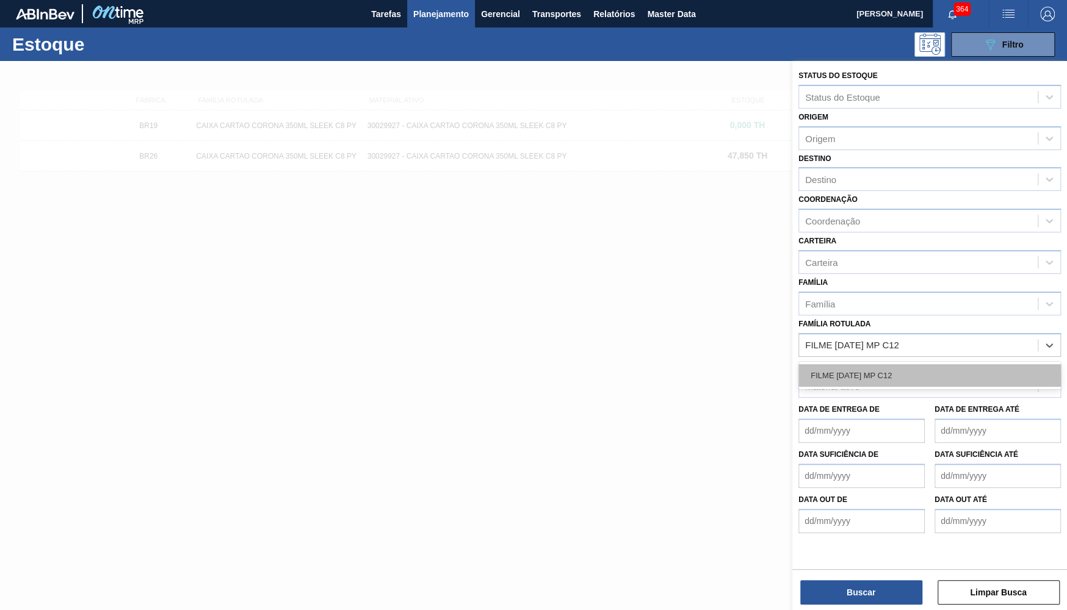
click at [926, 364] on div "FILME BC 473 MP C12" at bounding box center [929, 375] width 262 height 23
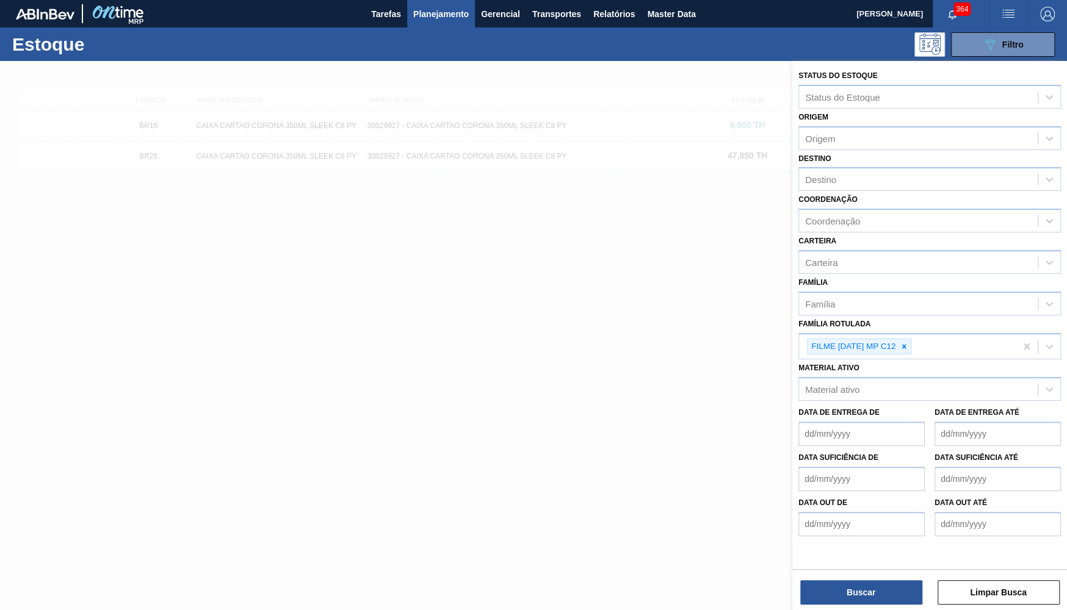
click at [863, 580] on div "Buscar Limpar Busca" at bounding box center [929, 586] width 275 height 34
click at [866, 583] on button "Buscar" at bounding box center [861, 592] width 122 height 24
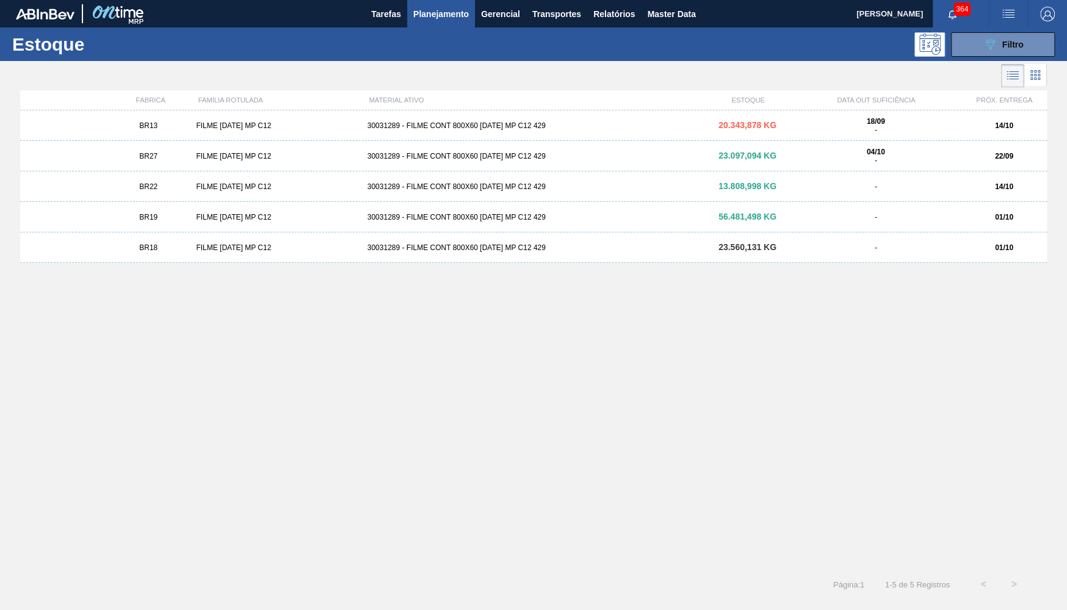
click at [188, 153] on div "BR27" at bounding box center [148, 156] width 85 height 9
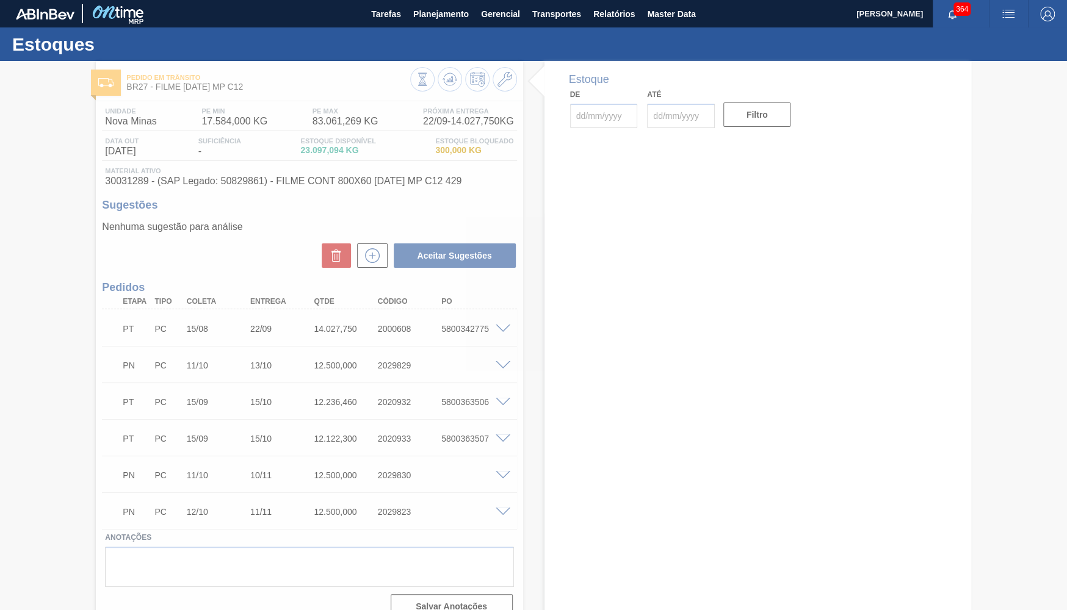
type input "[DATE]"
type input "30/11/2025"
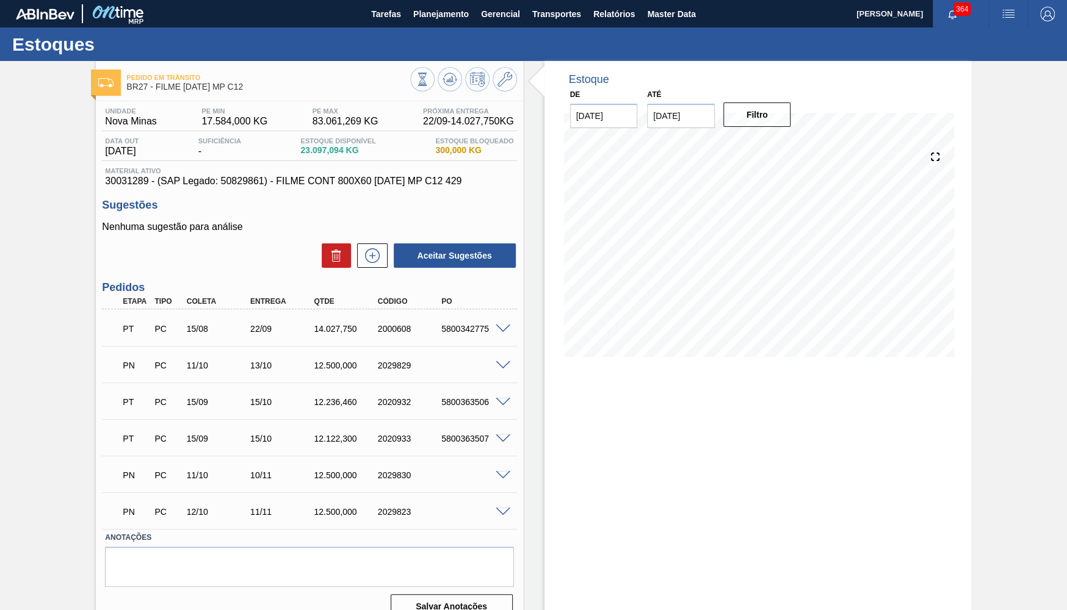
click at [501, 361] on div at bounding box center [504, 364] width 24 height 9
click at [502, 364] on span at bounding box center [502, 365] width 15 height 9
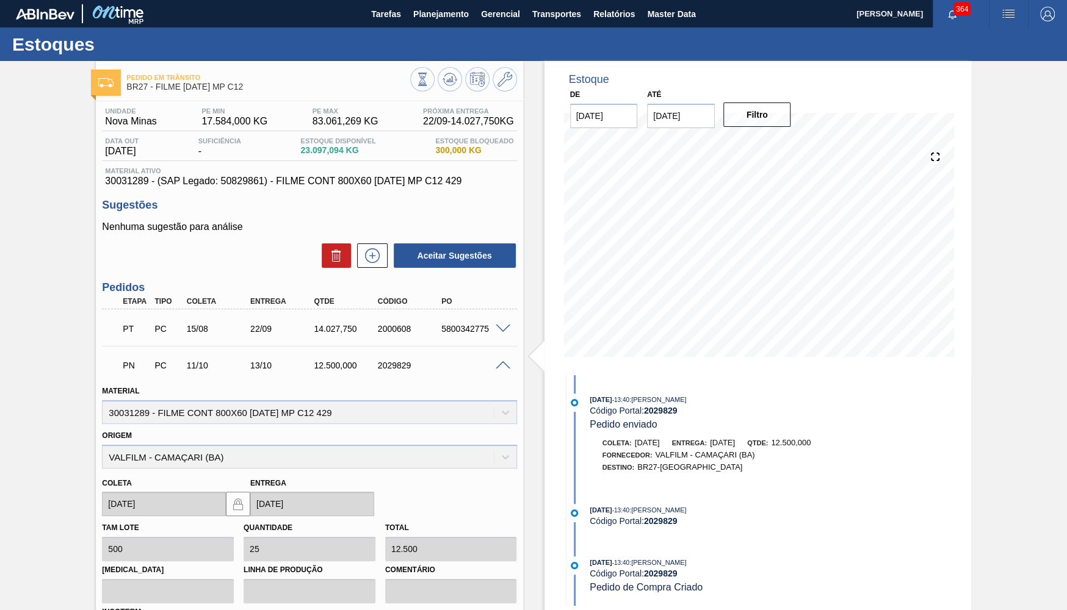
click at [502, 364] on span at bounding box center [502, 365] width 15 height 9
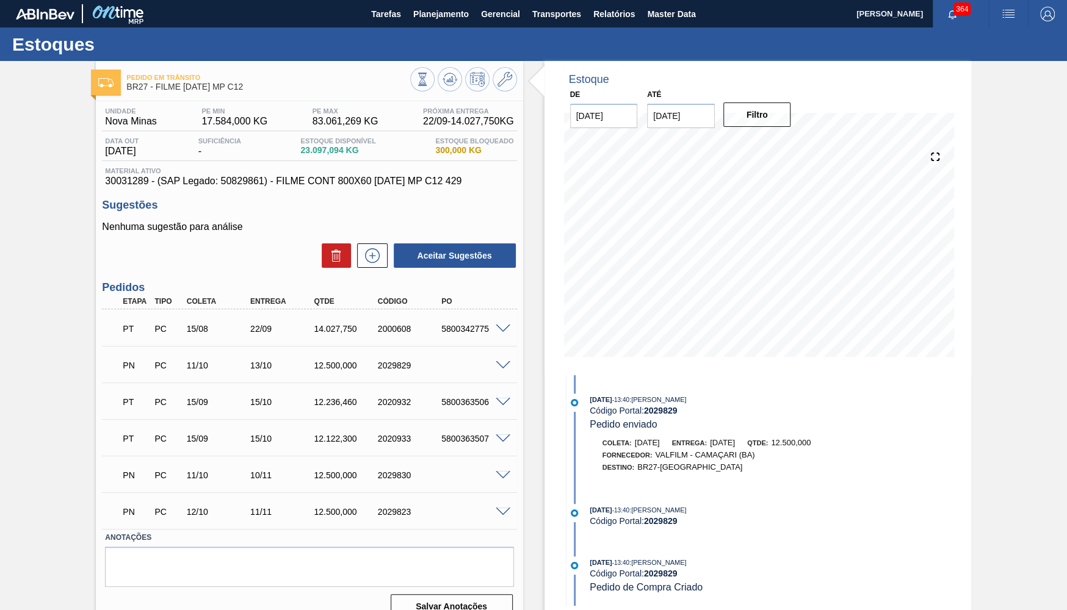
click at [459, 328] on div "5800342775" at bounding box center [473, 329] width 71 height 10
copy div "5800342775"
click at [499, 370] on div "PN PC 11/10 13/10 12.500,000 2029829" at bounding box center [309, 364] width 414 height 31
click at [516, 351] on div "PN PC 11/10 13/10 12.500,000 2029829" at bounding box center [309, 364] width 414 height 31
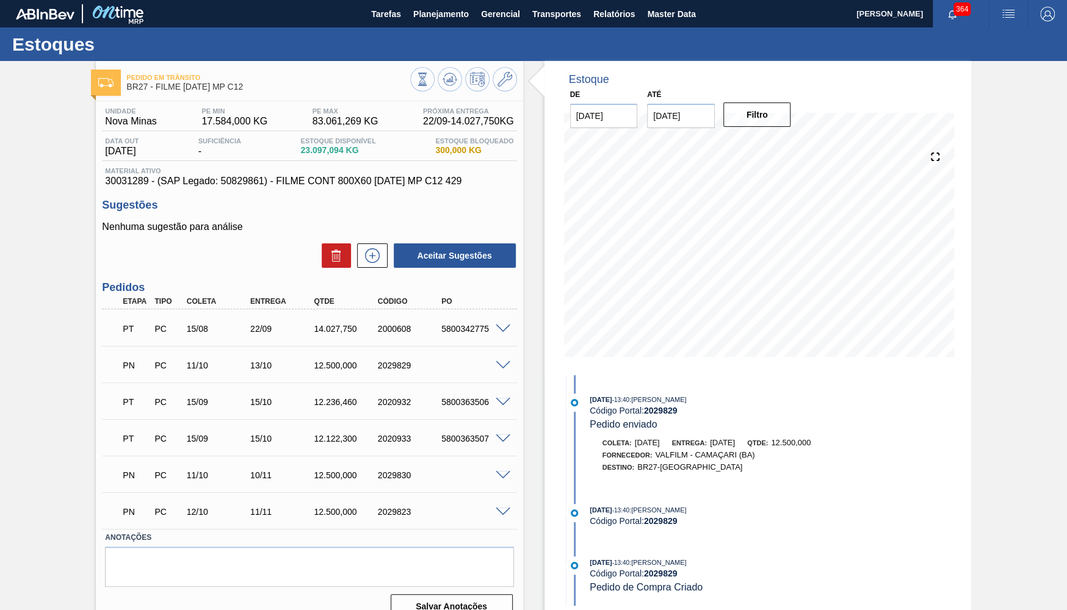
click at [508, 364] on span at bounding box center [502, 365] width 15 height 9
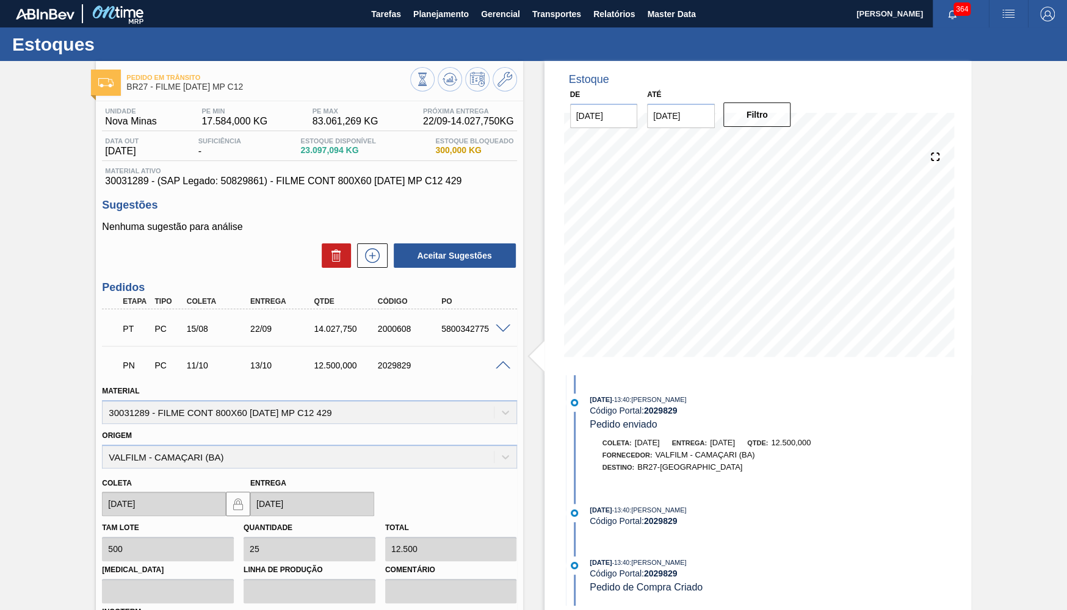
click at [503, 363] on span at bounding box center [502, 365] width 15 height 9
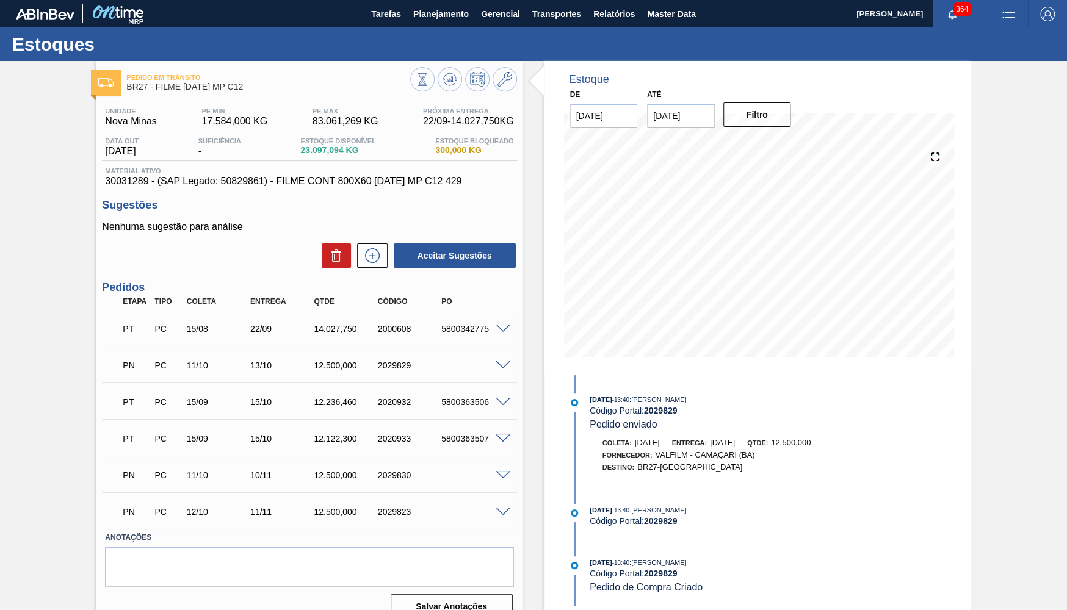
click at [506, 323] on div "PT PC 15/08 22/09 14.027,750 2000608 5800342775" at bounding box center [309, 327] width 414 height 31
click at [497, 334] on div "5800342775" at bounding box center [473, 329] width 71 height 10
click at [515, 318] on div "PT PC 15/08 22/09 14.027,750 2000608 5800342775" at bounding box center [309, 327] width 414 height 31
click at [497, 330] on span at bounding box center [502, 329] width 15 height 9
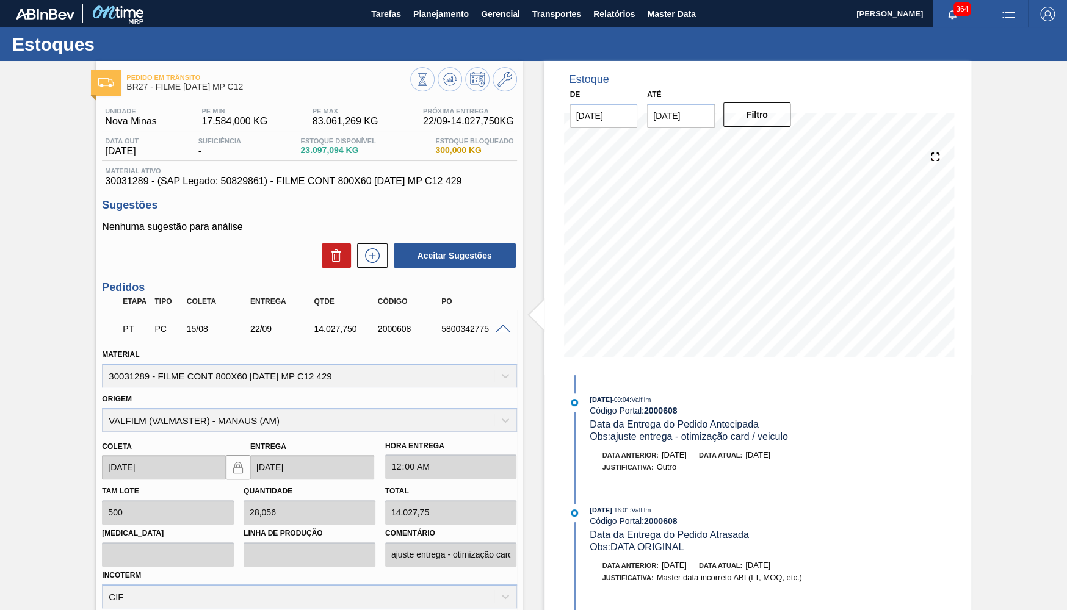
click at [459, 336] on div "PT PC 15/08 22/09 14.027,750 2000608 5800342775" at bounding box center [306, 327] width 382 height 24
click at [422, 8] on span "Planejamento" at bounding box center [441, 14] width 56 height 15
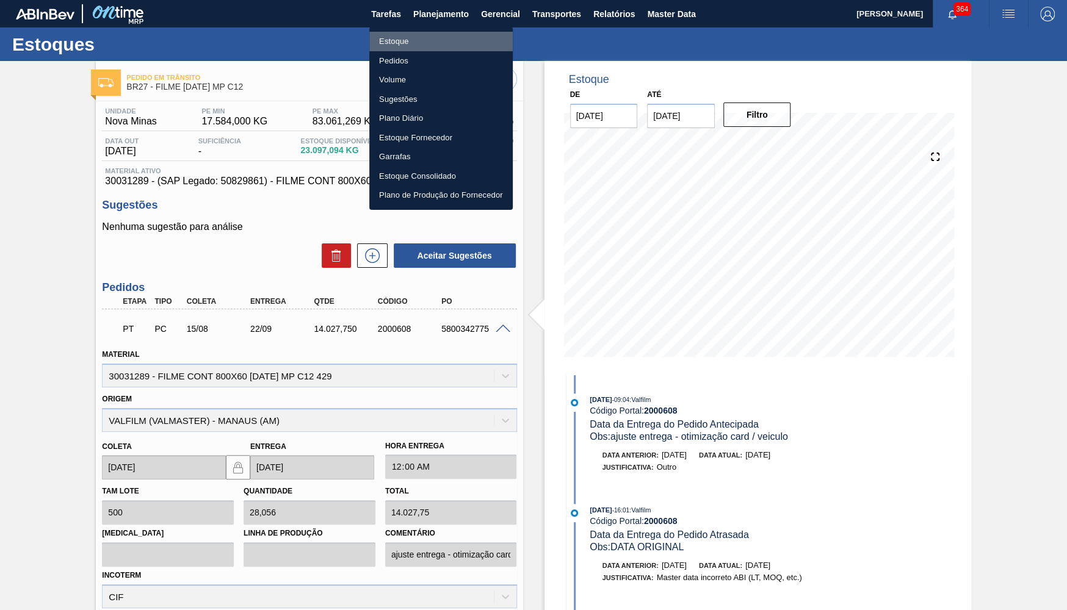
click at [388, 37] on li "Estoque" at bounding box center [440, 42] width 143 height 20
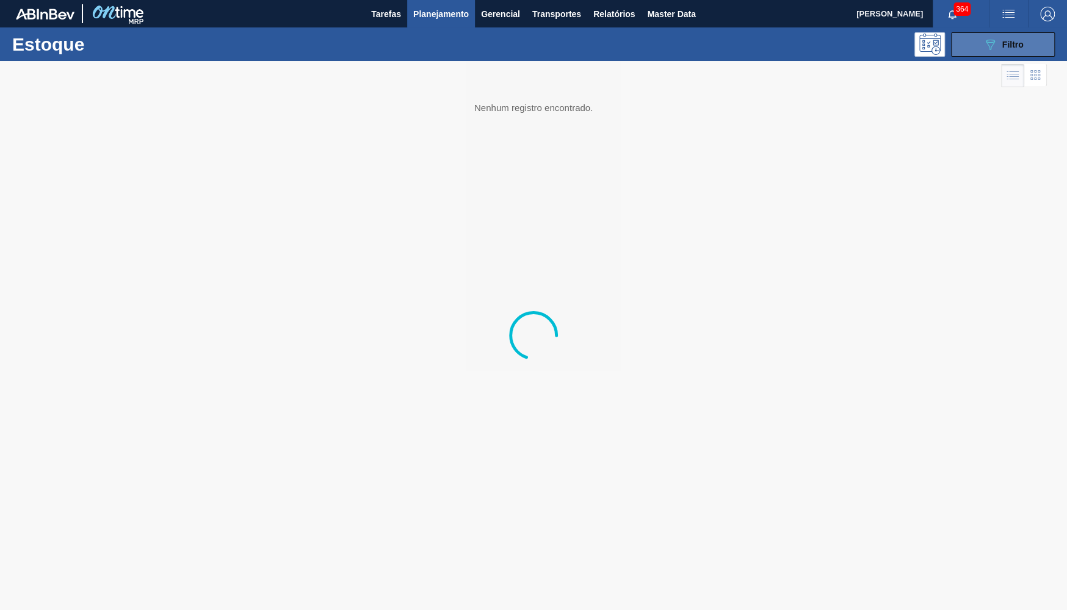
click at [976, 42] on button "089F7B8B-B2A5-4AFE-B5C0-19BA573D28AC Filtro" at bounding box center [1003, 44] width 104 height 24
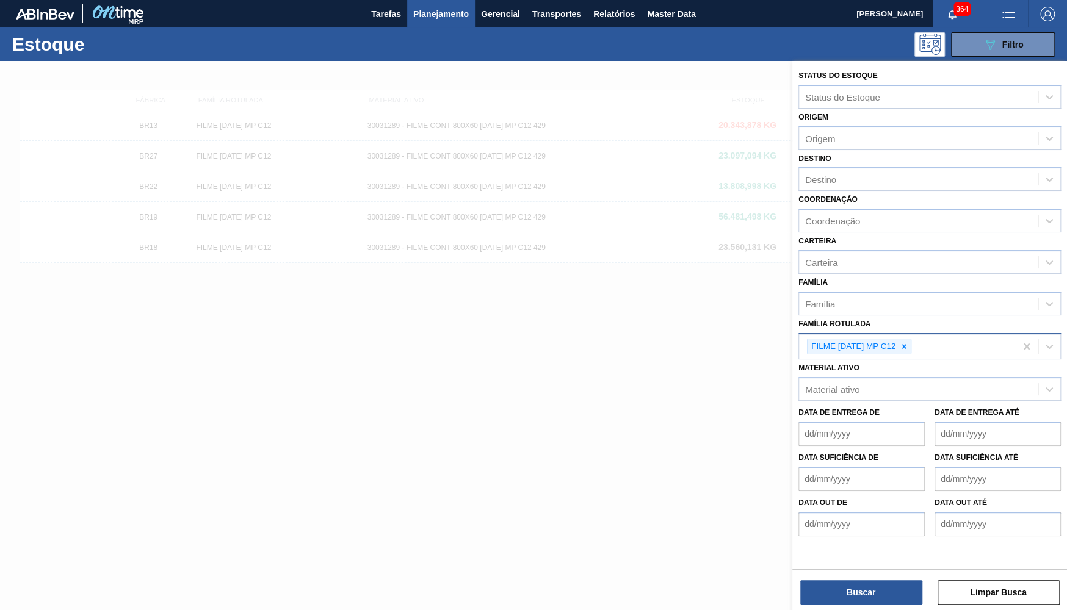
click at [907, 342] on div "FILME BC 473 MP C12" at bounding box center [859, 347] width 104 height 16
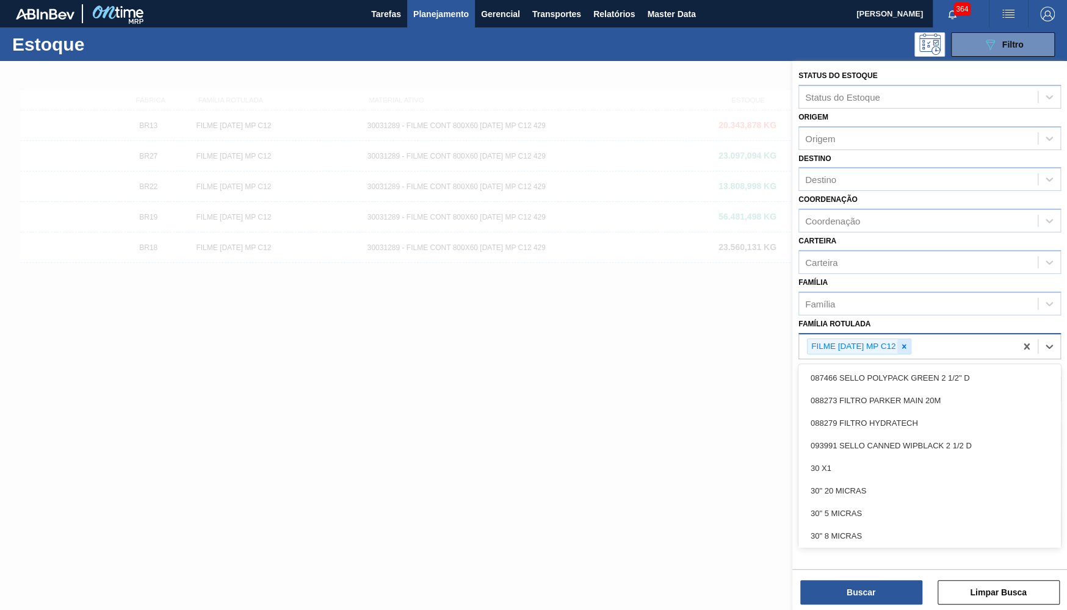
click at [907, 342] on div at bounding box center [903, 346] width 13 height 15
paste Rotulada "CX CART STELLA 350ML SLK C8 PARAGUAI"
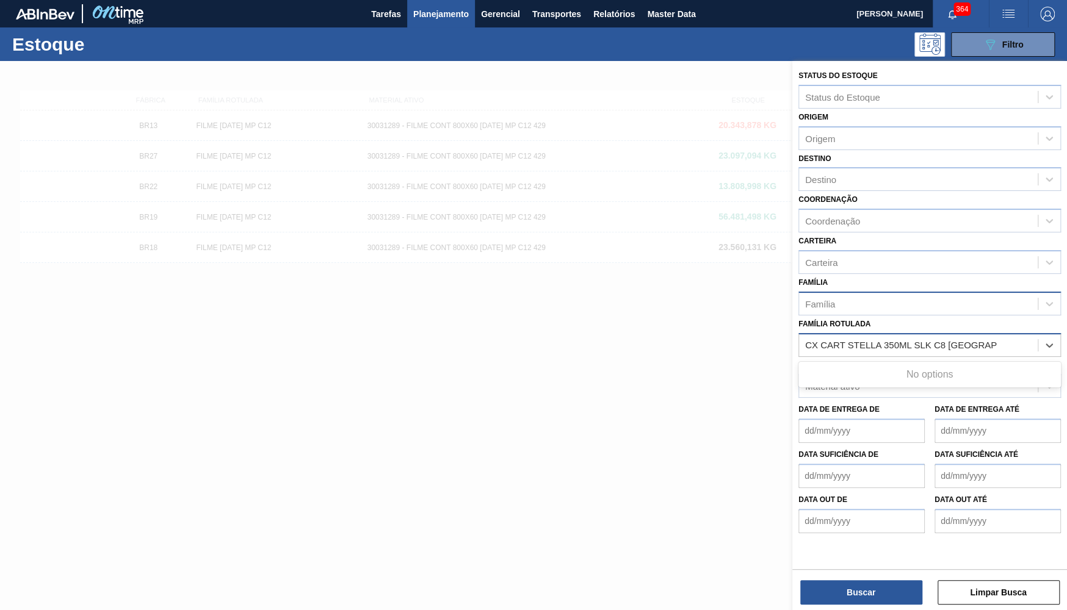
type Rotulada "CX CART STELLA 350ML SLK C8 PARAGUAI"
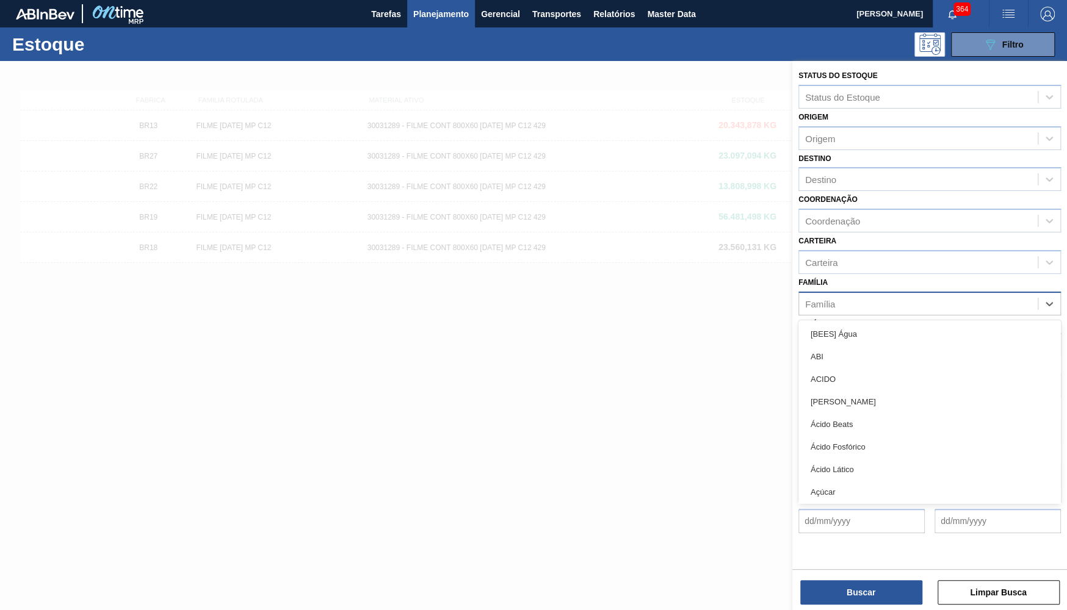
click at [921, 300] on div "Família" at bounding box center [918, 304] width 239 height 18
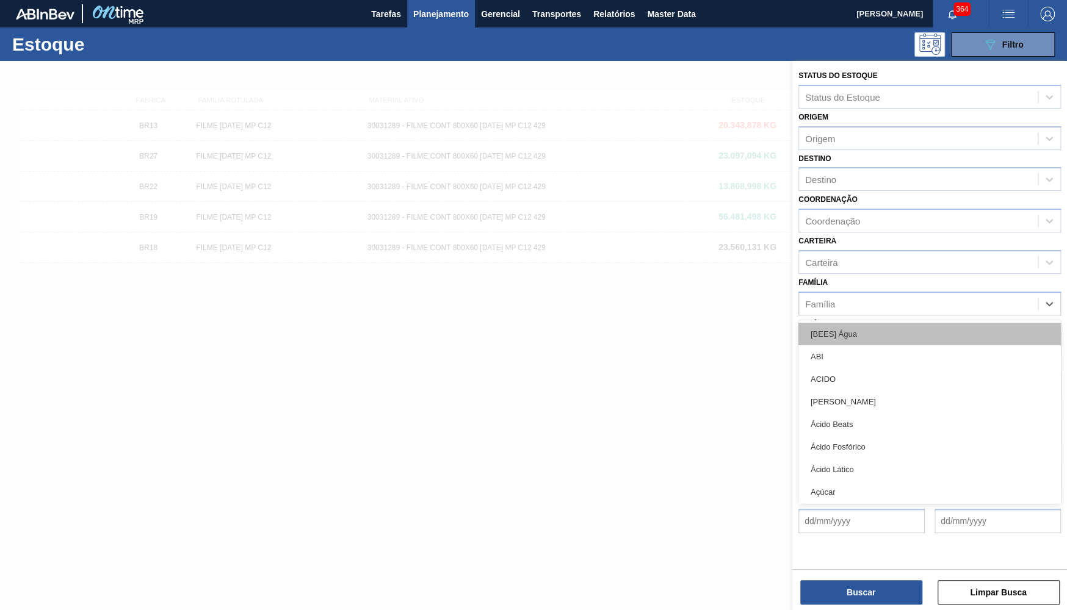
click at [907, 323] on div "[BEES] Água" at bounding box center [929, 334] width 262 height 23
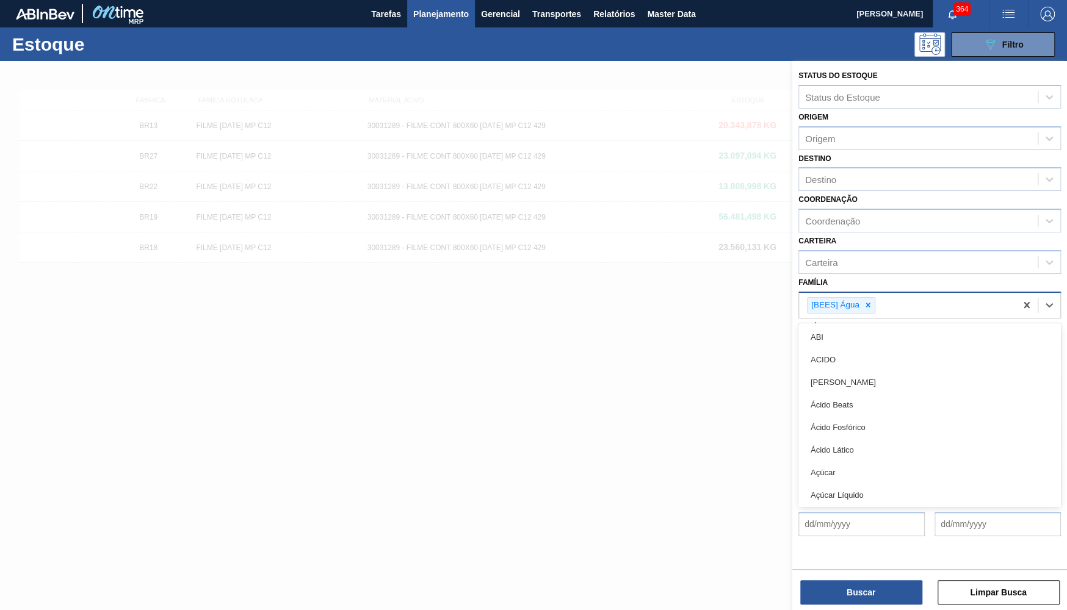
click at [898, 293] on div "[BEES] Água" at bounding box center [907, 305] width 217 height 25
click at [872, 298] on div at bounding box center [867, 305] width 13 height 15
click at [886, 274] on div "Família option [BEES] Água, deselected. option [BEES] Água focused, 1 of 101. 1…" at bounding box center [929, 294] width 262 height 41
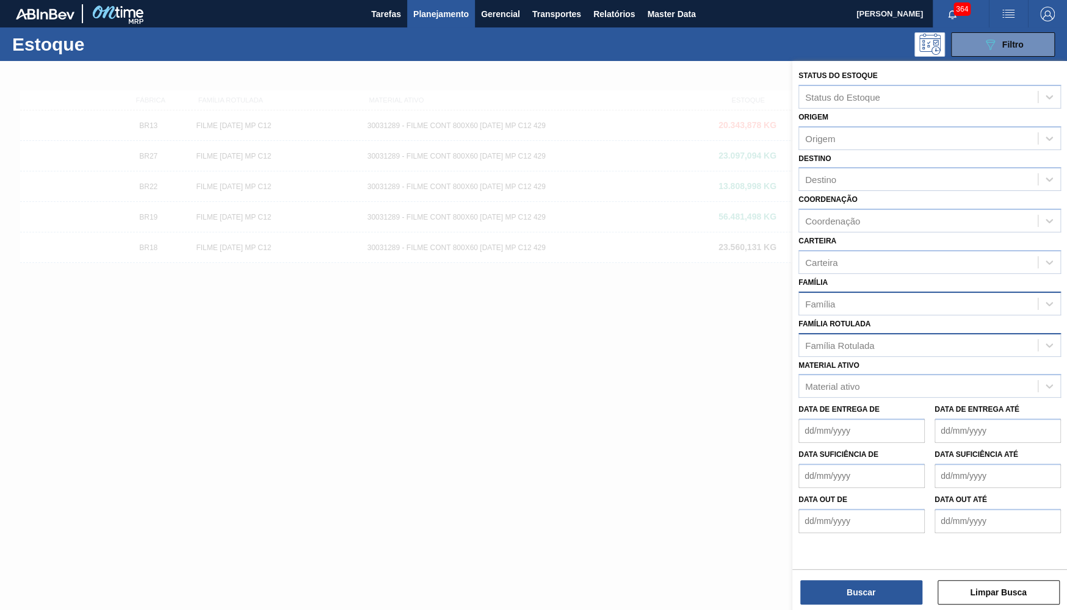
click at [862, 340] on div "Família Rotulada" at bounding box center [839, 345] width 69 height 10
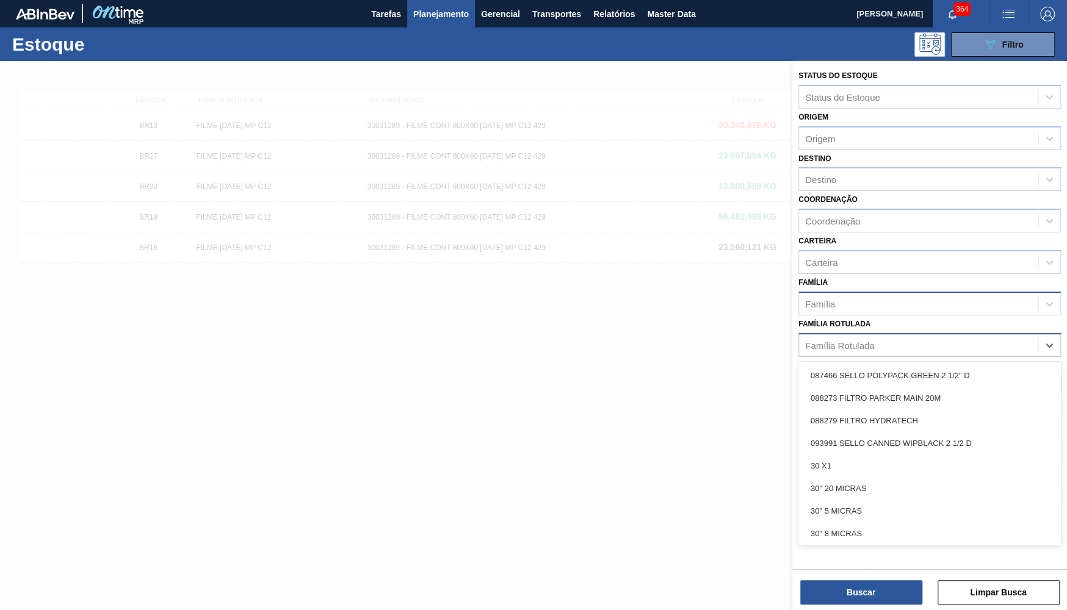
paste Rotulada "CX CART STELLA 350ML SLK C8 PARAGUAI"
type Rotulada "CX CART STELLA 350ML SLK C8 PARAGUAI"
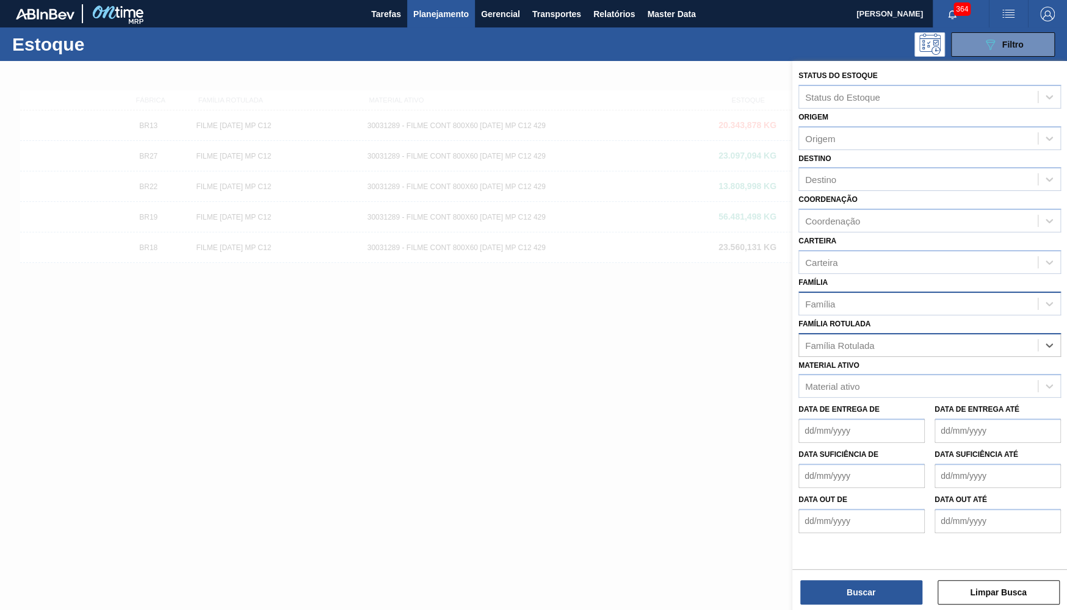
click at [801, 336] on div "Família Rotulada" at bounding box center [918, 345] width 239 height 18
click at [830, 380] on div "Material ativo" at bounding box center [918, 387] width 239 height 18
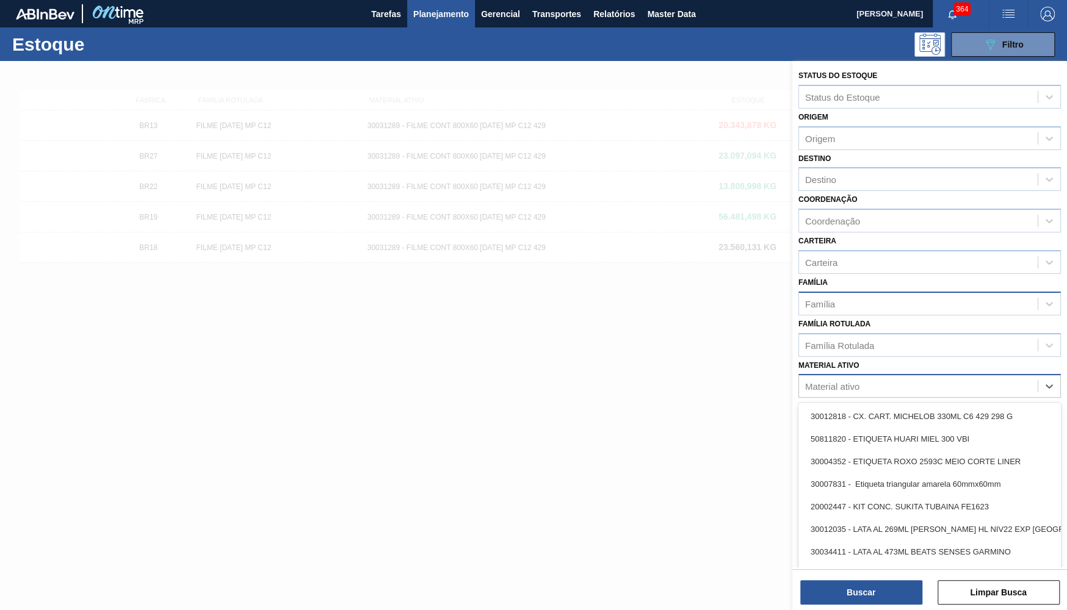
paste ativo "CX CART STELLA 350ML SLK C8 PARAGUAI"
type ativo "CX CART STELLA 350ML SLK C8 PARAGUAI"
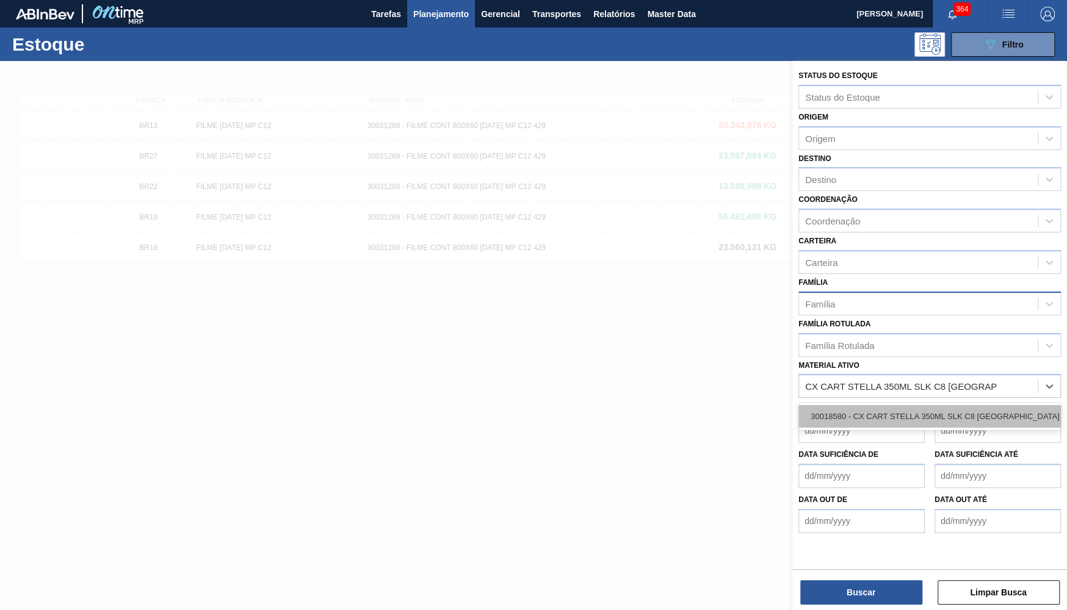
click at [846, 405] on div "30018580 - CX CART STELLA 350ML SLK C8 PARAGUAI" at bounding box center [929, 416] width 262 height 23
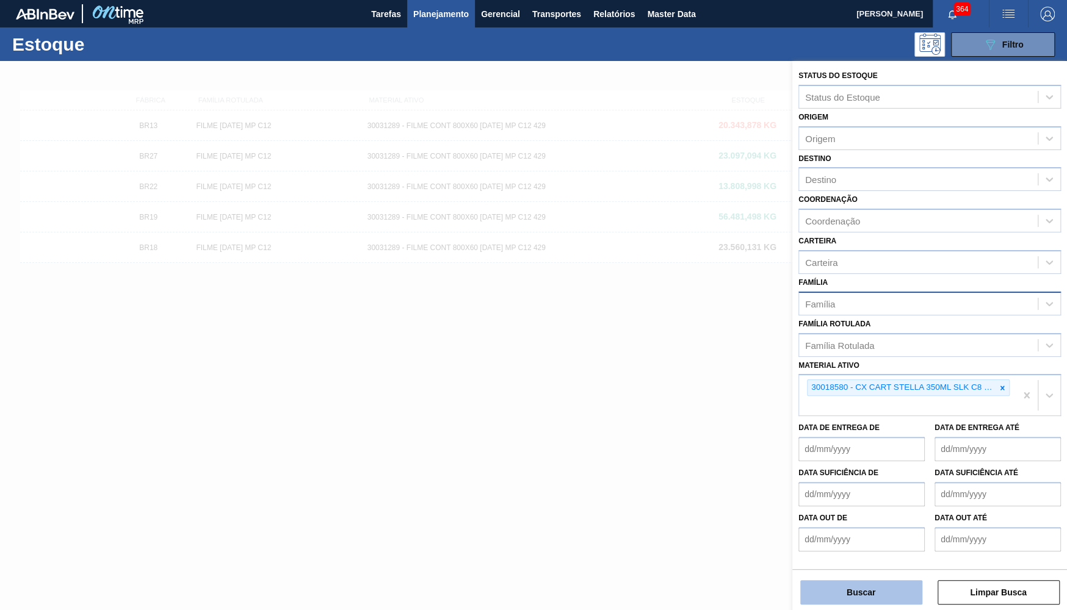
click at [863, 584] on div "Buscar Limpar Busca" at bounding box center [929, 586] width 275 height 34
click at [863, 585] on button "Buscar" at bounding box center [861, 592] width 122 height 24
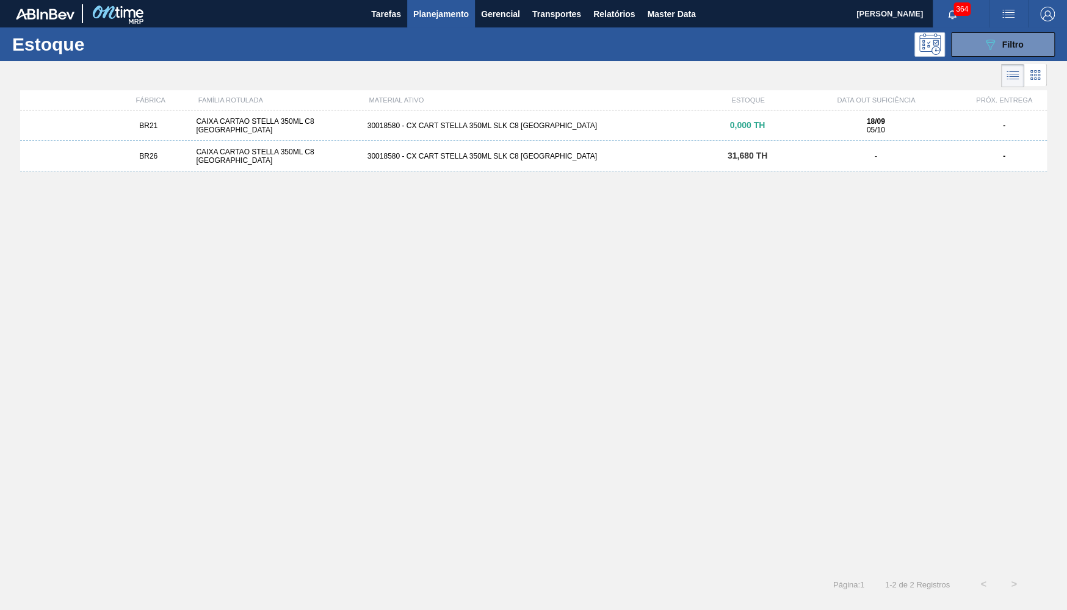
click at [105, 116] on div "BR21 CAIXA CARTAO STELLA 350ML C8 PARAGUAI 30018580 - CX CART STELLA 350ML SLK …" at bounding box center [533, 125] width 1026 height 31
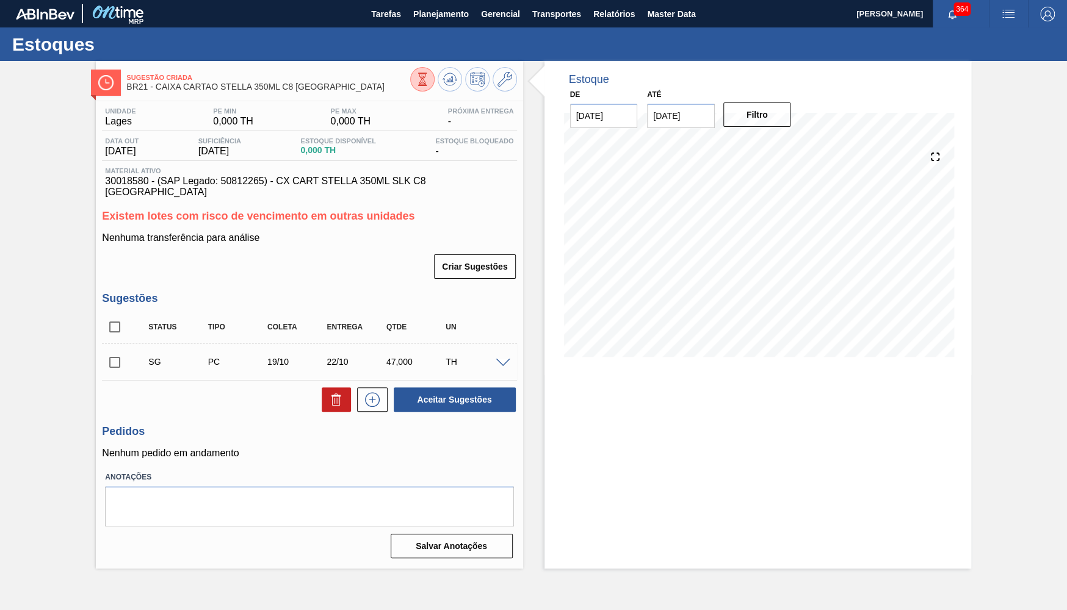
click at [324, 182] on span "30018580 - (SAP Legado: 50812265) - CX CART STELLA 350ML SLK C8 PARAGUAI" at bounding box center [309, 187] width 408 height 22
click at [159, 87] on span "BR21 - CAIXA CARTAO STELLA 350ML C8 PARAGUAI" at bounding box center [267, 86] width 283 height 9
drag, startPoint x: 372, startPoint y: 81, endPoint x: 147, endPoint y: 79, distance: 225.2
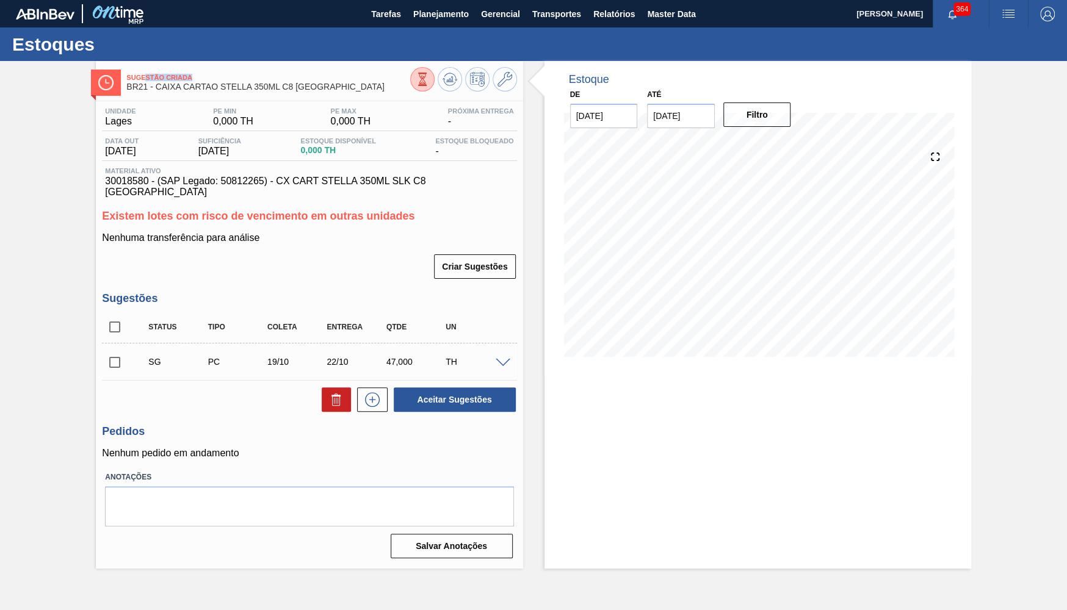
click at [147, 79] on span "Sugestão Criada" at bounding box center [267, 77] width 283 height 7
click at [160, 87] on span "BR21 - CAIXA CARTAO STELLA 350ML C8 PARAGUAI" at bounding box center [267, 86] width 283 height 9
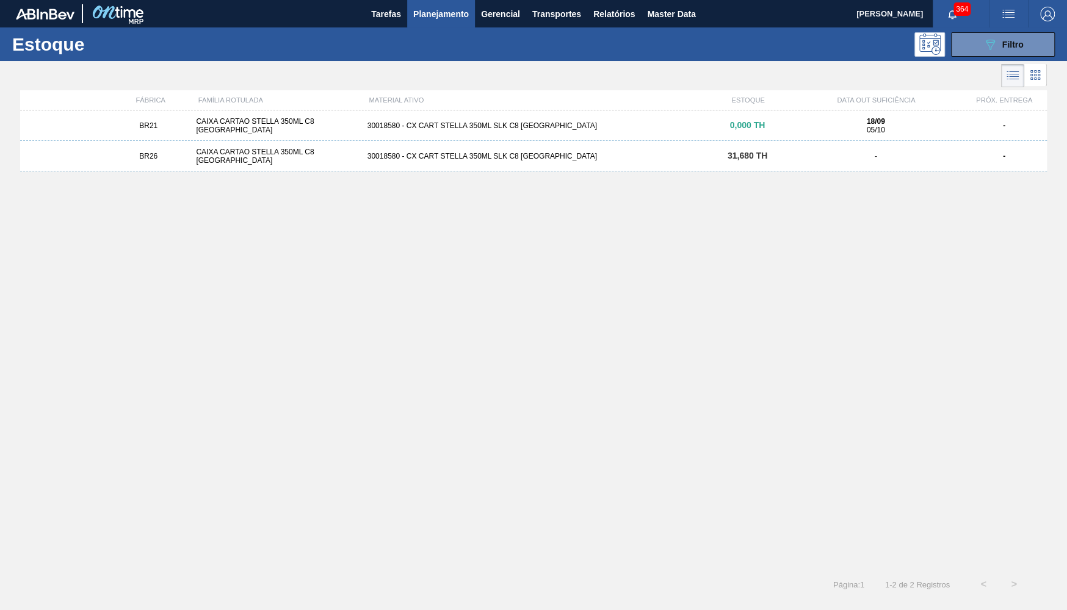
click at [198, 163] on div "BR26 CAIXA CARTAO STELLA 350ML C8 PARAGUAI 30018580 - CX CART STELLA 350ML SLK …" at bounding box center [533, 156] width 1026 height 31
click at [207, 110] on div "FÁBRICA FAMÍLIA ROTULADA MATERIAL ATIVO ESTOQUE DATA OUT SUFICIÊNCIA PRÓX. ENTR…" at bounding box center [533, 100] width 1026 height 20
click at [216, 119] on div "BR21 CAIXA CARTAO STELLA 350ML C8 PARAGUAI 30018580 - CX CART STELLA 350ML SLK …" at bounding box center [533, 125] width 1026 height 31
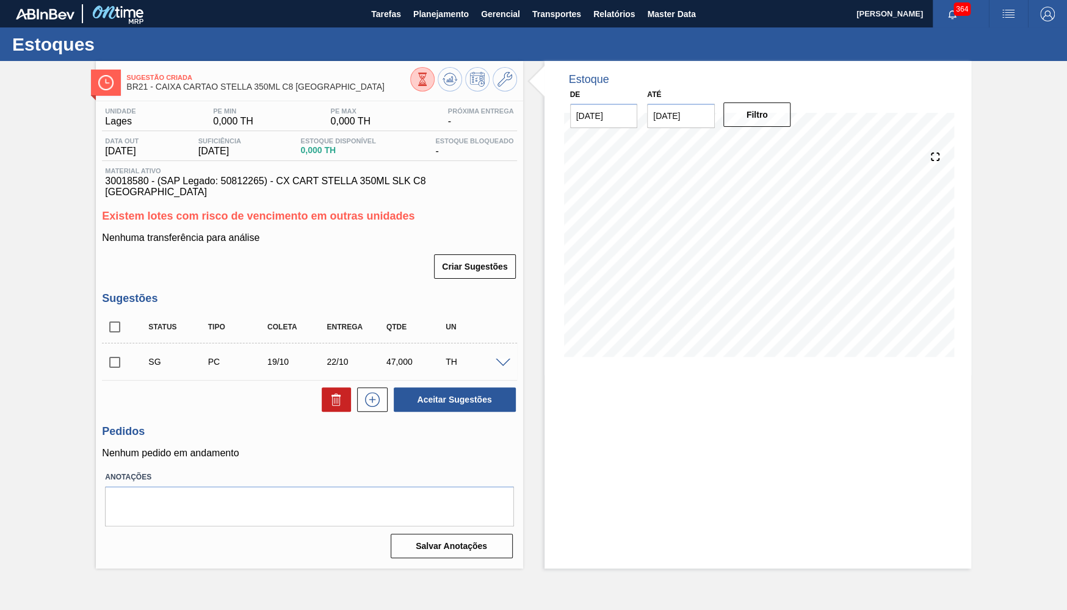
click at [292, 188] on div "Unidade Lages PE MIN 0,000 TH PE MAX 0,000 TH Próxima Entrega - Data out 05/10/…" at bounding box center [309, 331] width 427 height 461
click at [440, 13] on span "Planejamento" at bounding box center [441, 14] width 56 height 15
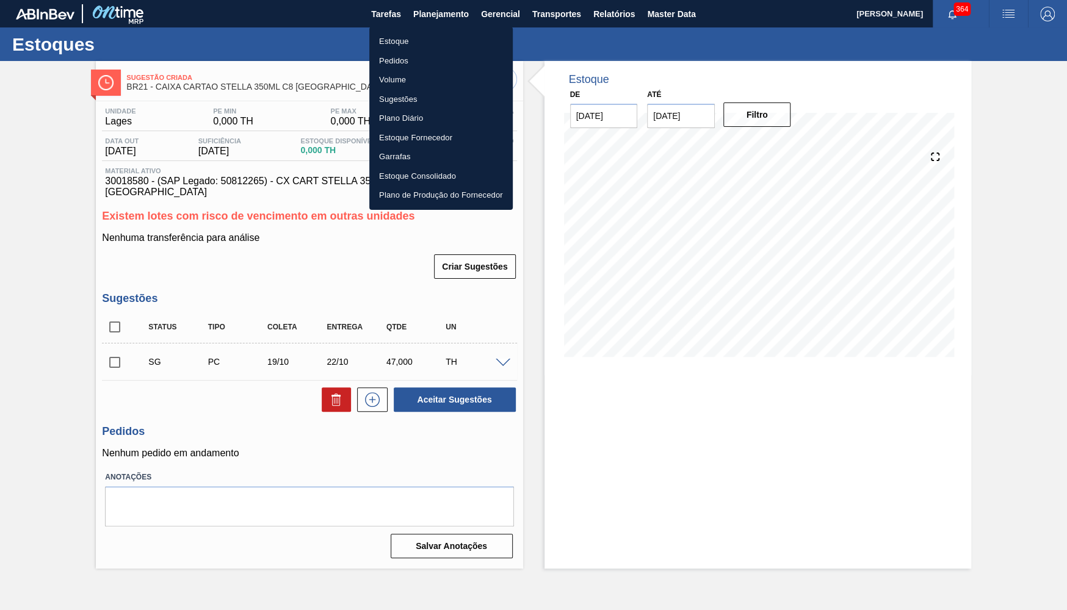
click at [418, 45] on li "Estoque" at bounding box center [440, 42] width 143 height 20
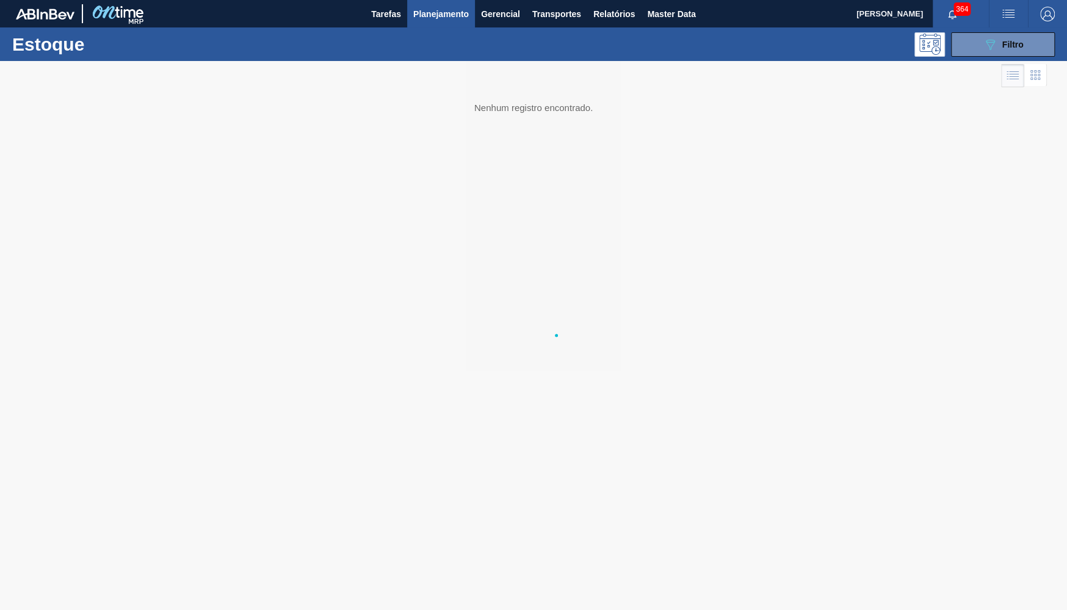
click at [410, 54] on li "Pedidos" at bounding box center [440, 53] width 107 height 11
click at [442, 10] on span "Planejamento" at bounding box center [441, 14] width 56 height 15
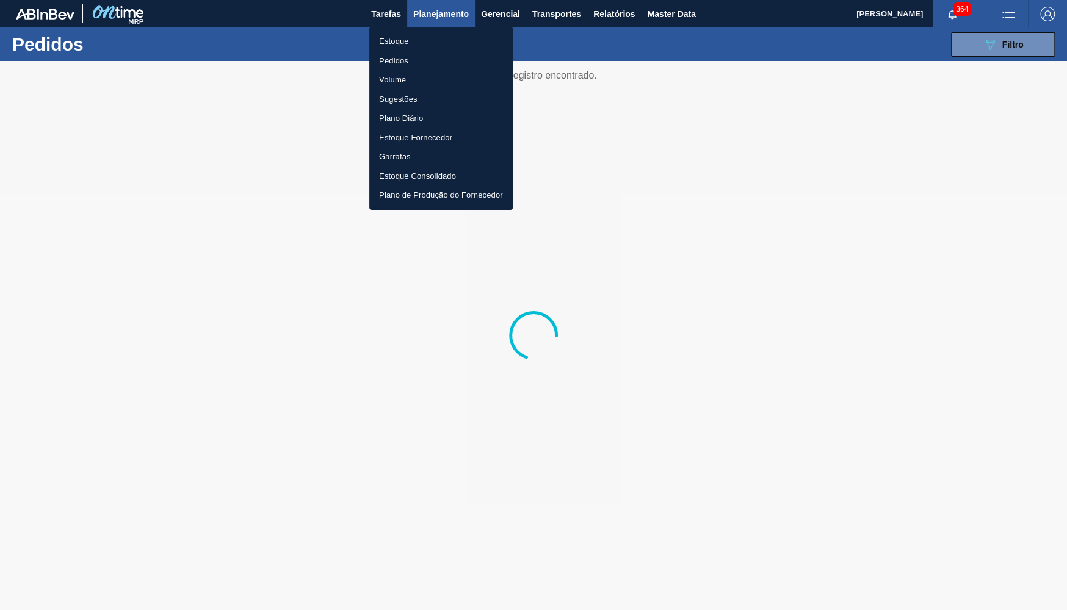
click at [410, 59] on li "Pedidos" at bounding box center [440, 61] width 143 height 20
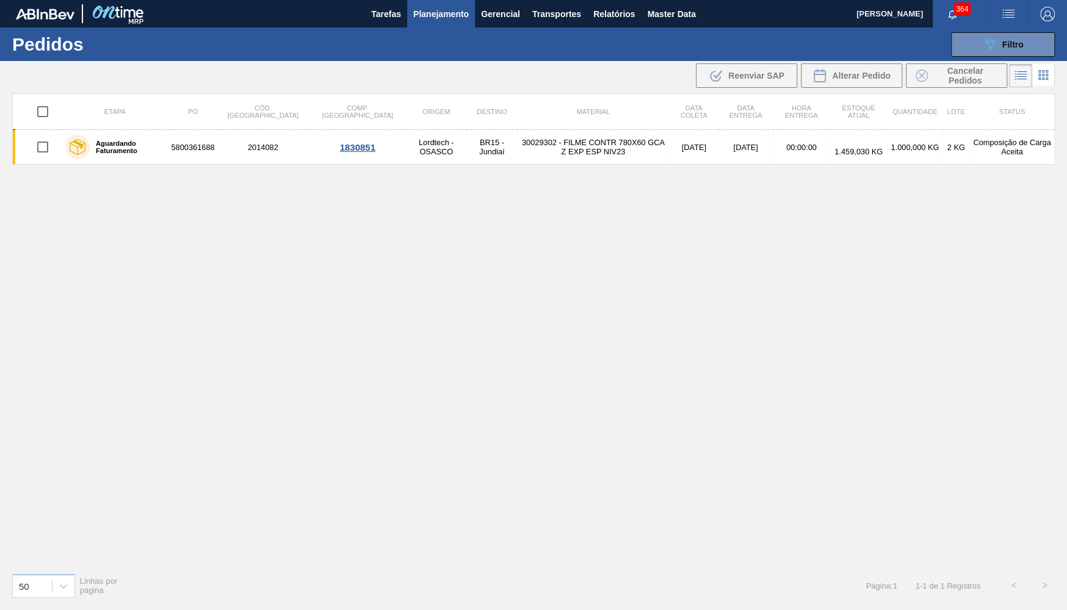
click at [974, 60] on div "089F7B8B-B2A5-4AFE-B5C0-19BA573D28AC Filtro Código Pedido Portal × 2014082 Códi…" at bounding box center [626, 44] width 869 height 37
click at [989, 48] on icon "089F7B8B-B2A5-4AFE-B5C0-19BA573D28AC" at bounding box center [989, 44] width 15 height 15
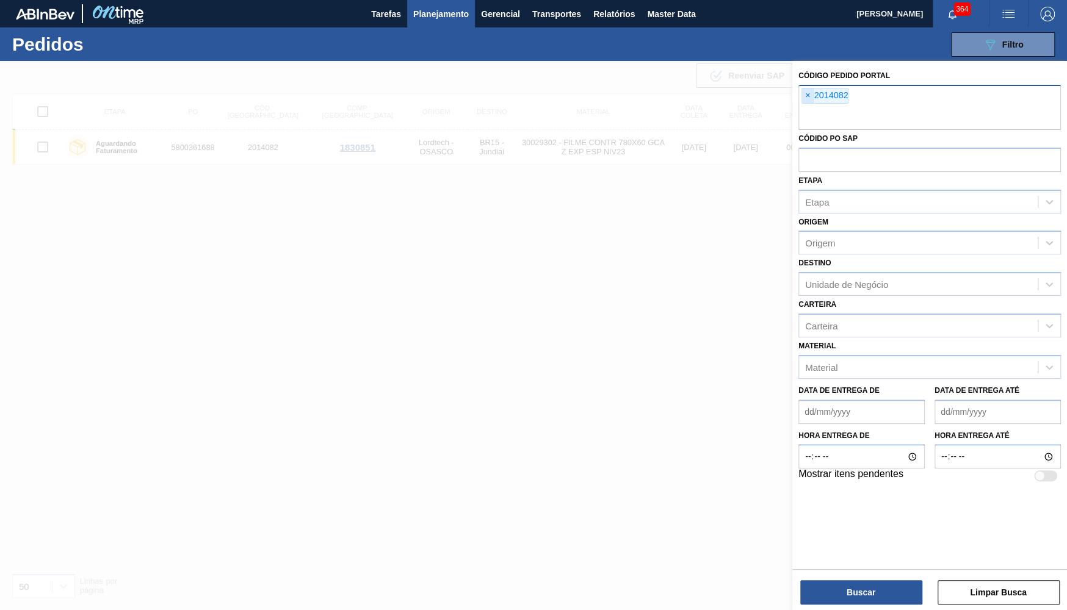
click at [809, 95] on span "×" at bounding box center [808, 95] width 12 height 15
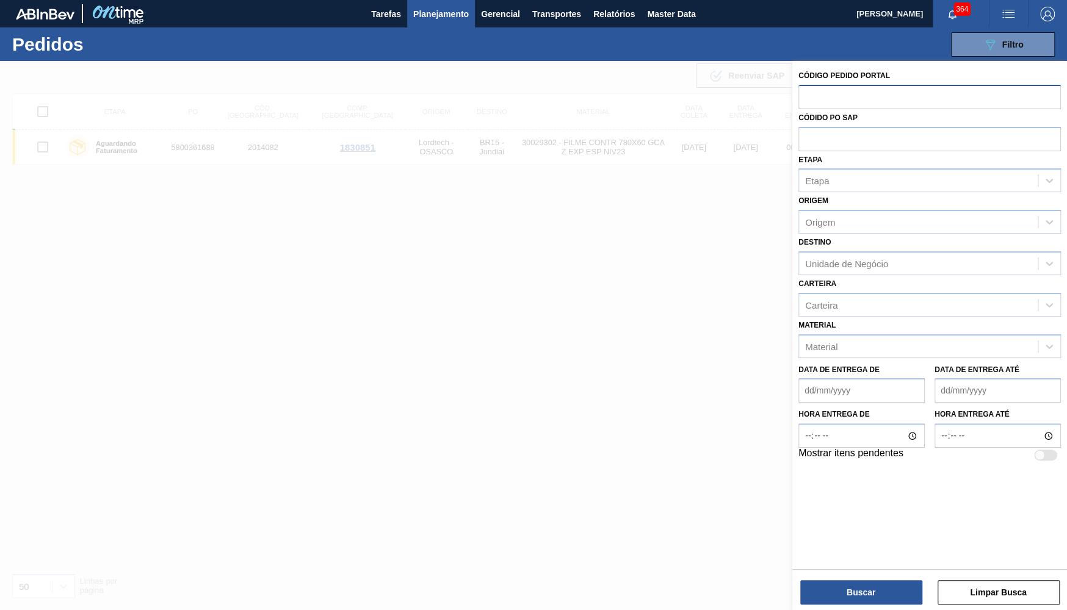
paste input "text"
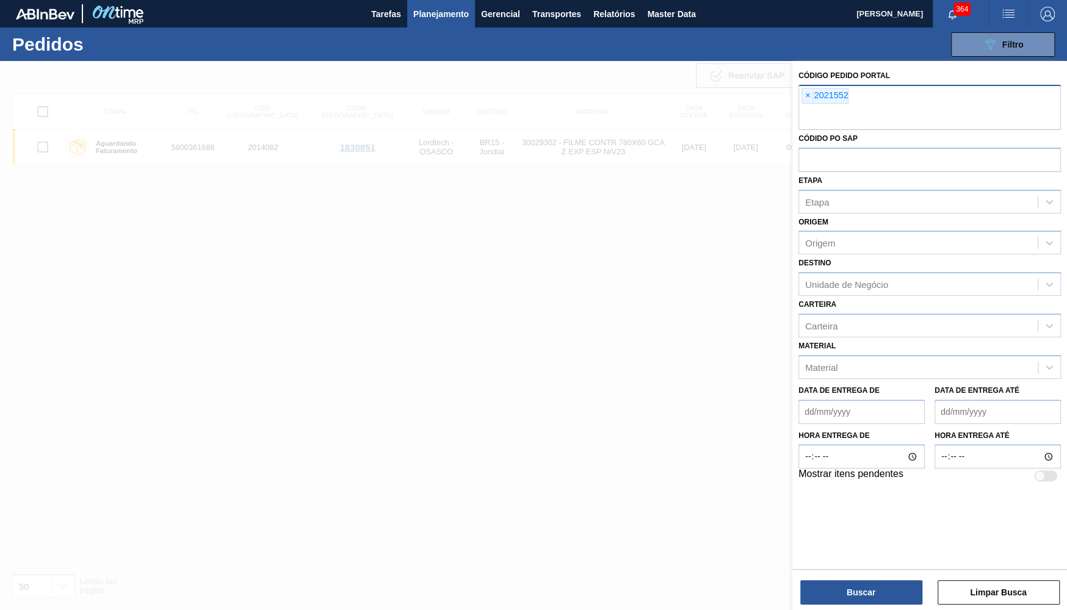
paste input "2021554"
type input "2021554"
click at [865, 593] on button "Buscar" at bounding box center [861, 592] width 122 height 24
